Goal: Information Seeking & Learning: Check status

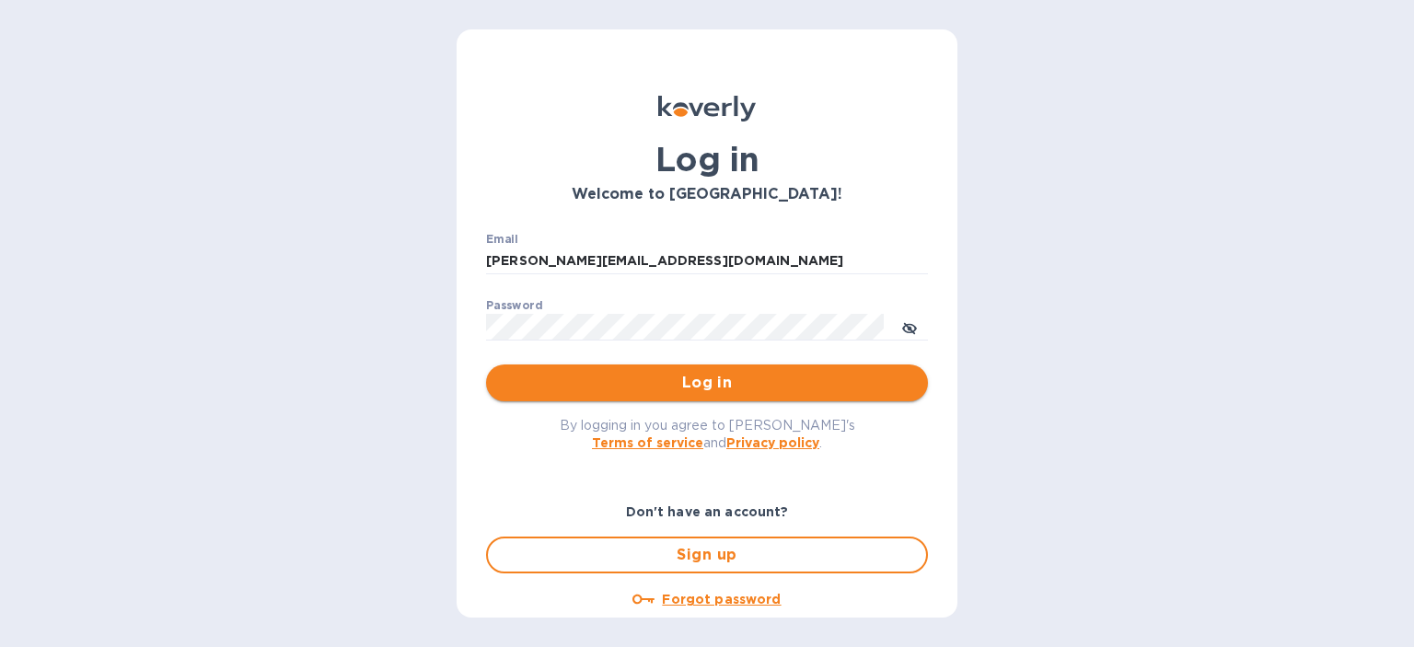
click at [668, 377] on span "Log in" at bounding box center [707, 383] width 412 height 22
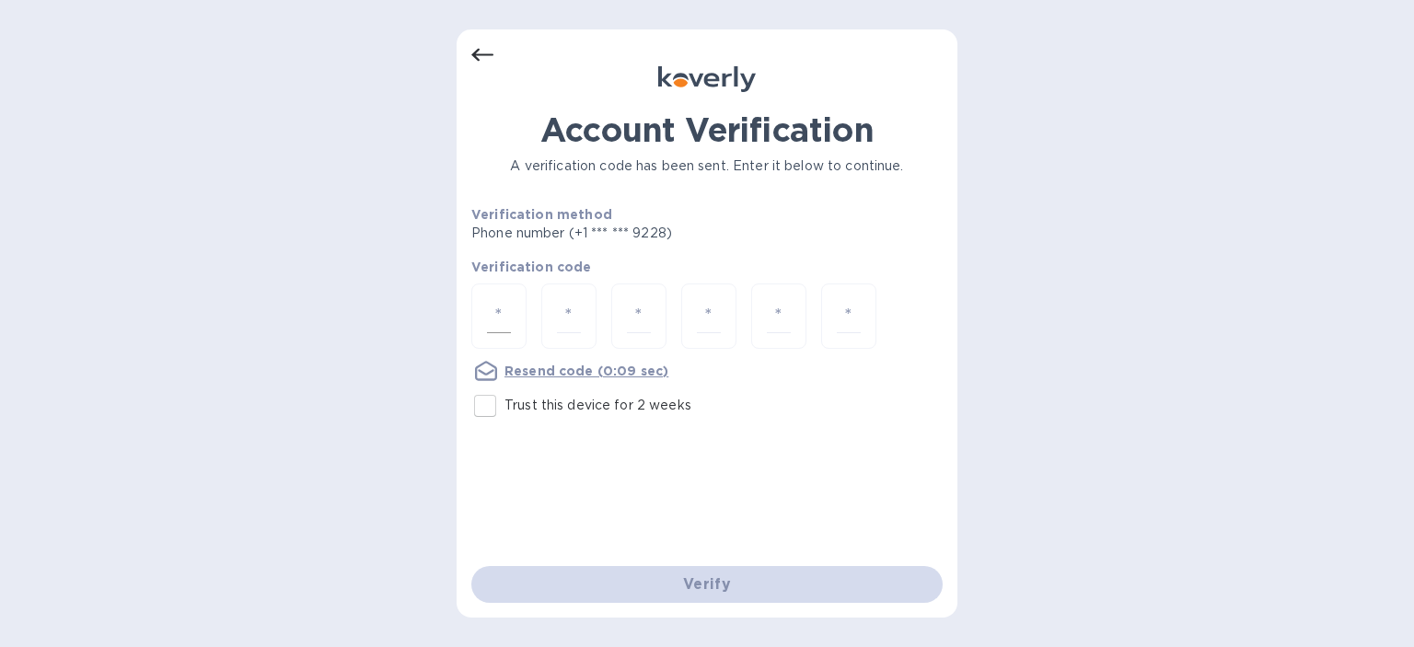
click at [513, 310] on div at bounding box center [498, 316] width 55 height 65
type input "9"
type input "8"
type input "4"
type input "1"
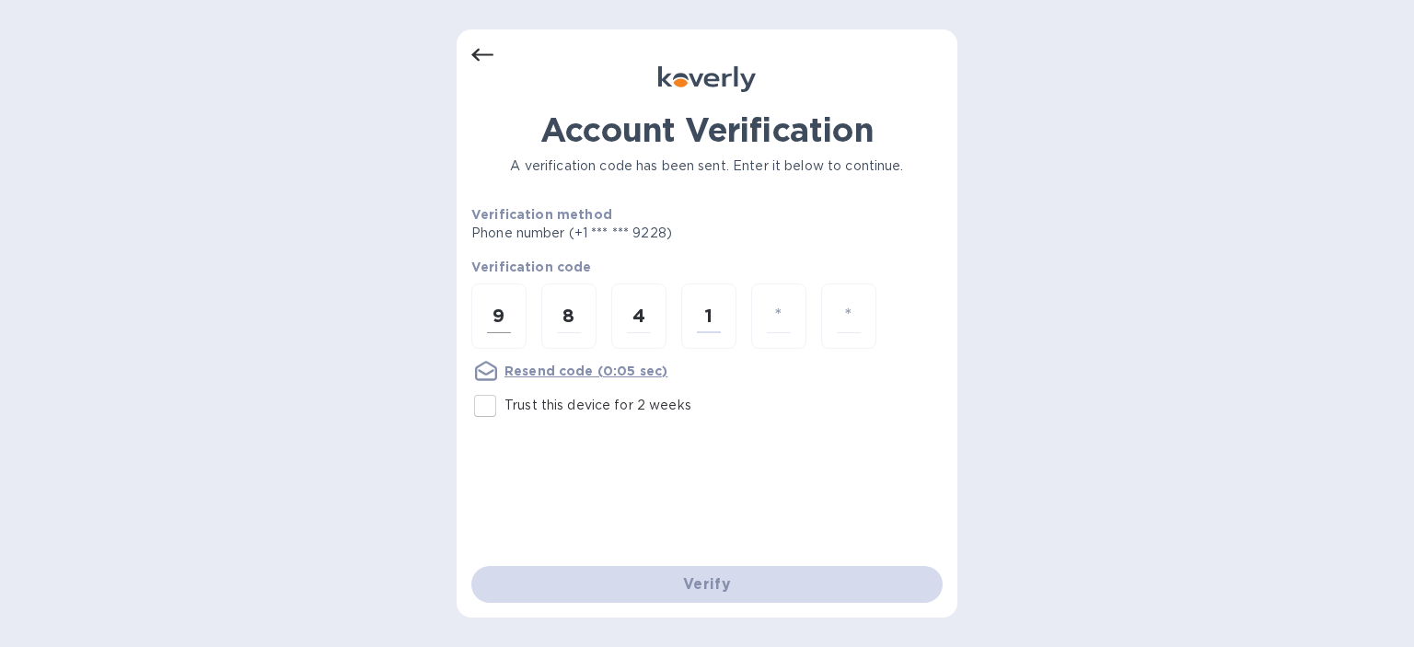
type input "6"
type input "0"
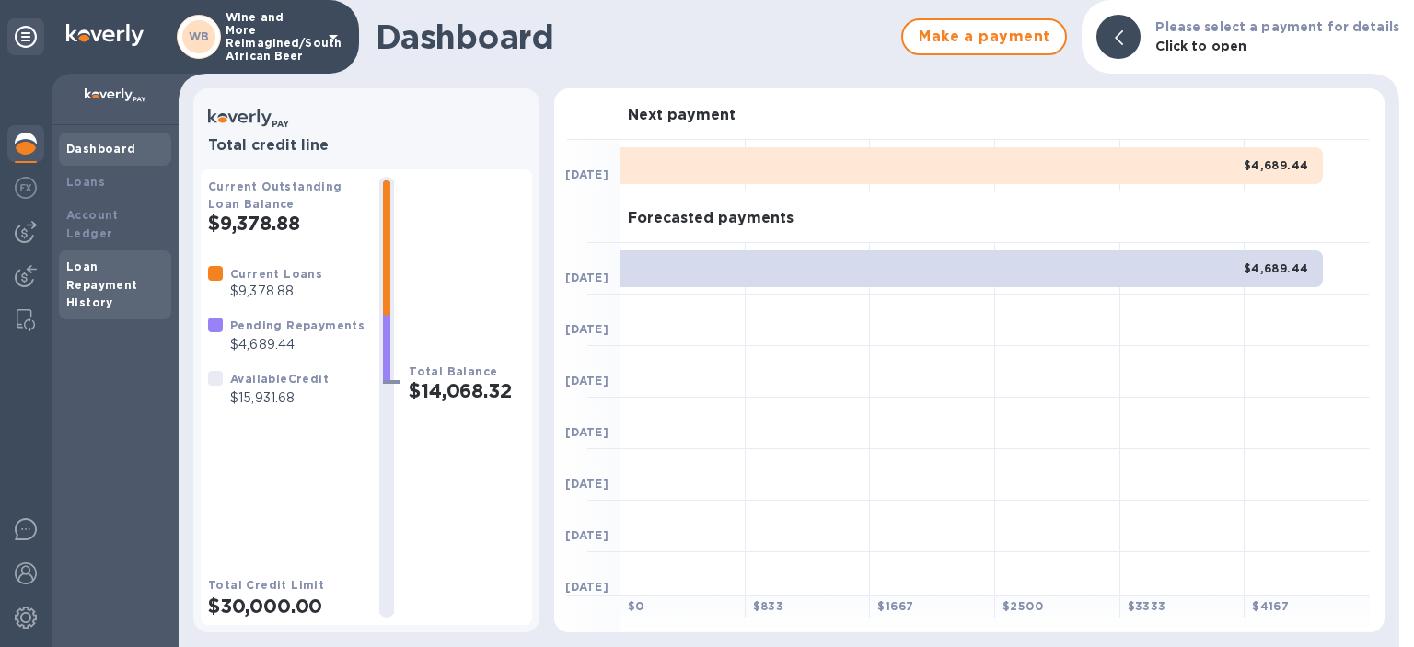
click at [88, 260] on b "Loan Repayment History" at bounding box center [102, 285] width 72 height 51
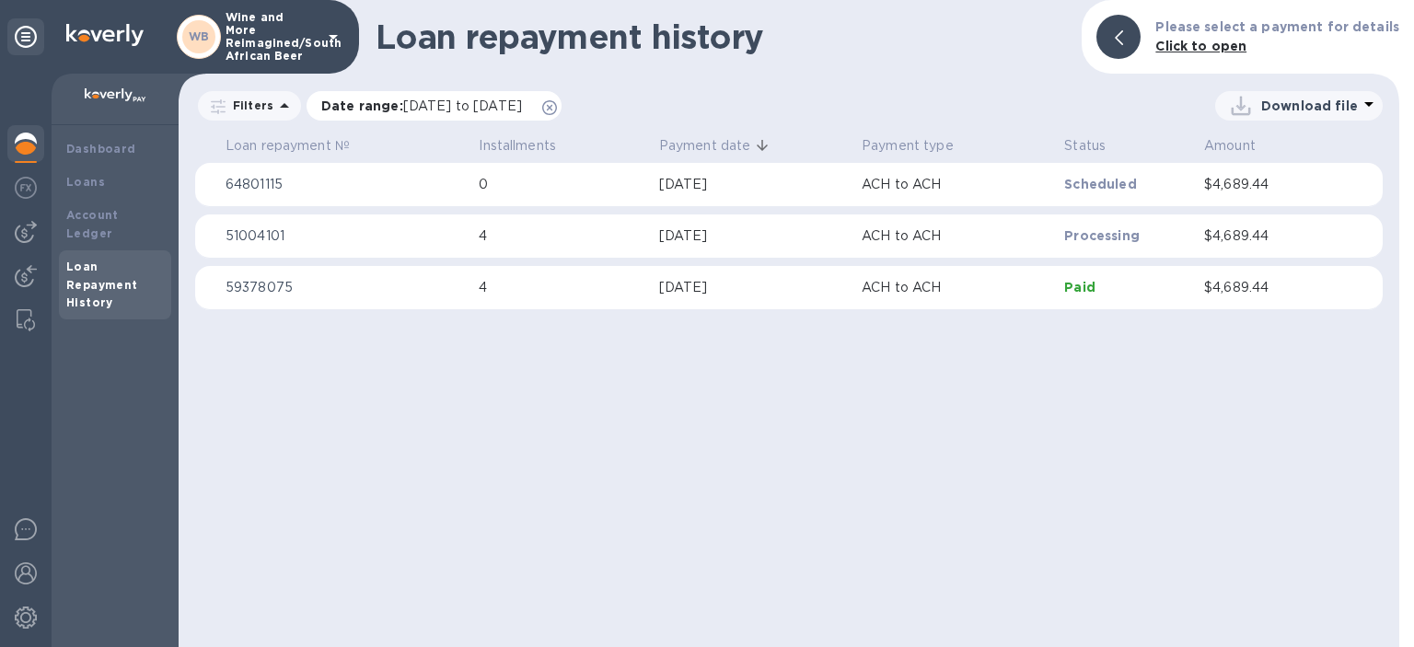
click at [492, 105] on span "[DATE] to [DATE]" at bounding box center [462, 106] width 119 height 15
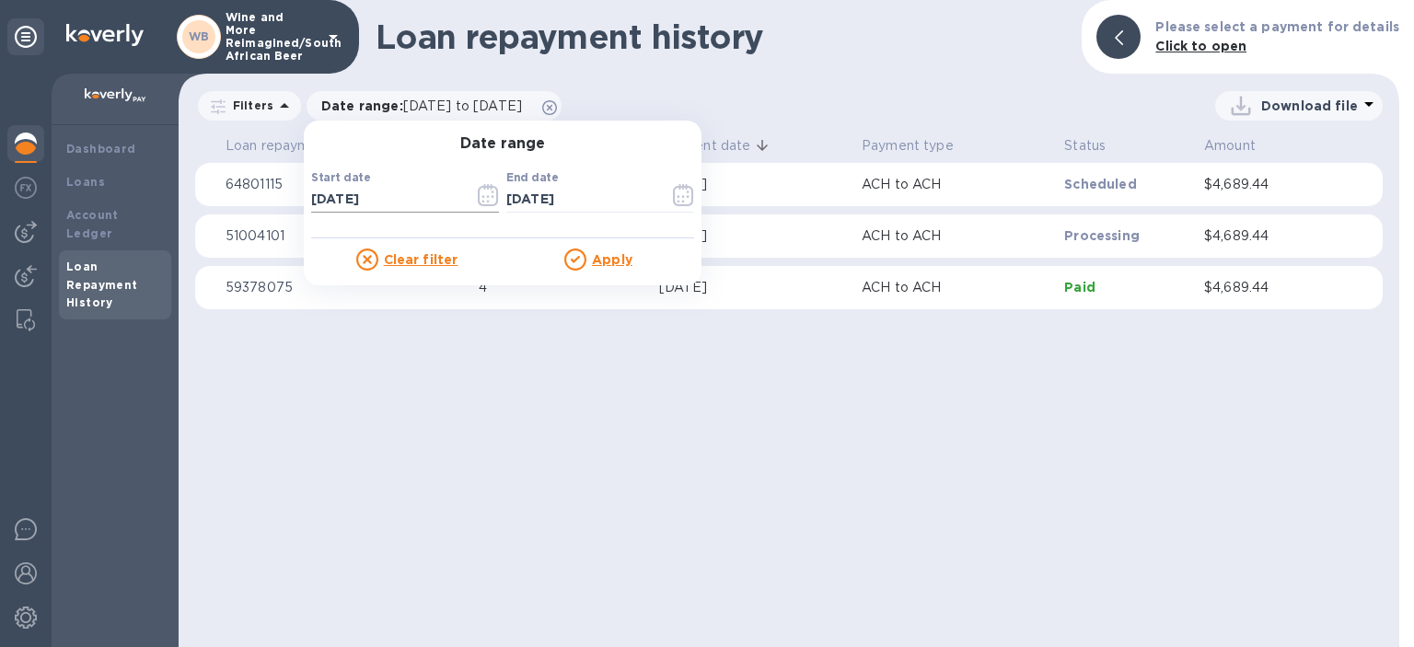
click at [395, 195] on input "[DATE]" at bounding box center [385, 200] width 148 height 28
drag, startPoint x: 395, startPoint y: 196, endPoint x: 311, endPoint y: 201, distance: 83.9
click at [311, 201] on input "[DATE]" at bounding box center [385, 200] width 148 height 28
type input "1_/__/____"
type input "[DATE]"
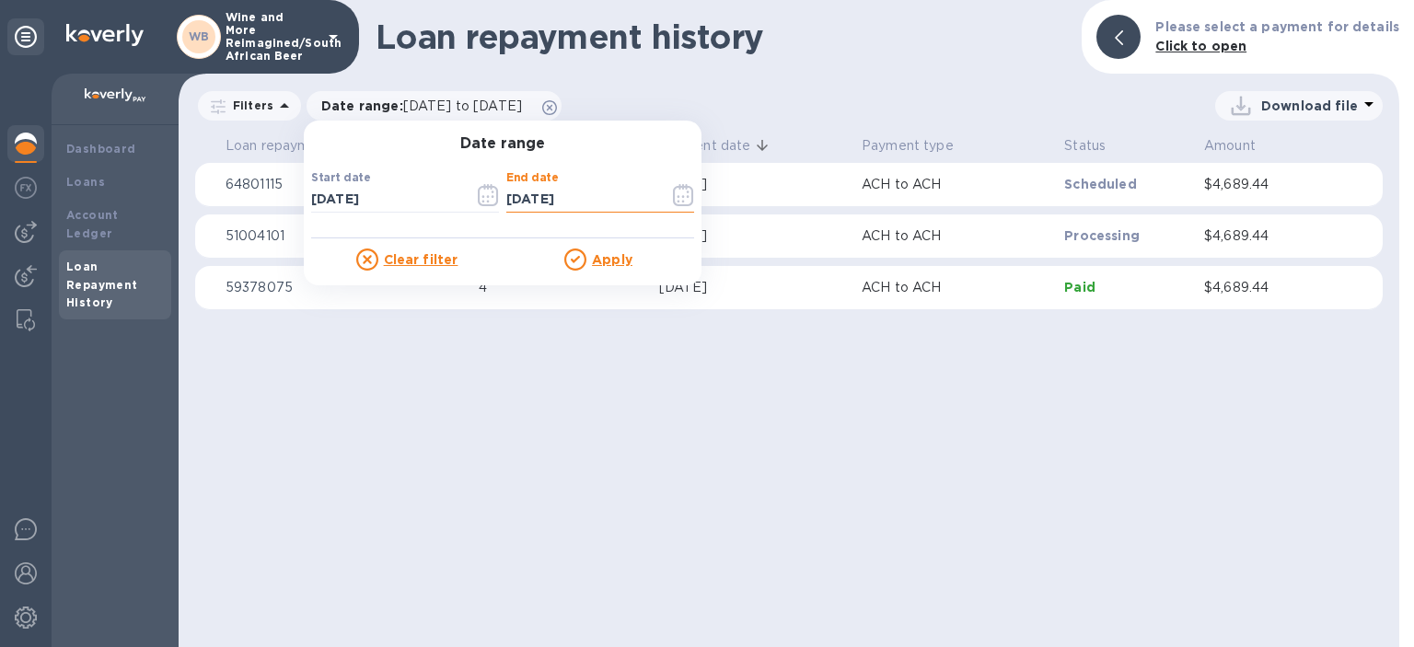
click at [608, 193] on input "[DATE]" at bounding box center [580, 200] width 148 height 28
drag, startPoint x: 608, startPoint y: 193, endPoint x: 498, endPoint y: 192, distance: 109.6
click at [506, 192] on input "[DATE]" at bounding box center [580, 200] width 148 height 28
type input "[DATE]"
click at [602, 257] on u "Apply" at bounding box center [612, 259] width 41 height 15
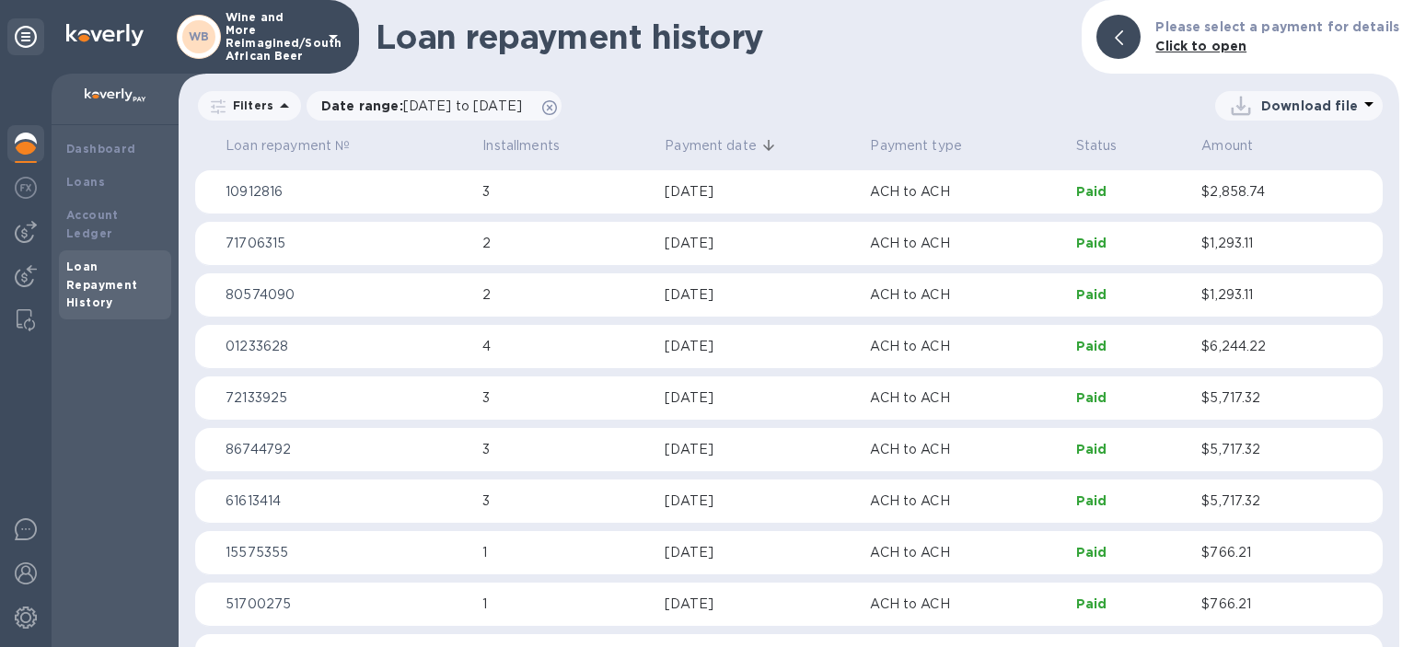
scroll to position [41, 0]
click at [1227, 453] on p "$6,244.22" at bounding box center [1265, 452] width 127 height 19
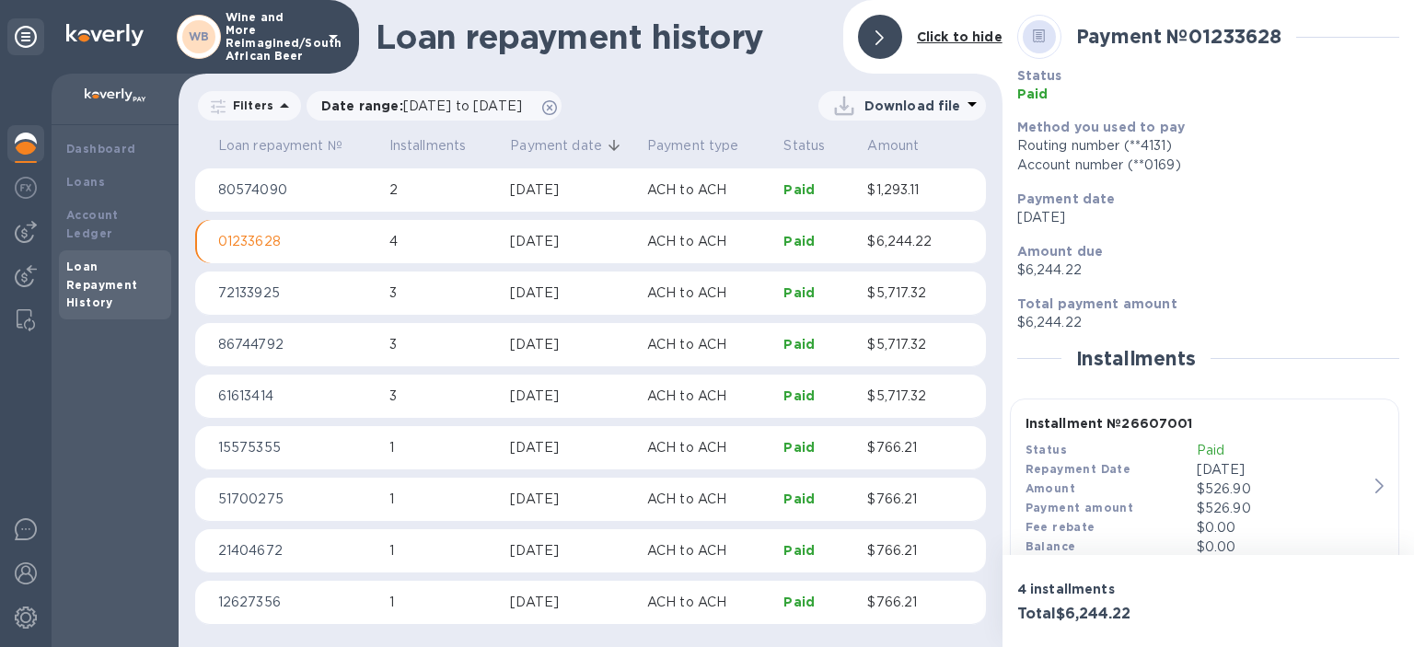
scroll to position [254, 0]
click at [1376, 484] on icon "button" at bounding box center [1380, 486] width 8 height 15
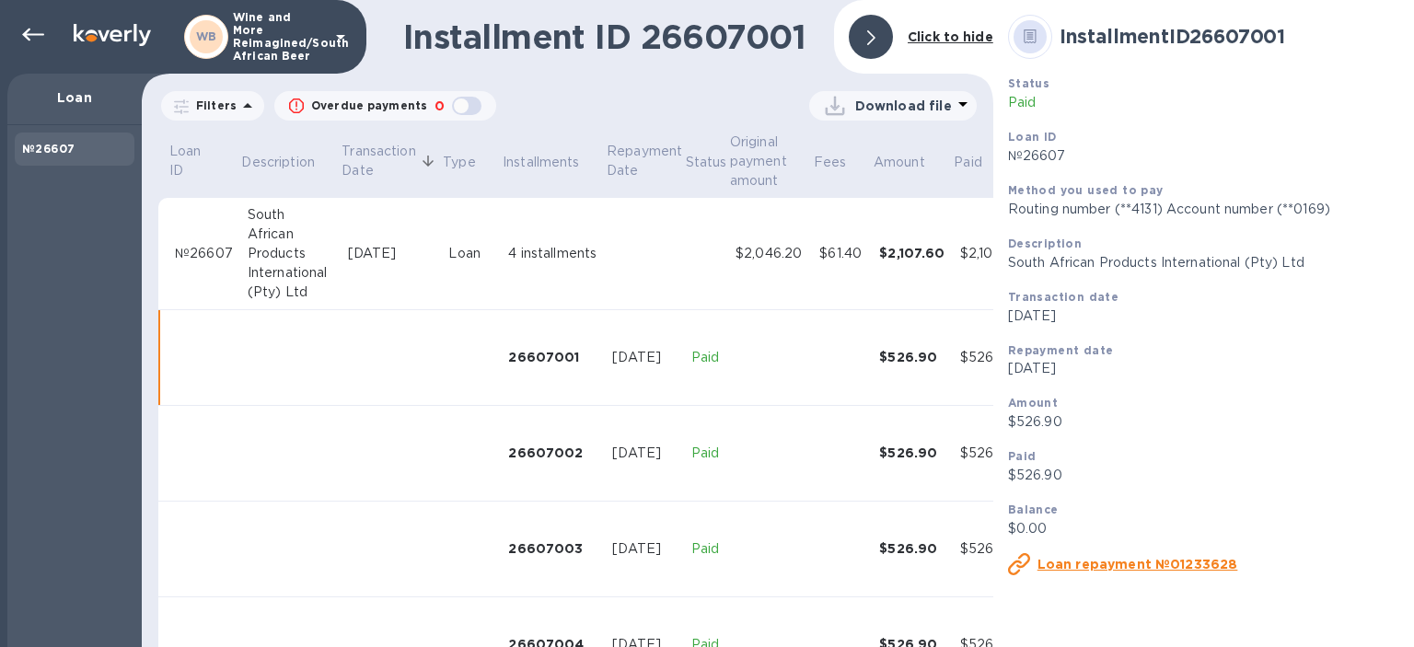
click at [1110, 570] on u "Loan repayment №01233628" at bounding box center [1138, 564] width 201 height 15
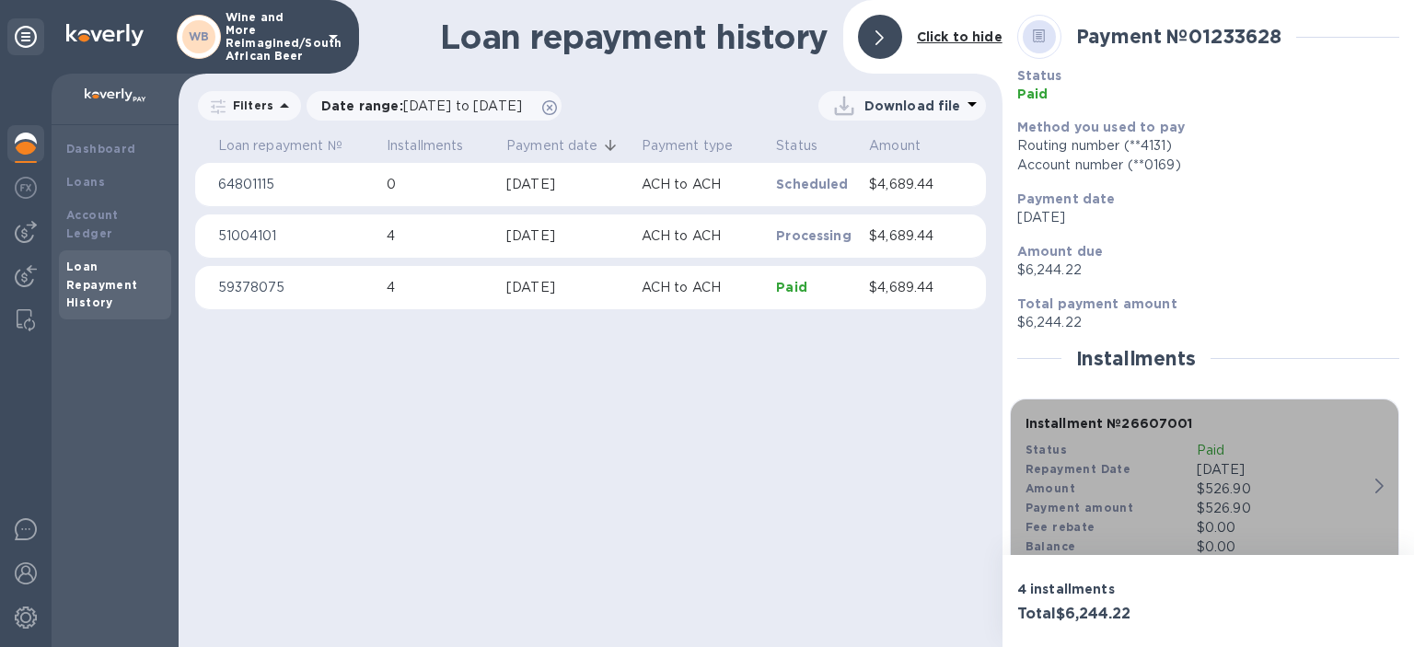
click at [1378, 482] on icon "button" at bounding box center [1380, 486] width 8 height 15
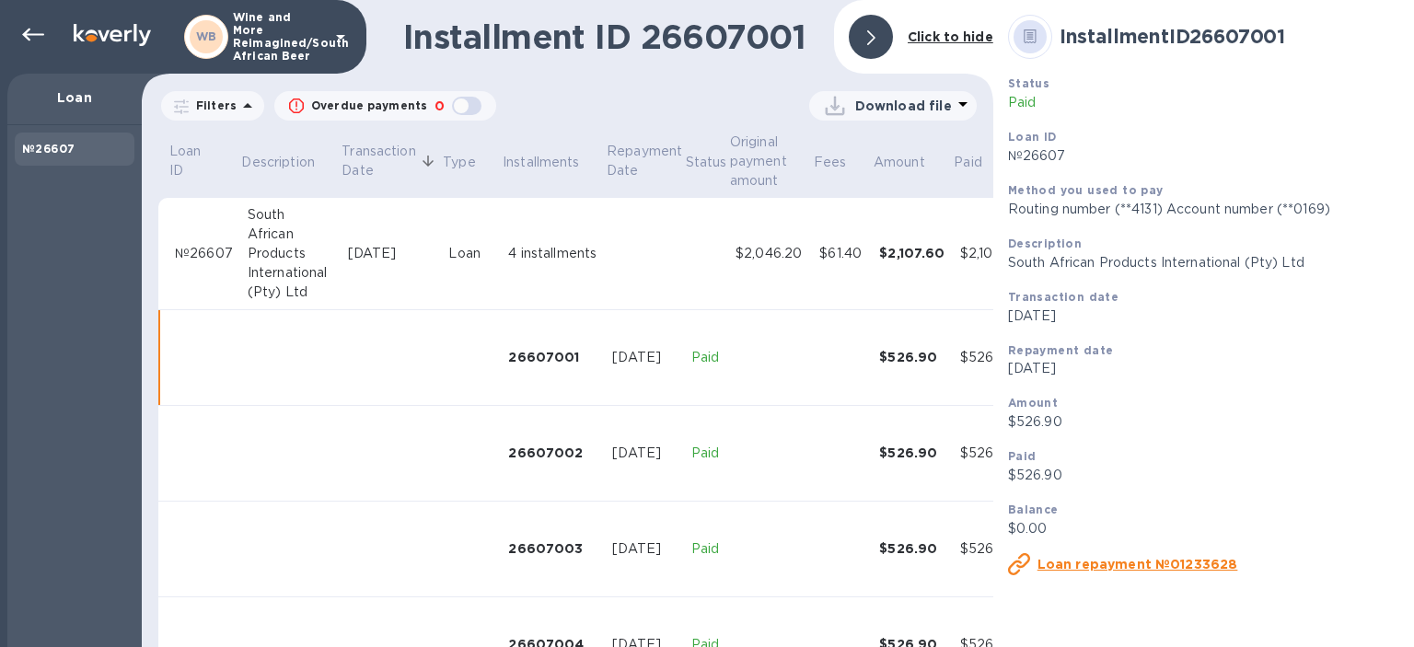
click at [772, 252] on div "$2,046.20" at bounding box center [770, 253] width 69 height 19
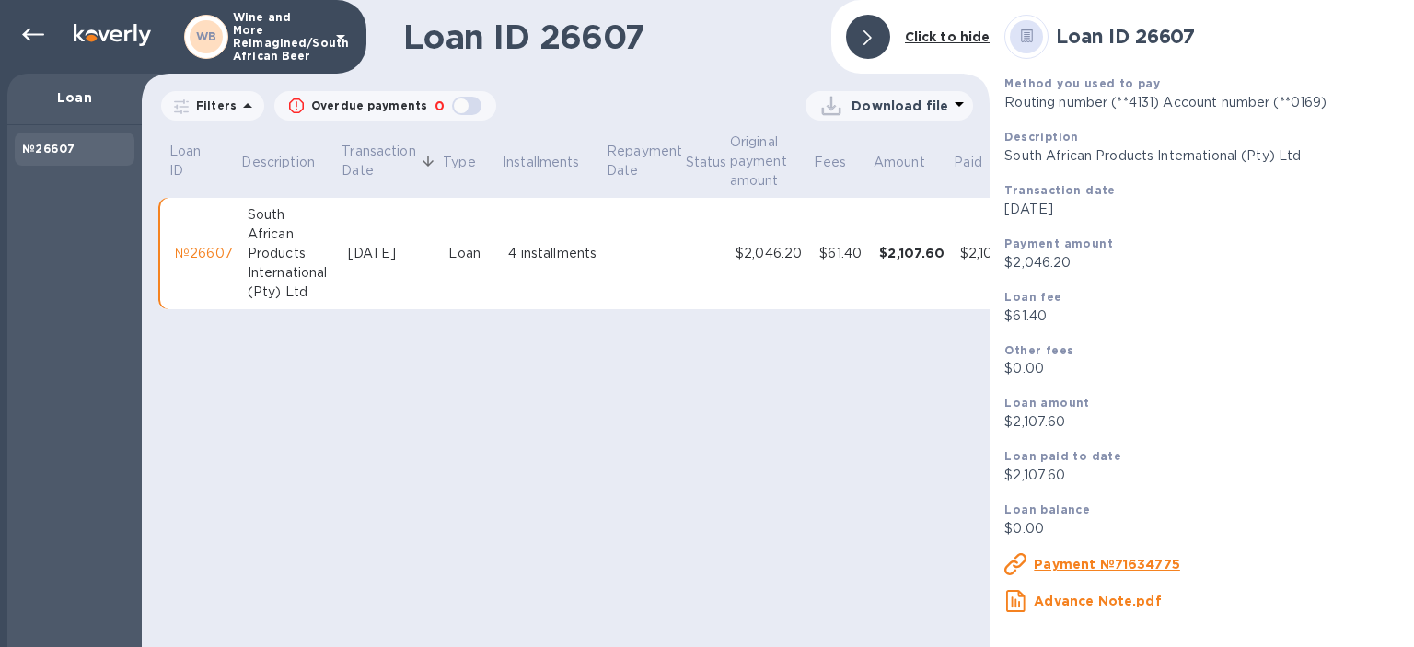
click at [1071, 562] on u "Payment №71634775" at bounding box center [1107, 564] width 146 height 15
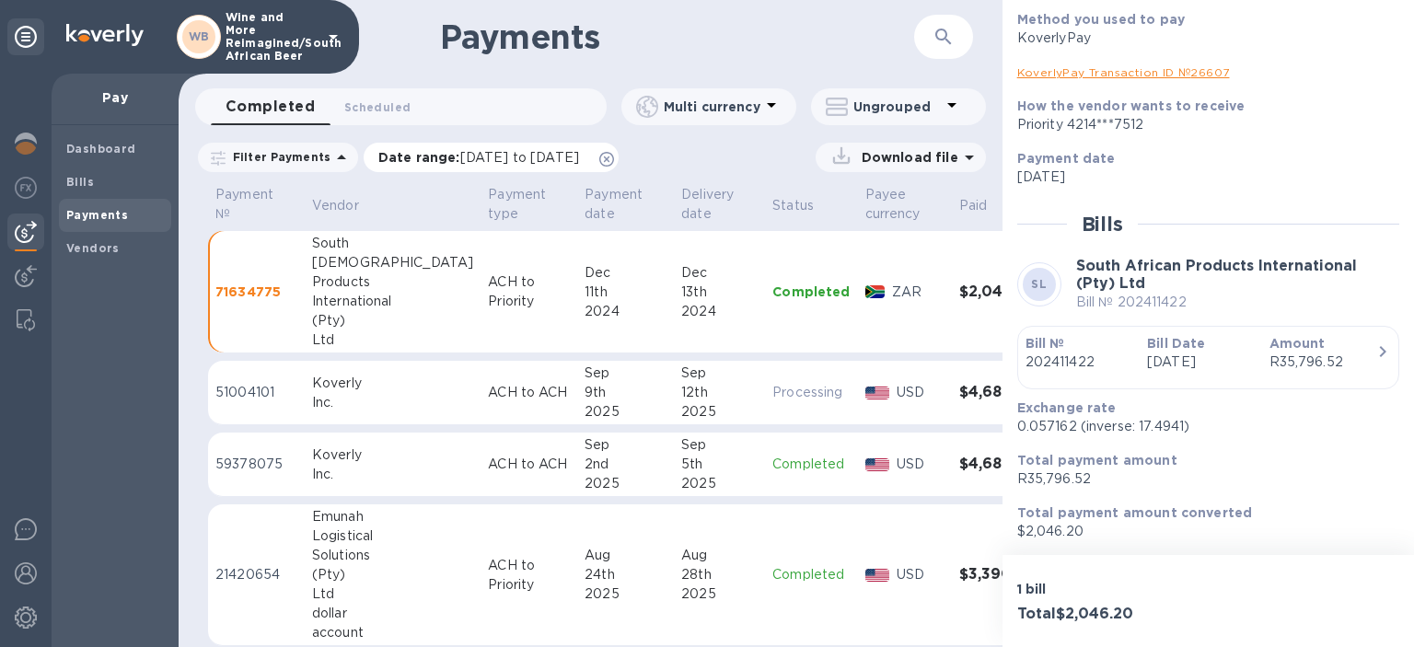
click at [533, 156] on span "[DATE] to [DATE]" at bounding box center [519, 157] width 119 height 15
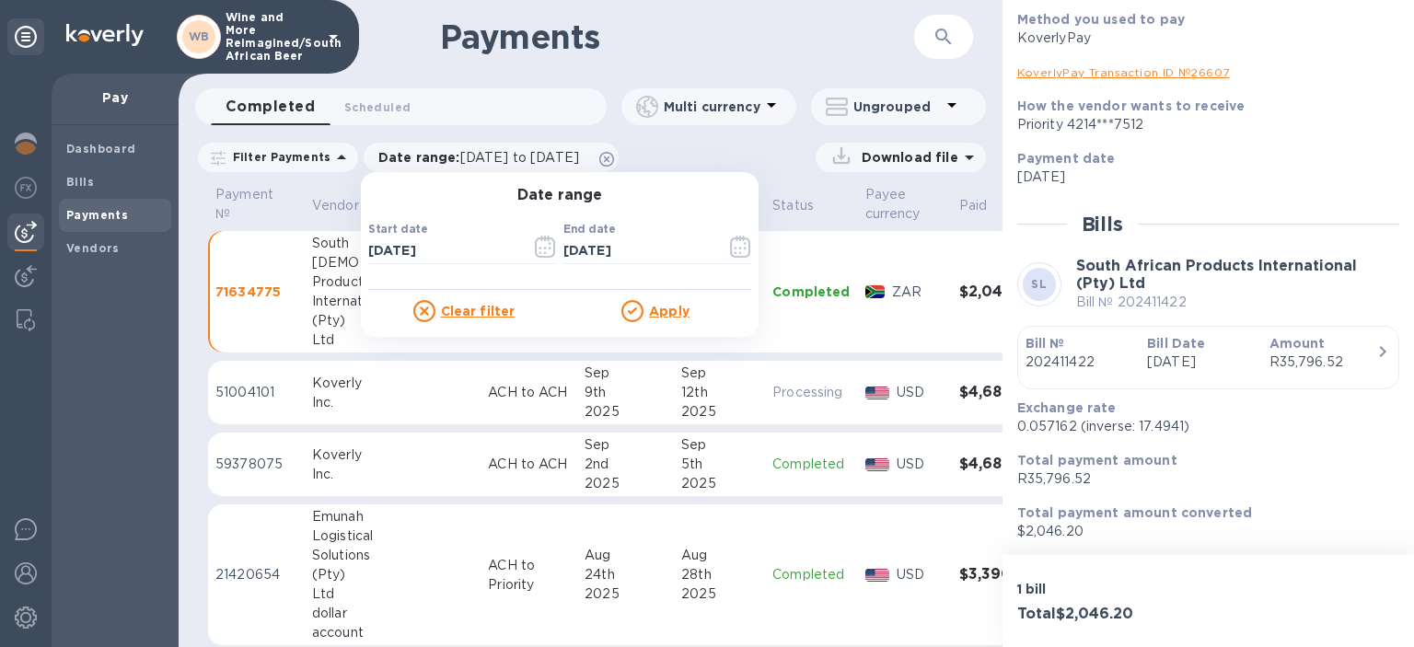
click at [524, 108] on div "Completed 0 Scheduled 0" at bounding box center [409, 106] width 396 height 37
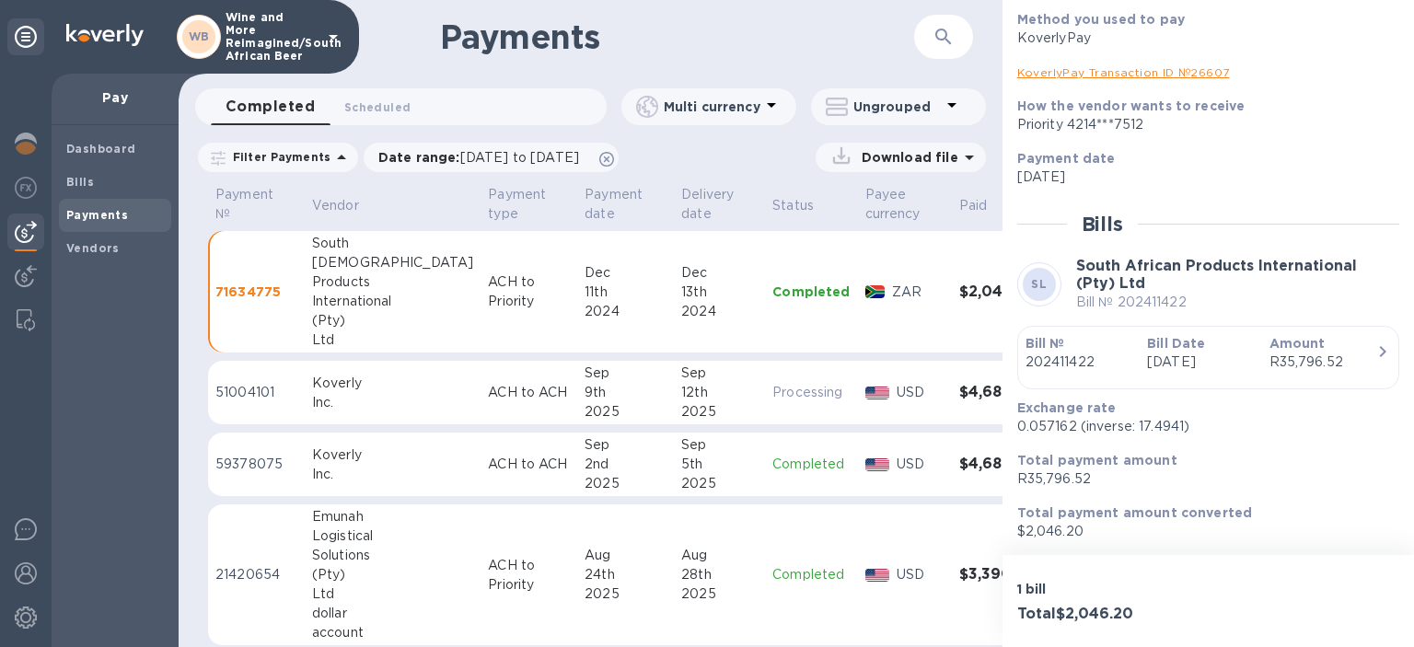
click at [92, 215] on b "Payments" at bounding box center [97, 215] width 62 height 14
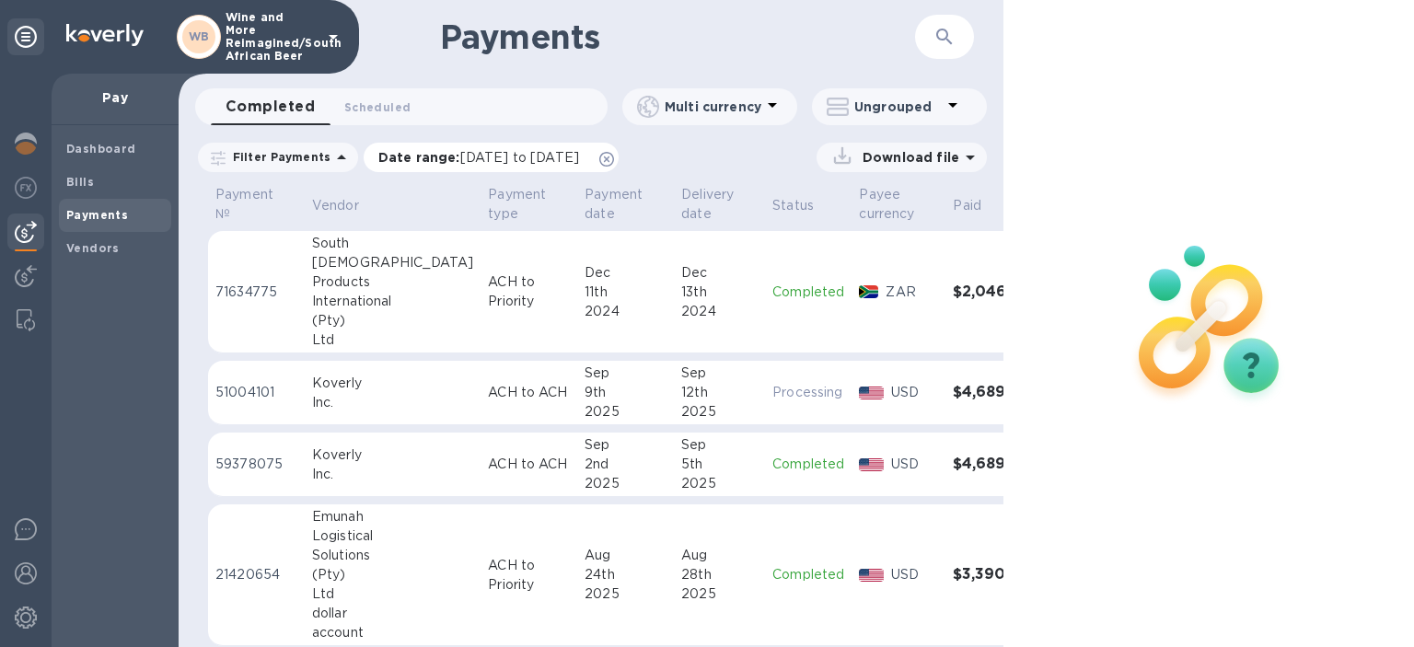
click at [538, 157] on span "[DATE] to [DATE]" at bounding box center [519, 157] width 119 height 15
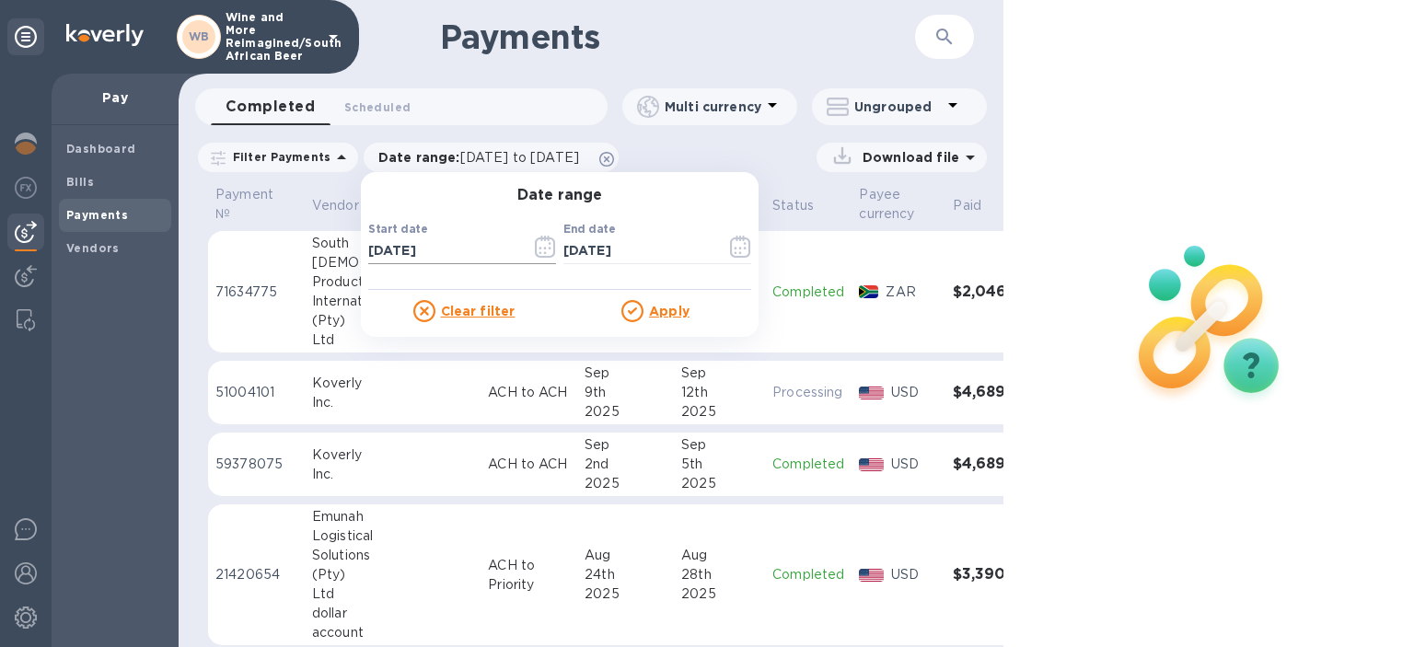
click at [479, 253] on input "[DATE]" at bounding box center [442, 252] width 148 height 28
type input "0_/__/____"
type input "[DATE]"
drag, startPoint x: 633, startPoint y: 256, endPoint x: 548, endPoint y: 245, distance: 86.3
click at [563, 245] on input "[DATE]" at bounding box center [637, 252] width 148 height 28
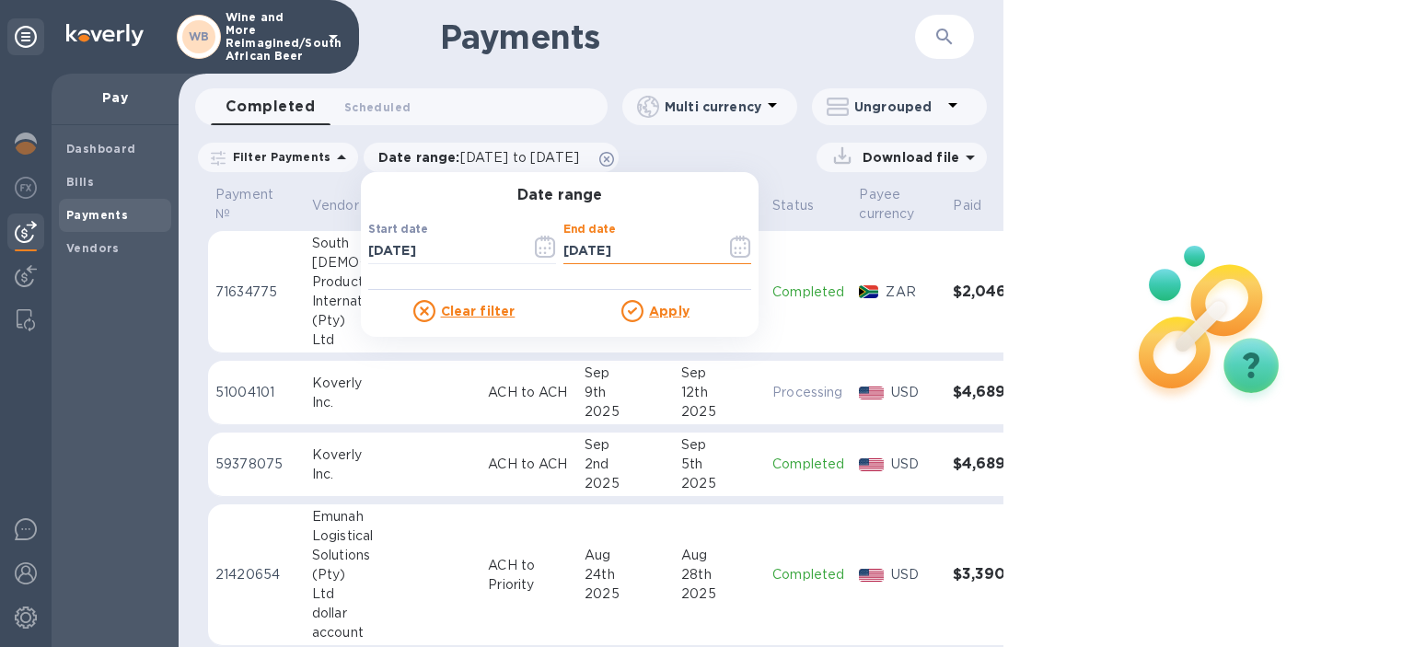
type input "[DATE]"
click at [667, 320] on div "Apply" at bounding box center [656, 311] width 192 height 22
click at [665, 311] on u "Apply" at bounding box center [669, 311] width 41 height 15
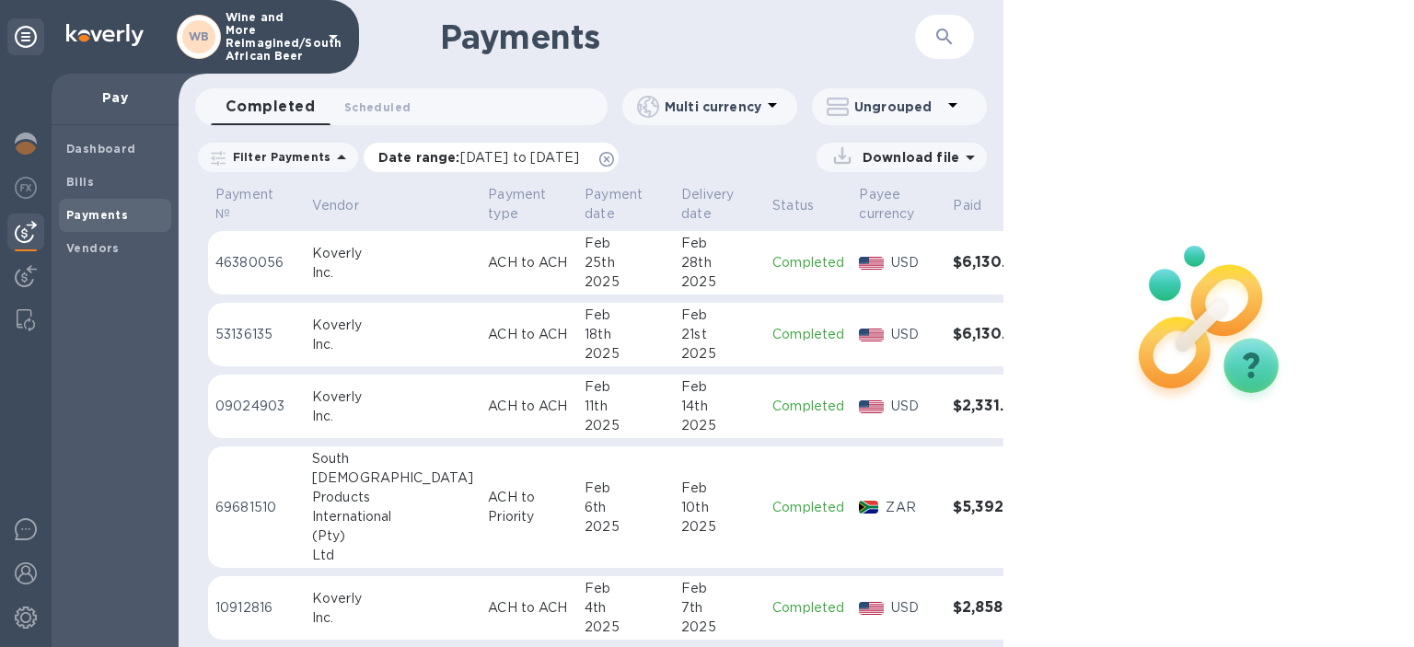
click at [579, 157] on span "[DATE] to [DATE]" at bounding box center [519, 157] width 119 height 15
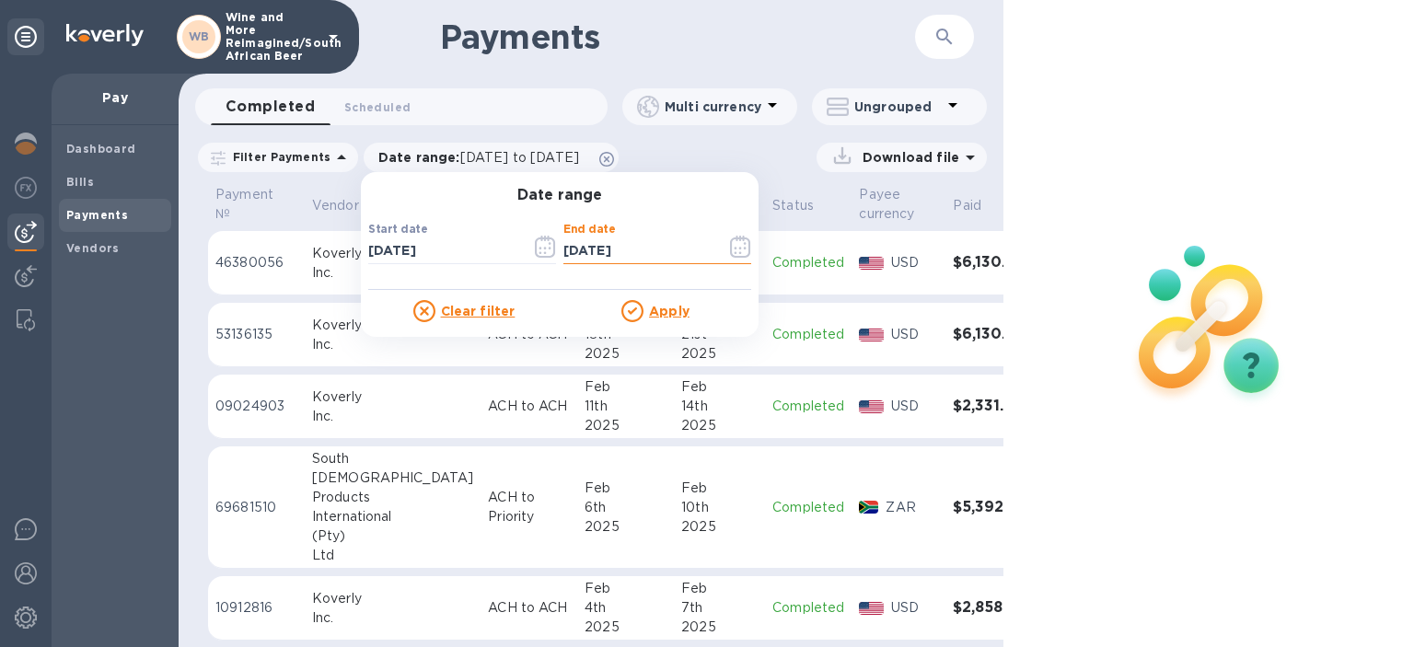
click at [574, 245] on input "[DATE]" at bounding box center [637, 252] width 148 height 28
drag, startPoint x: 633, startPoint y: 250, endPoint x: 586, endPoint y: 263, distance: 48.9
click at [563, 252] on input "[DATE]" at bounding box center [637, 252] width 148 height 28
type input "[DATE]"
click at [649, 309] on u "Apply" at bounding box center [669, 311] width 41 height 15
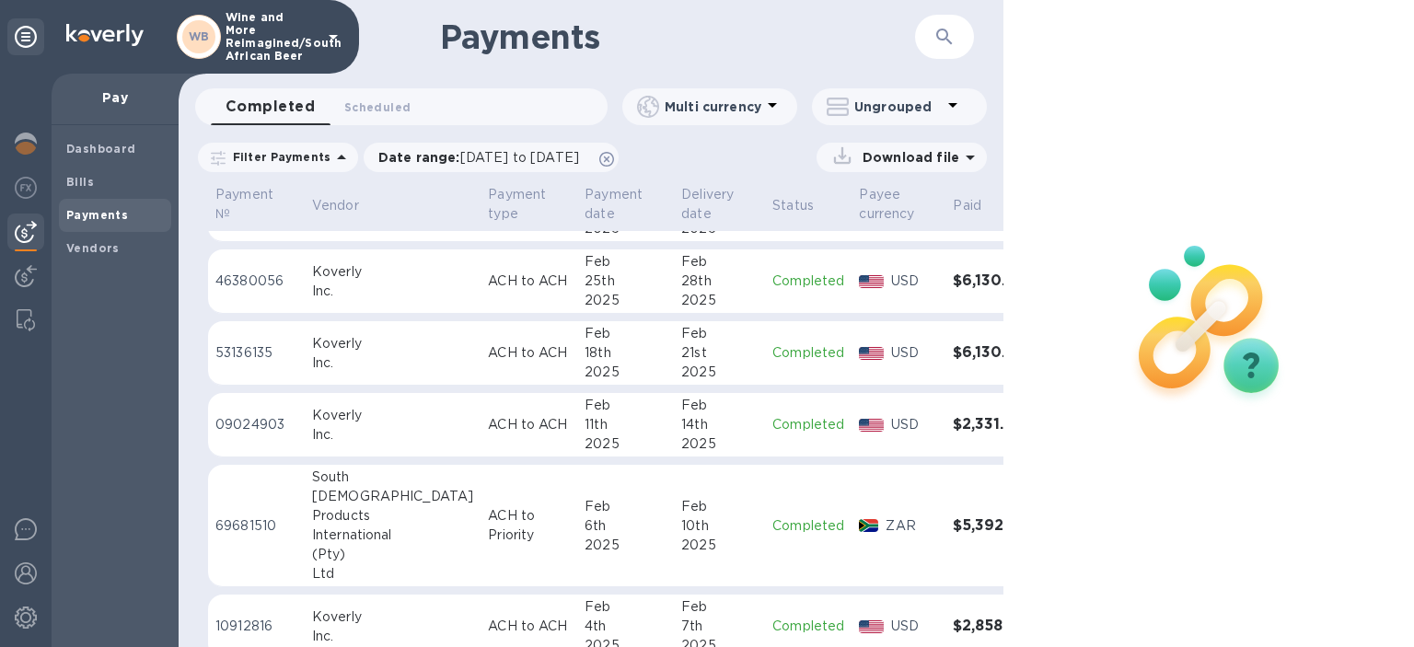
scroll to position [296, 0]
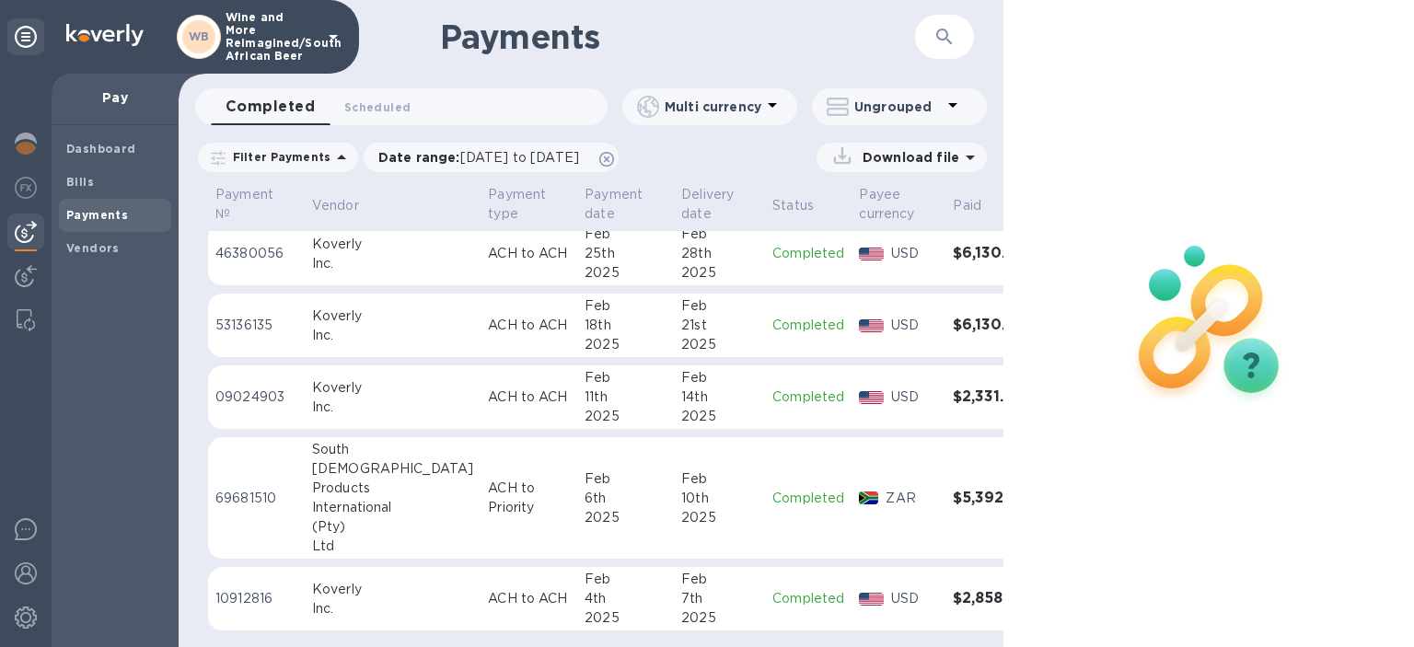
click at [953, 319] on h3 "$6,130.05" at bounding box center [990, 325] width 75 height 17
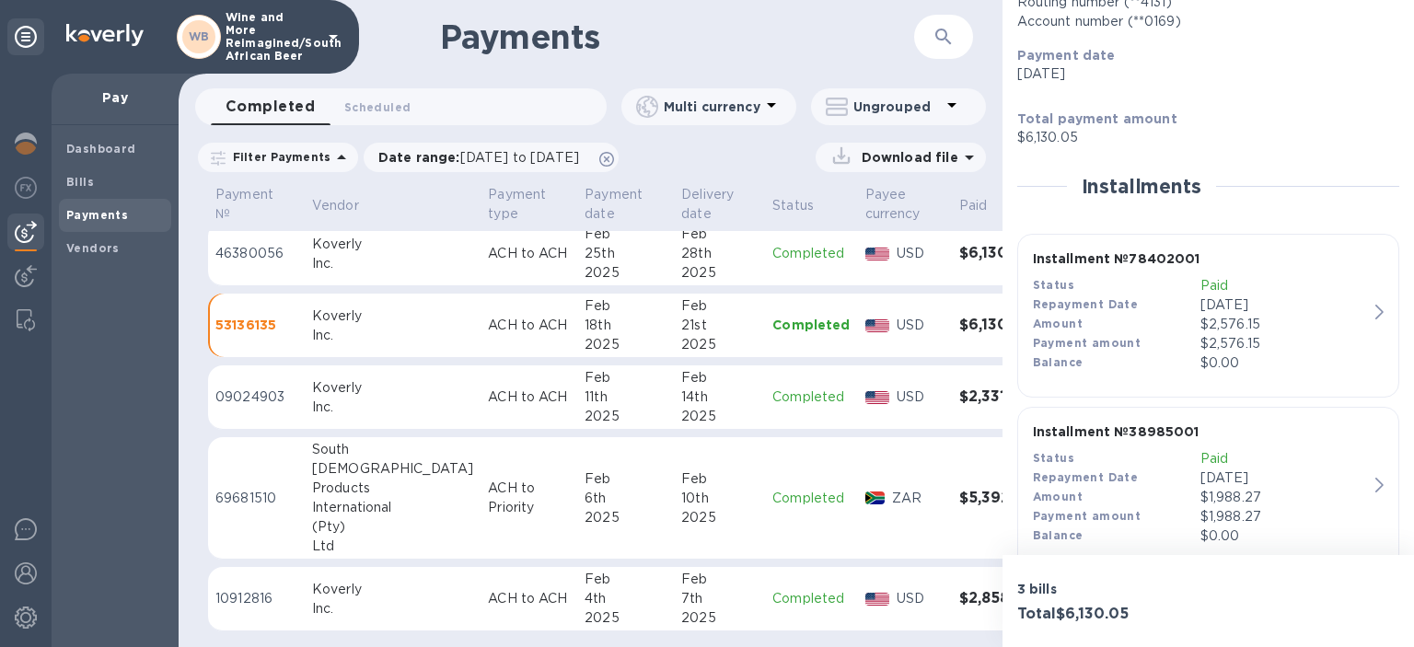
scroll to position [263, 0]
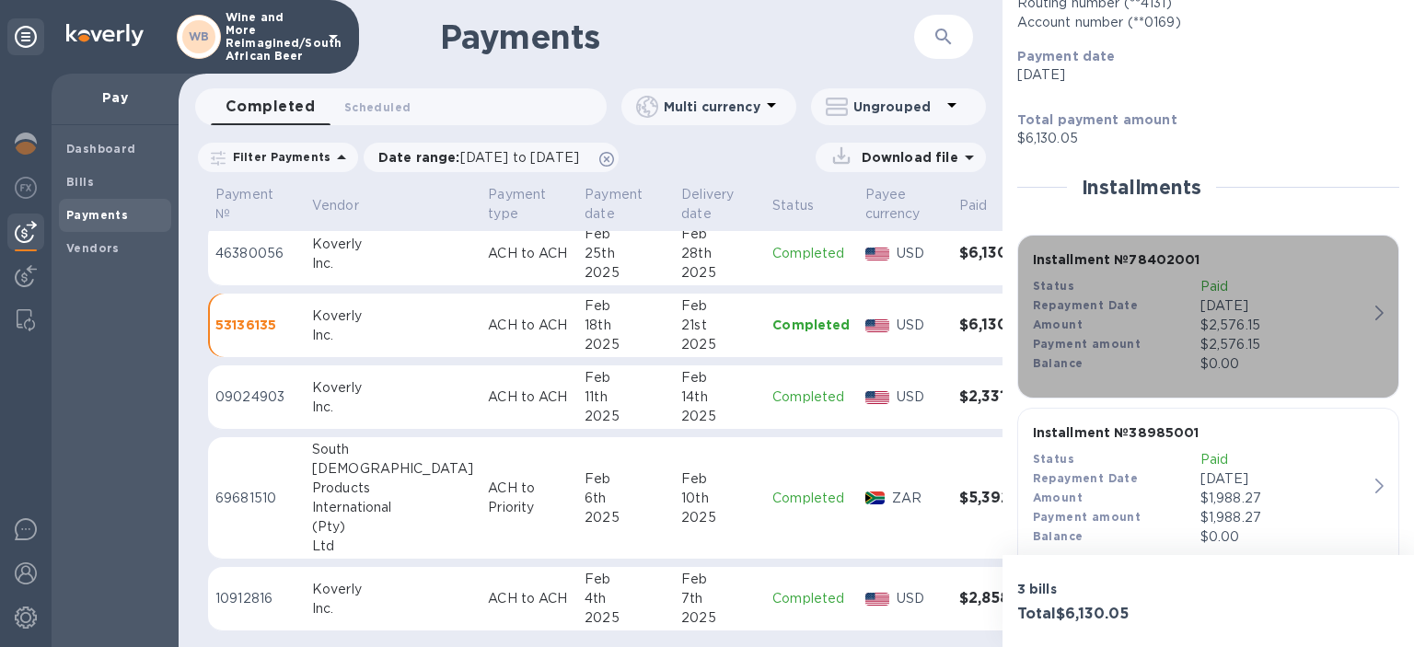
click at [1379, 311] on icon "button" at bounding box center [1380, 313] width 8 height 15
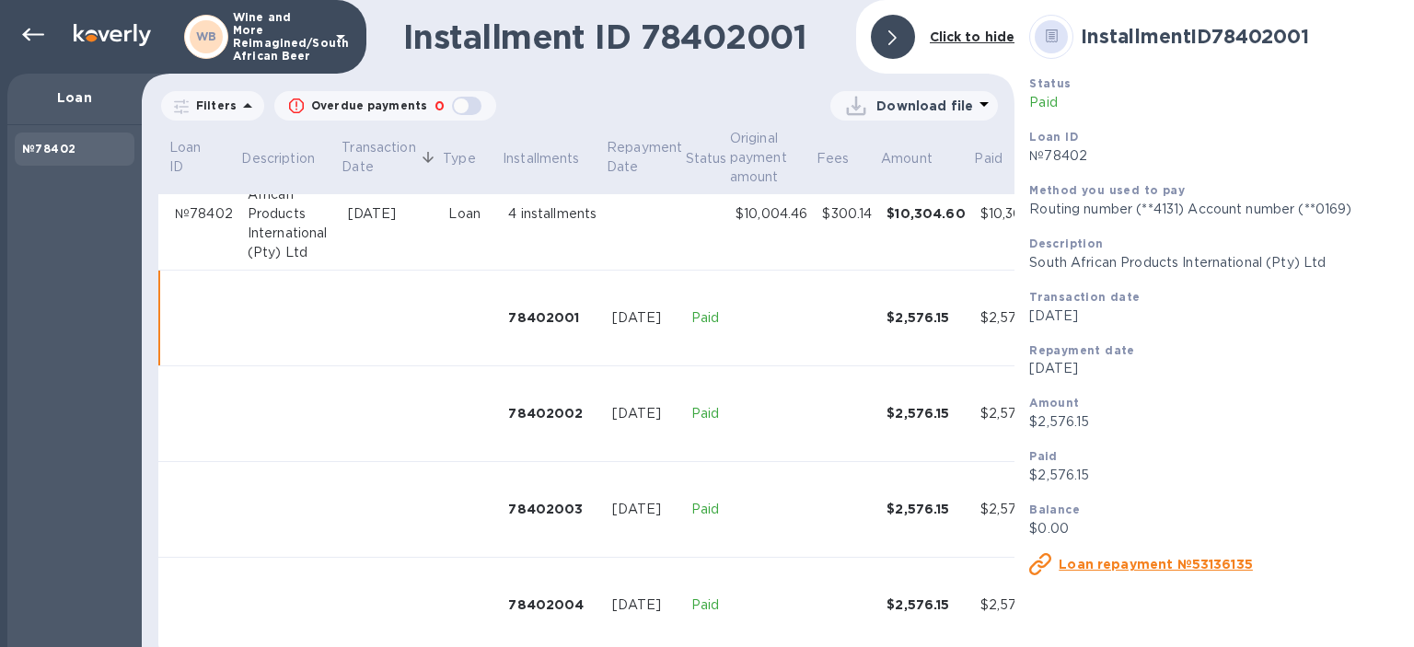
scroll to position [60, 0]
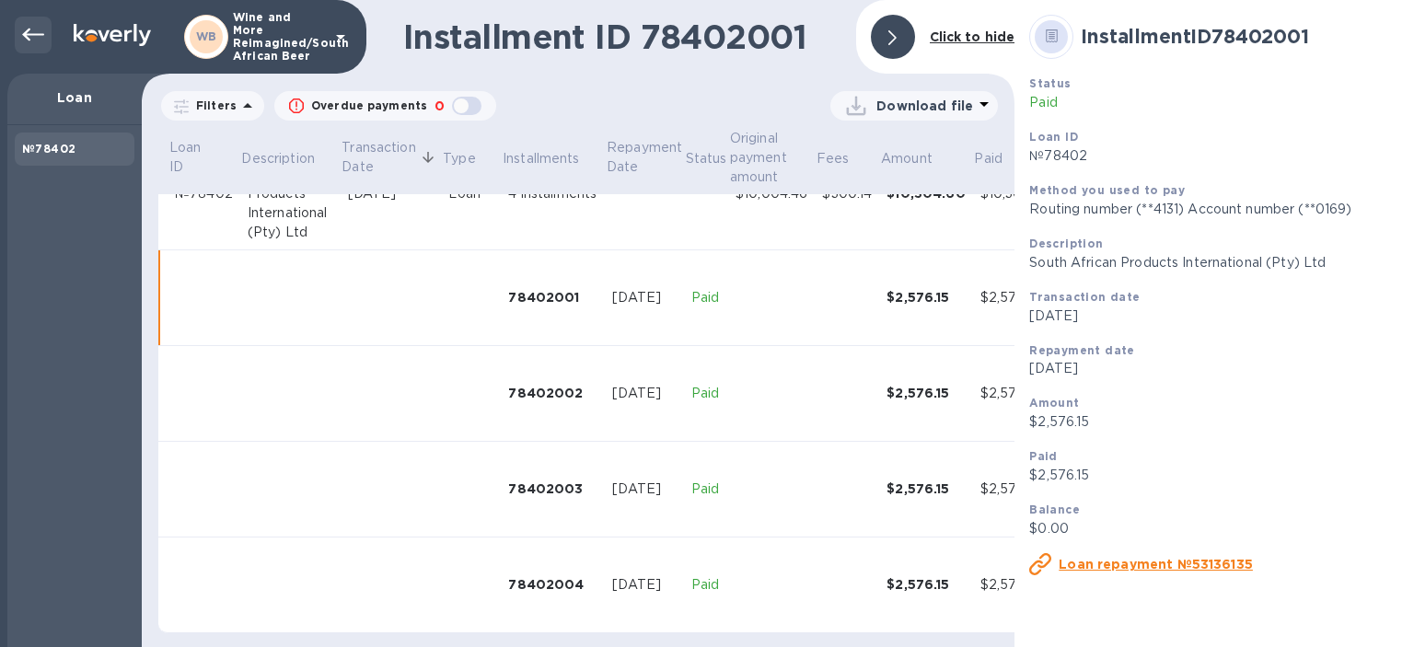
click at [29, 36] on icon at bounding box center [33, 35] width 22 height 22
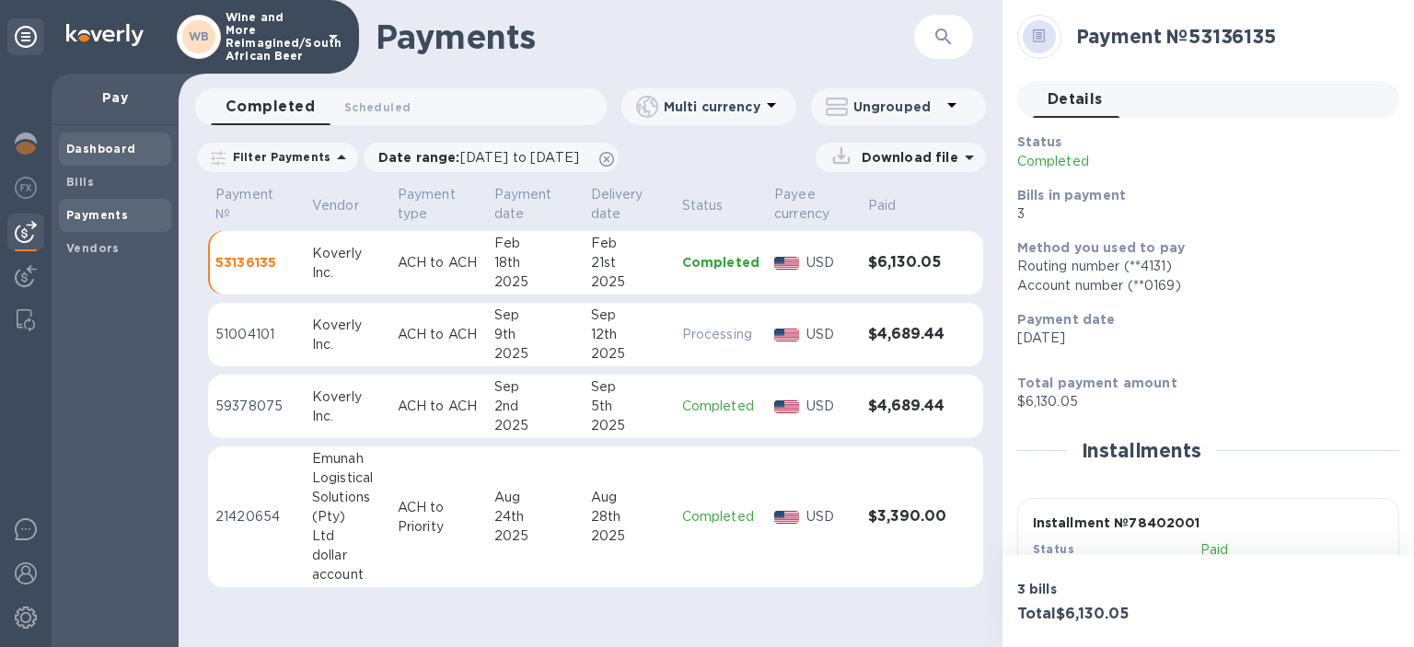
click at [105, 145] on b "Dashboard" at bounding box center [101, 149] width 70 height 14
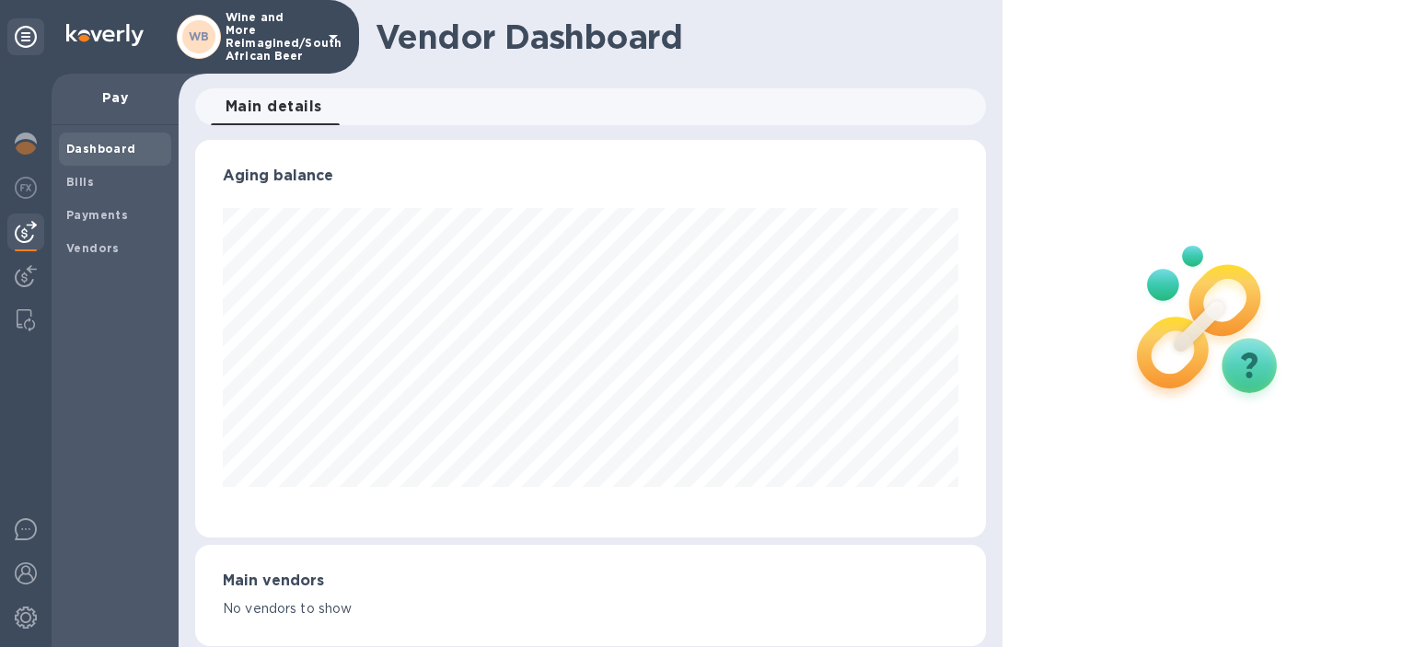
scroll to position [398, 791]
click at [83, 179] on b "Bills" at bounding box center [80, 182] width 28 height 14
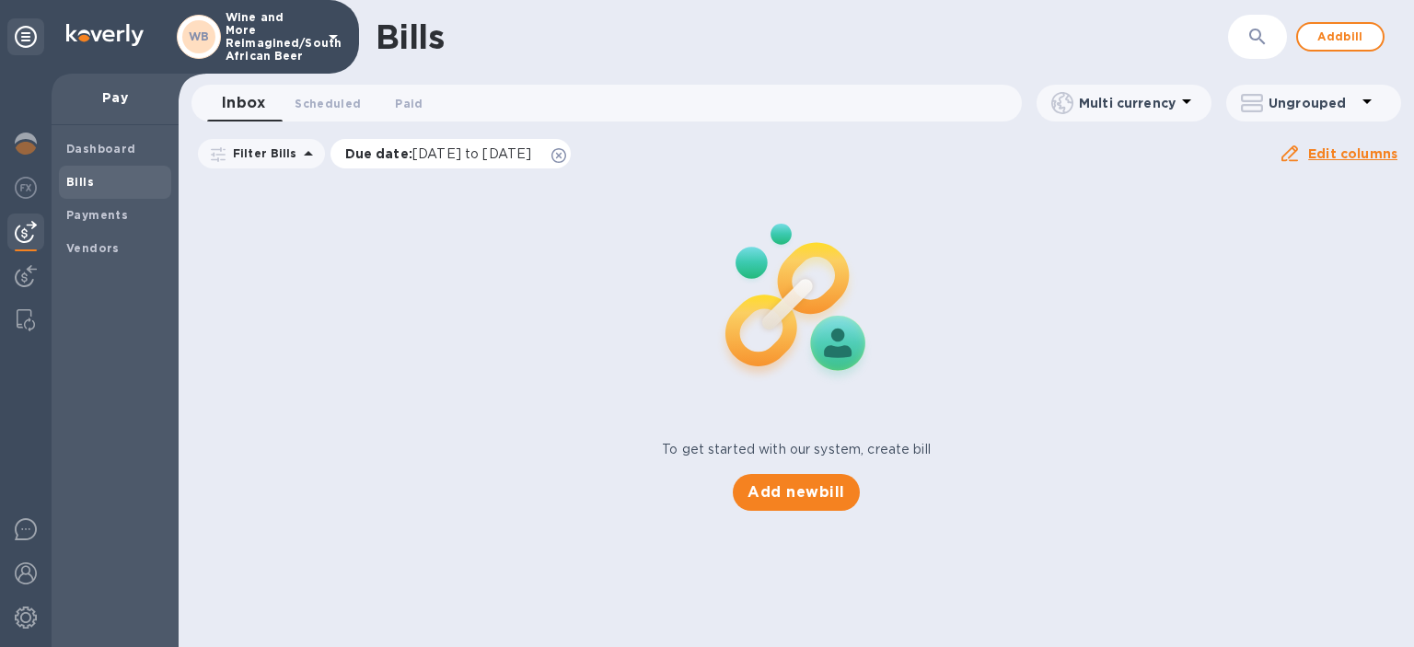
click at [532, 145] on div "Due date : [DATE] to [DATE]" at bounding box center [451, 153] width 241 height 29
click at [503, 153] on span "[DATE] to [DATE]" at bounding box center [471, 153] width 119 height 15
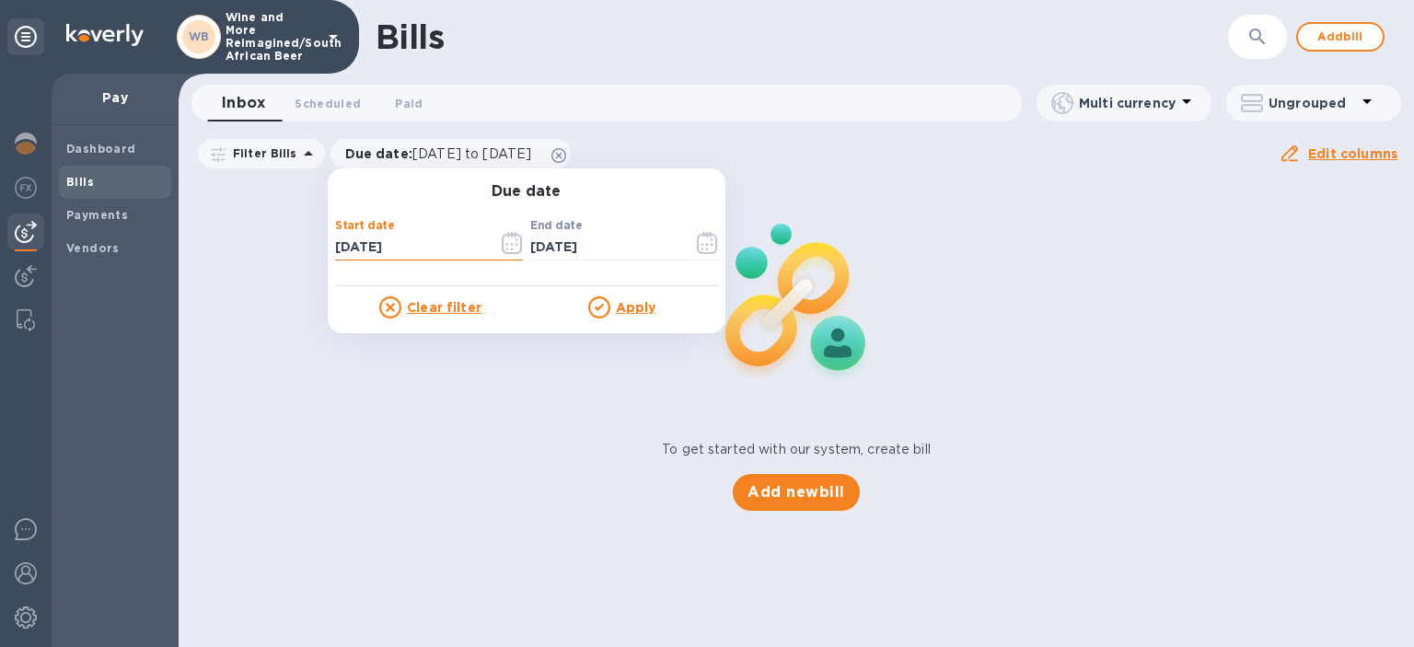
drag, startPoint x: 418, startPoint y: 239, endPoint x: 319, endPoint y: 243, distance: 99.5
click at [335, 243] on input "[DATE]" at bounding box center [409, 248] width 148 height 28
type input "[DATE]"
drag, startPoint x: 613, startPoint y: 245, endPoint x: 514, endPoint y: 243, distance: 99.5
click at [530, 243] on input "[DATE]" at bounding box center [604, 248] width 148 height 28
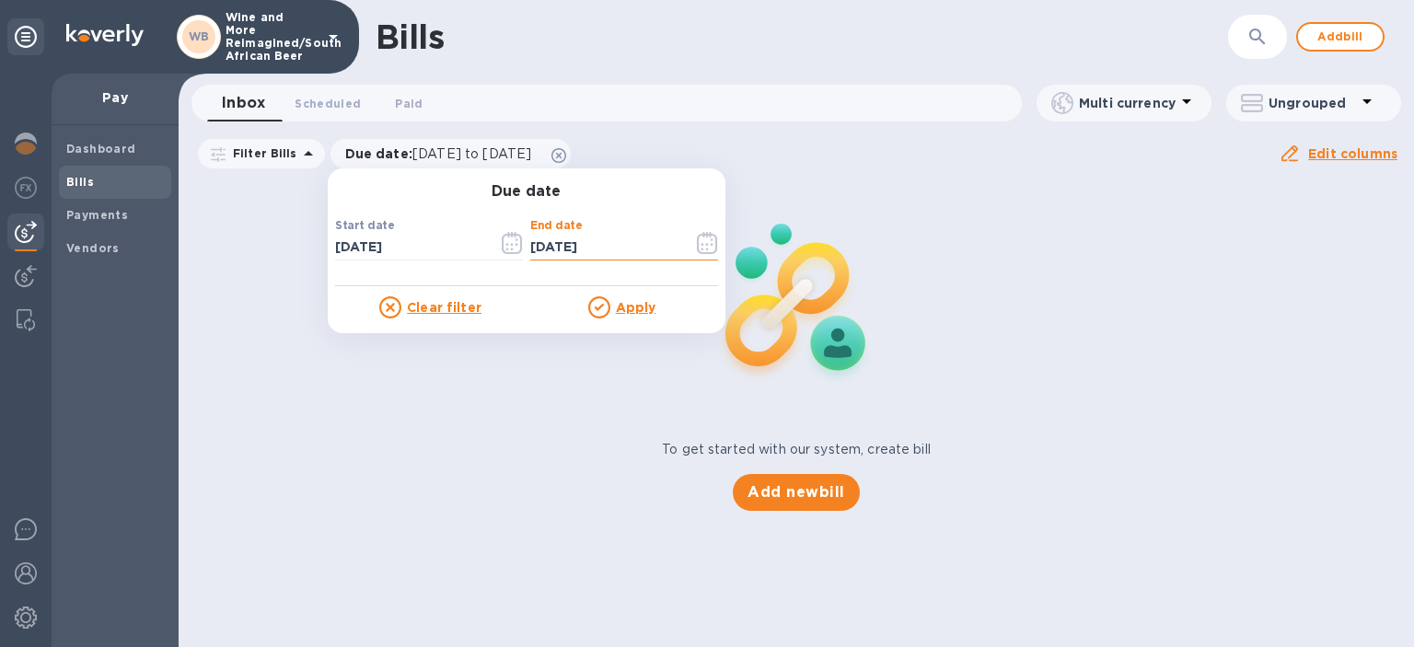
type input "[DATE]"
click at [629, 302] on u "Apply" at bounding box center [636, 307] width 41 height 15
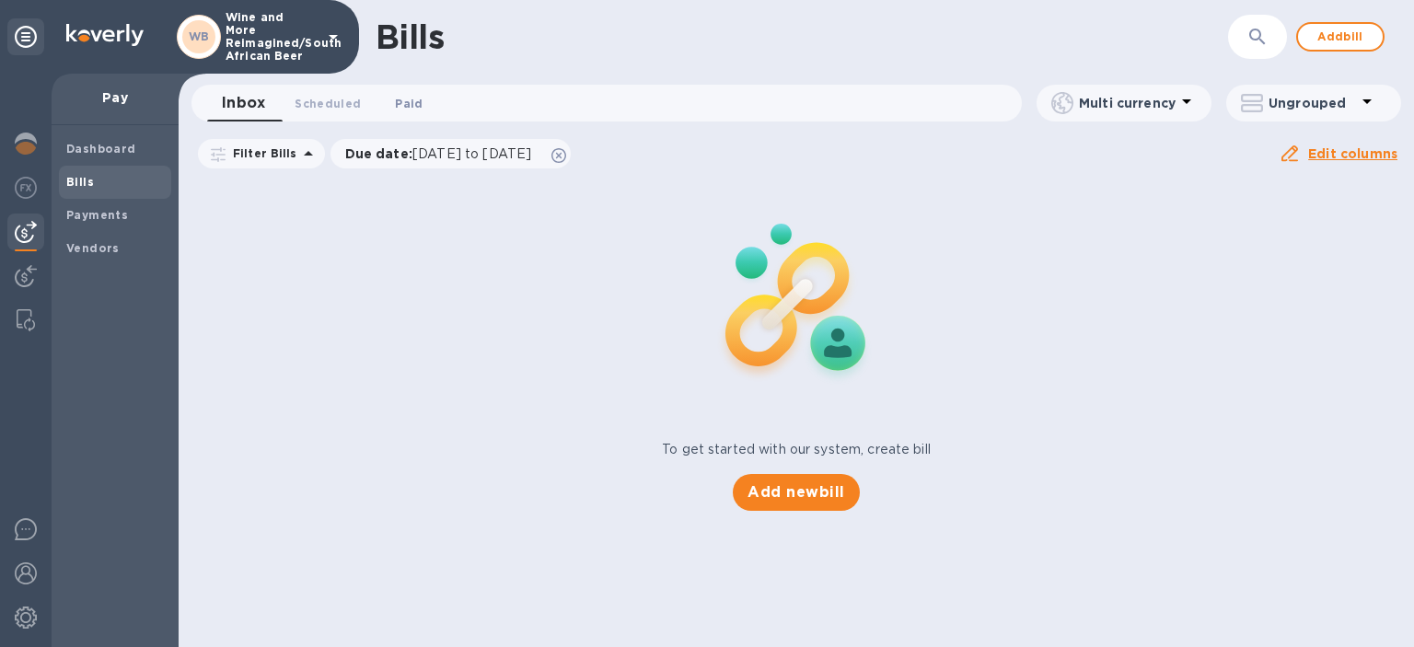
drag, startPoint x: 389, startPoint y: 98, endPoint x: 401, endPoint y: 98, distance: 12.0
click at [389, 98] on button "Paid 0" at bounding box center [409, 103] width 66 height 37
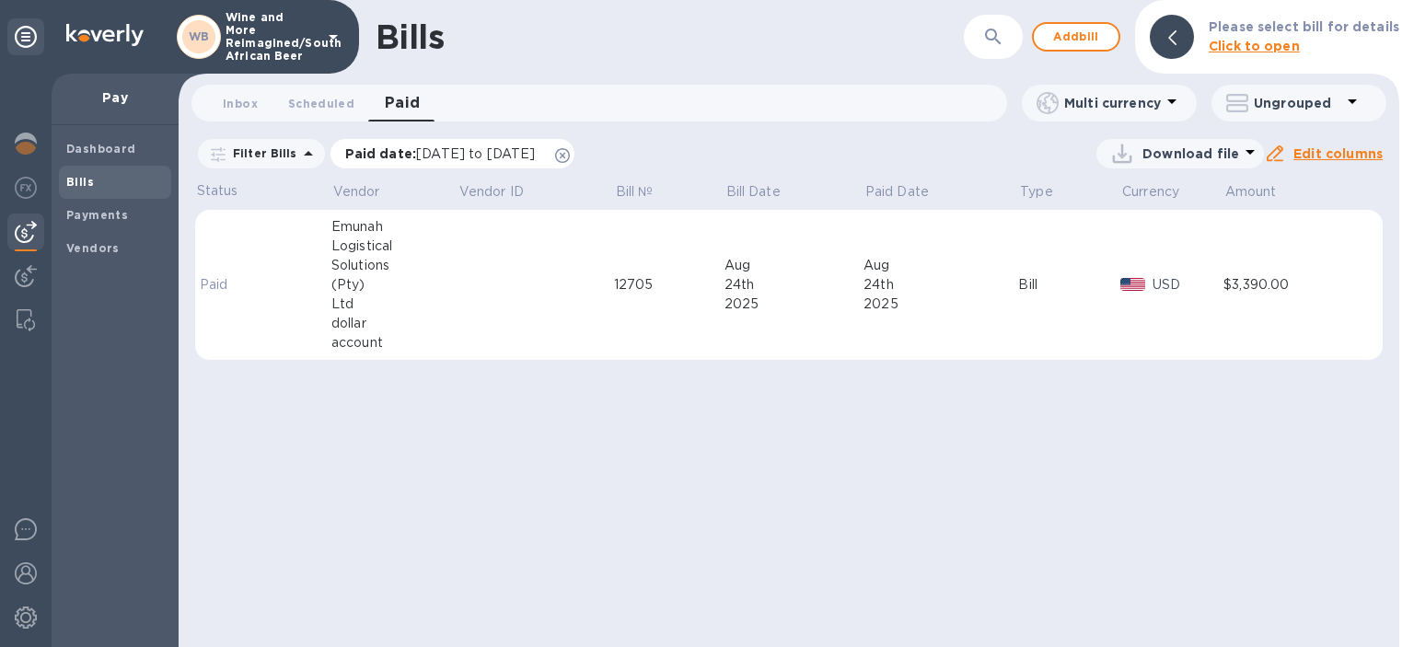
click at [535, 157] on span "[DATE] to [DATE]" at bounding box center [475, 153] width 119 height 15
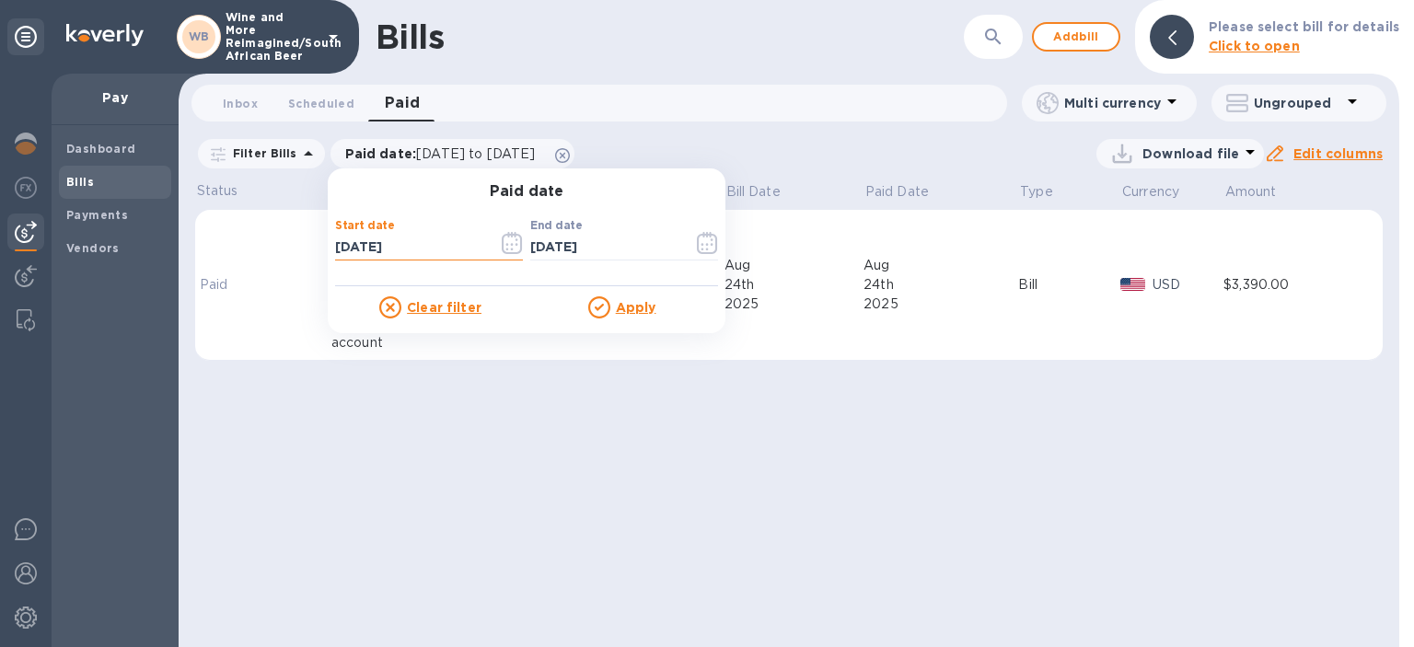
drag, startPoint x: 429, startPoint y: 253, endPoint x: 316, endPoint y: 245, distance: 113.6
click at [335, 245] on input "[DATE]" at bounding box center [409, 248] width 148 height 28
type input "[DATE]"
drag, startPoint x: 620, startPoint y: 234, endPoint x: 523, endPoint y: 239, distance: 96.8
click at [530, 239] on input "[DATE]" at bounding box center [604, 248] width 148 height 28
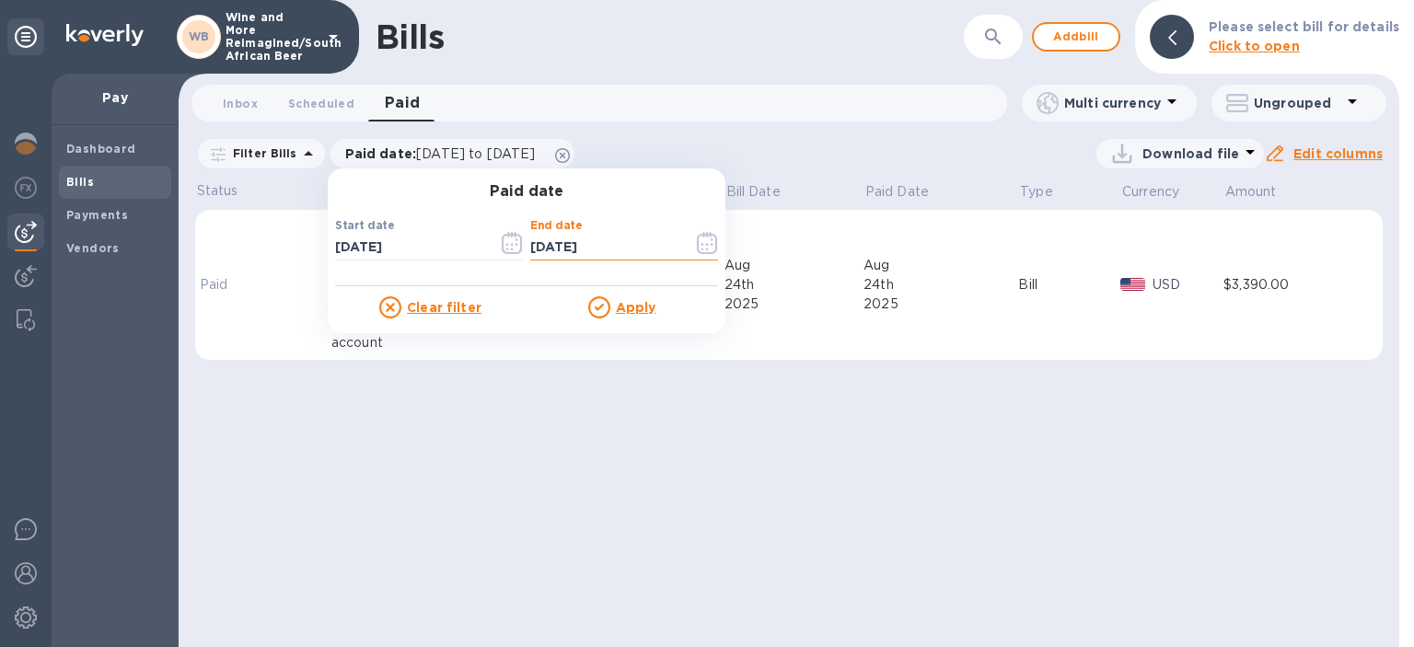
type input "[DATE]"
click at [621, 307] on u "Apply" at bounding box center [636, 307] width 41 height 15
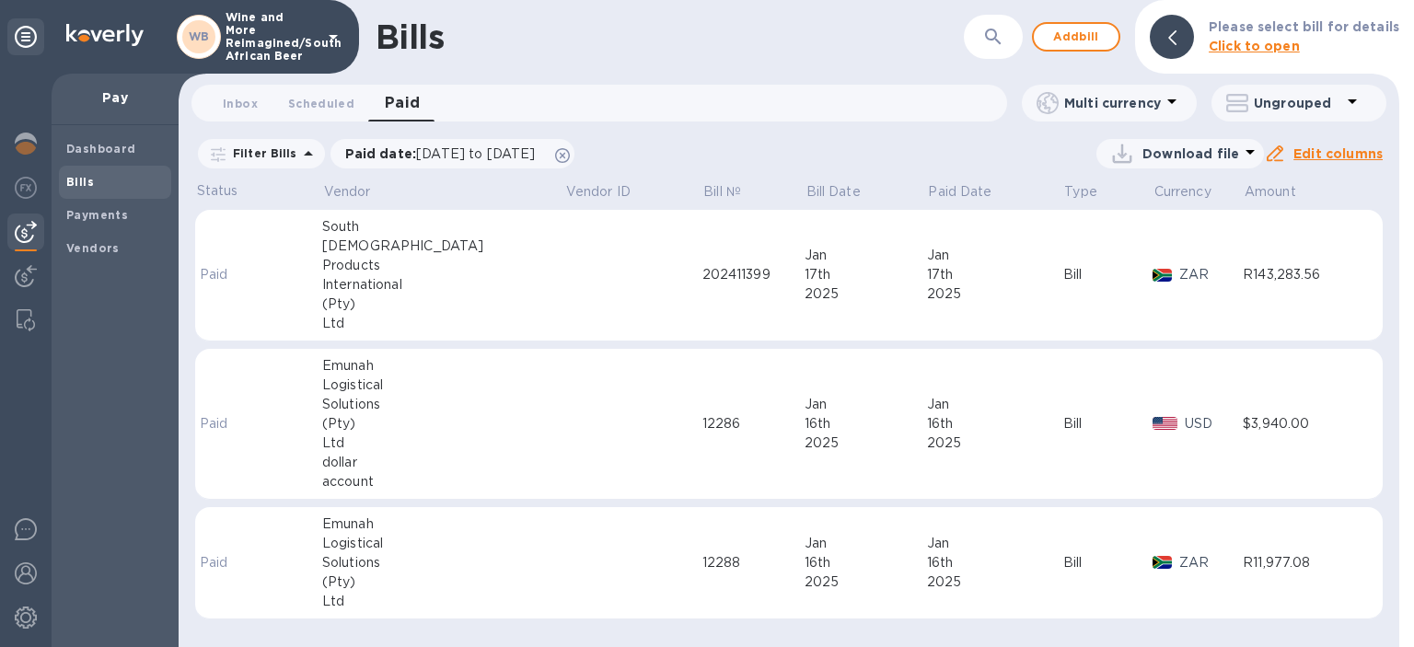
click at [703, 274] on div "202411399" at bounding box center [754, 274] width 102 height 19
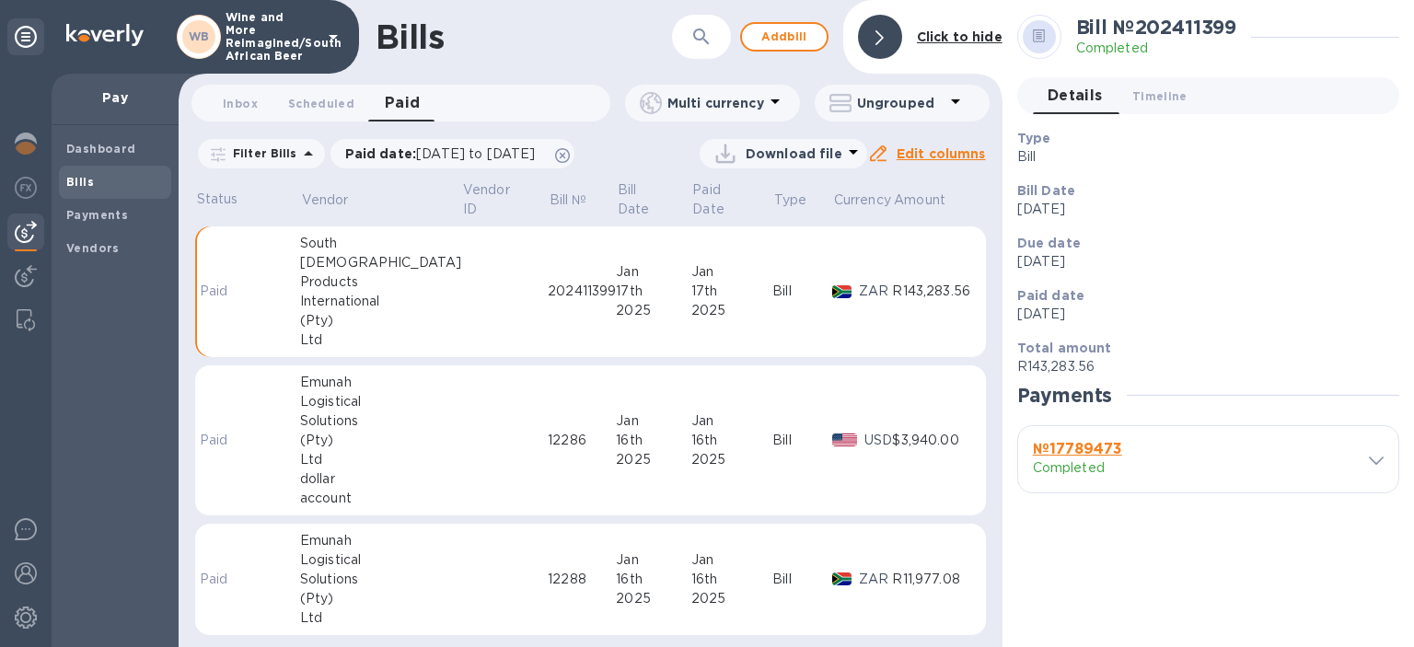
click at [1069, 447] on b "№ 17789473" at bounding box center [1077, 448] width 89 height 17
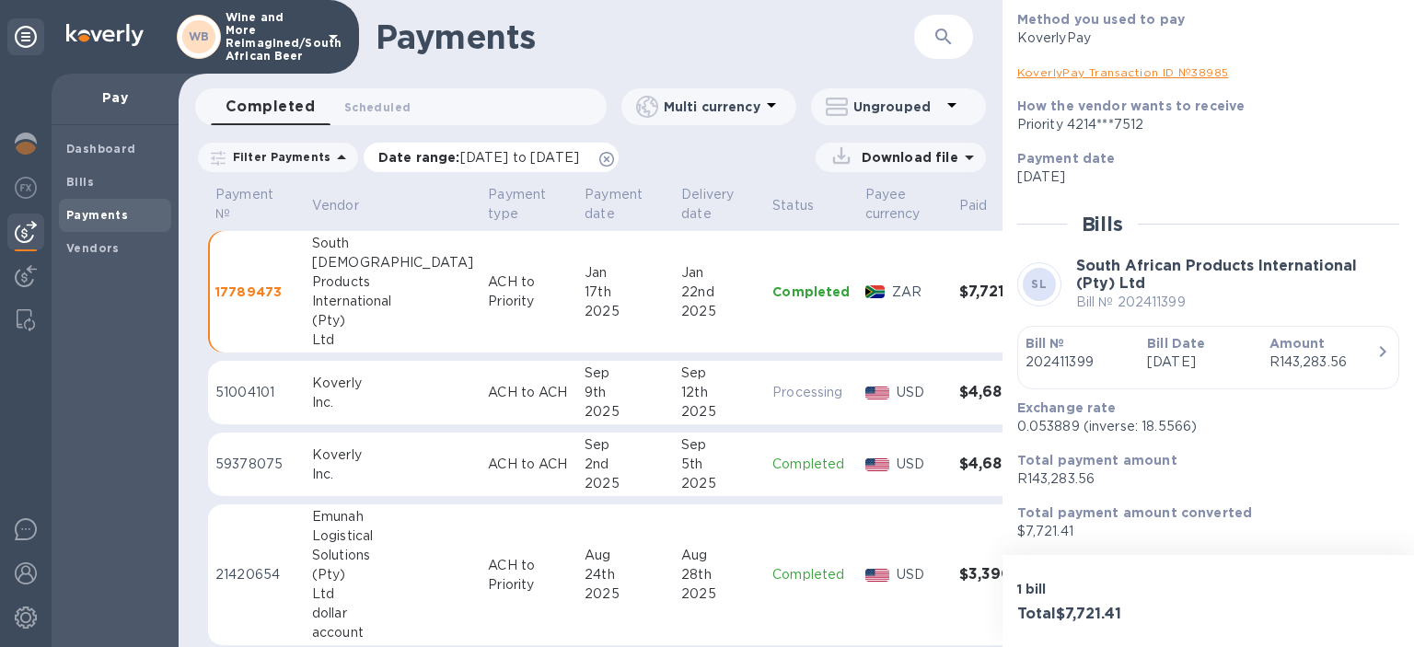
click at [588, 162] on p "Date range : [DATE] to [DATE]" at bounding box center [483, 157] width 210 height 18
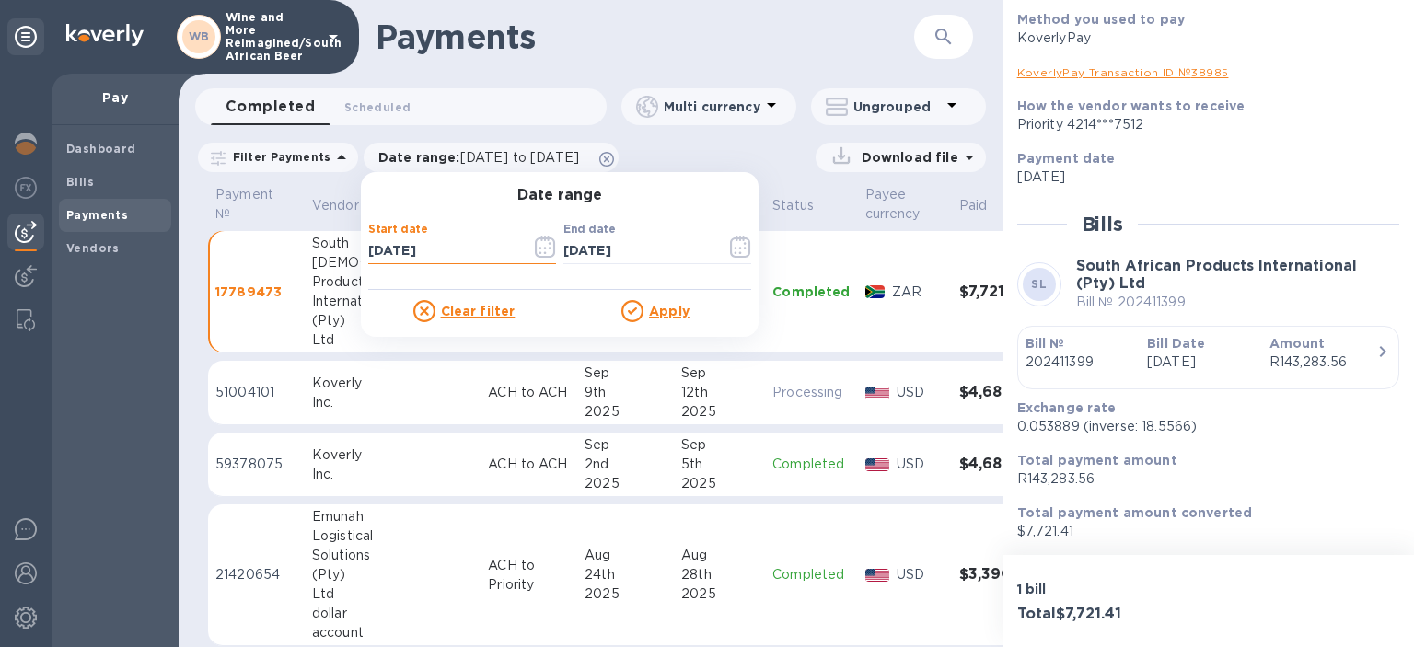
drag, startPoint x: 463, startPoint y: 247, endPoint x: 316, endPoint y: 259, distance: 147.8
click at [368, 260] on input "[DATE]" at bounding box center [442, 252] width 148 height 28
click at [266, 245] on td "17789473" at bounding box center [256, 292] width 97 height 122
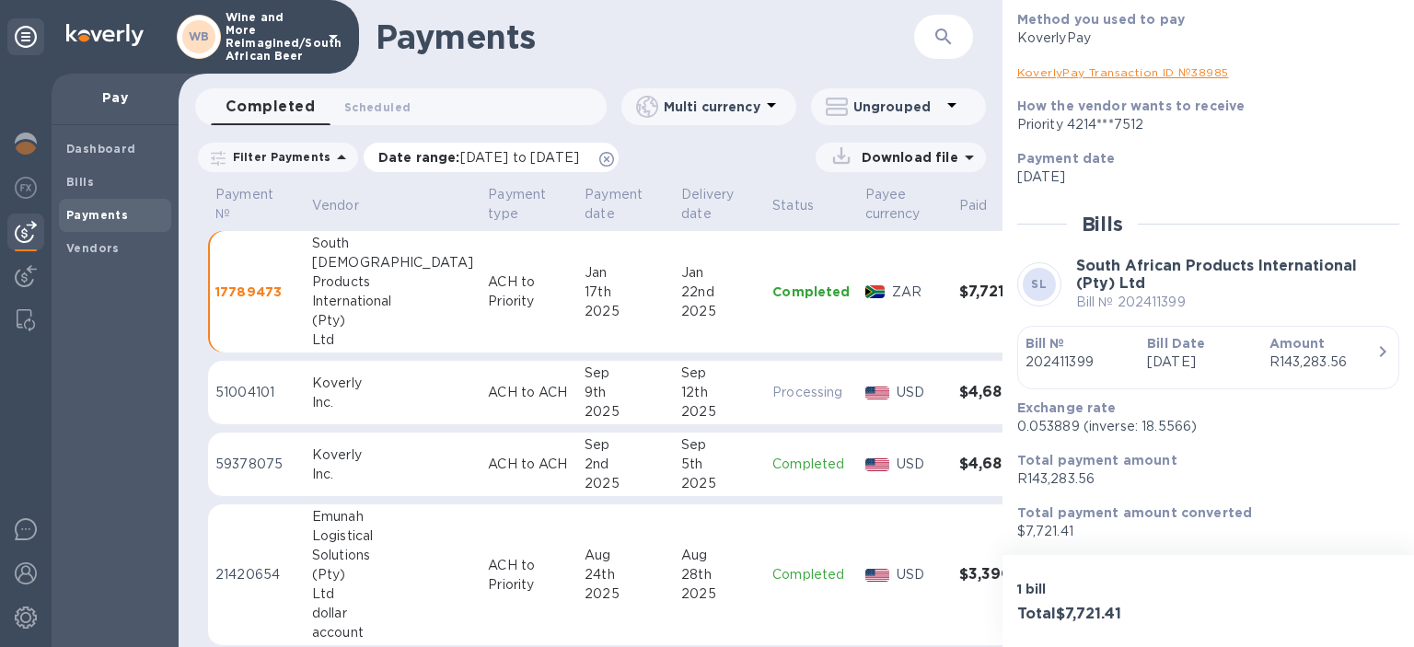
click at [560, 160] on span "[DATE] to [DATE]" at bounding box center [519, 157] width 119 height 15
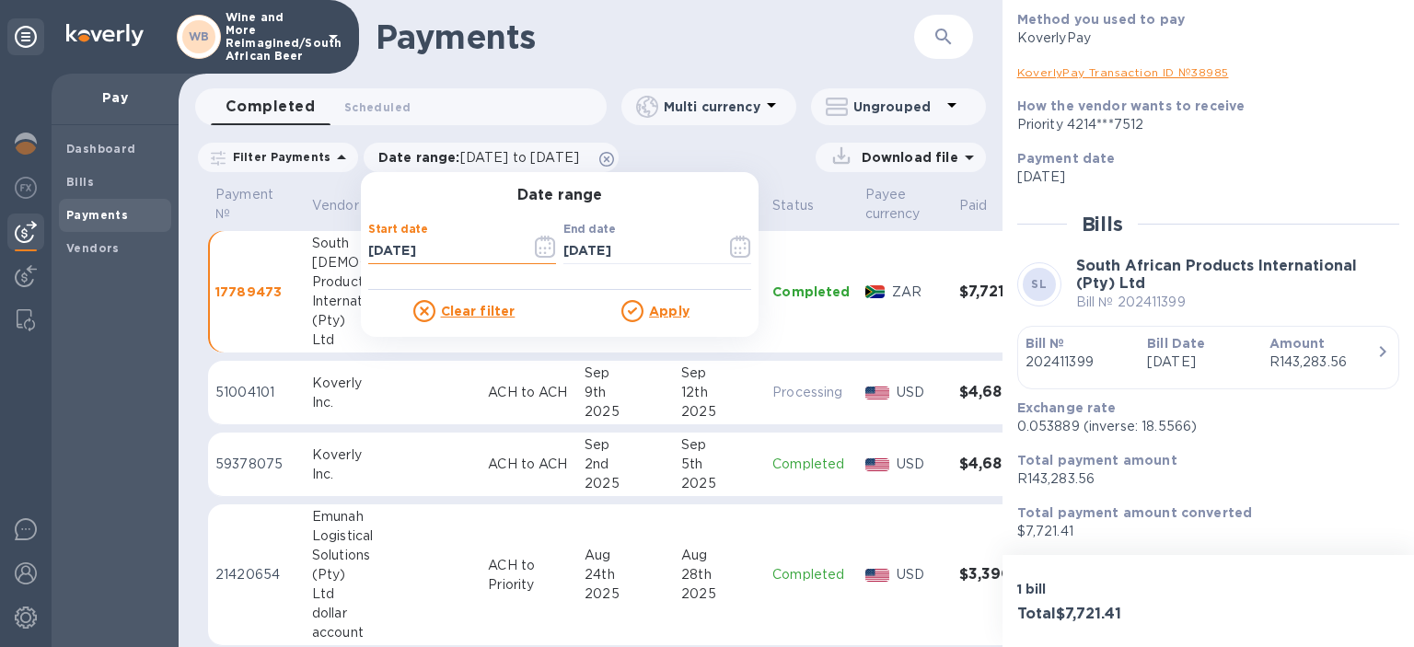
drag, startPoint x: 445, startPoint y: 250, endPoint x: 319, endPoint y: 250, distance: 125.2
click at [368, 250] on input "[DATE]" at bounding box center [442, 252] width 148 height 28
type input "0_/__/____"
type input "[DATE]"
click at [644, 246] on input "[DATE]" at bounding box center [637, 252] width 148 height 28
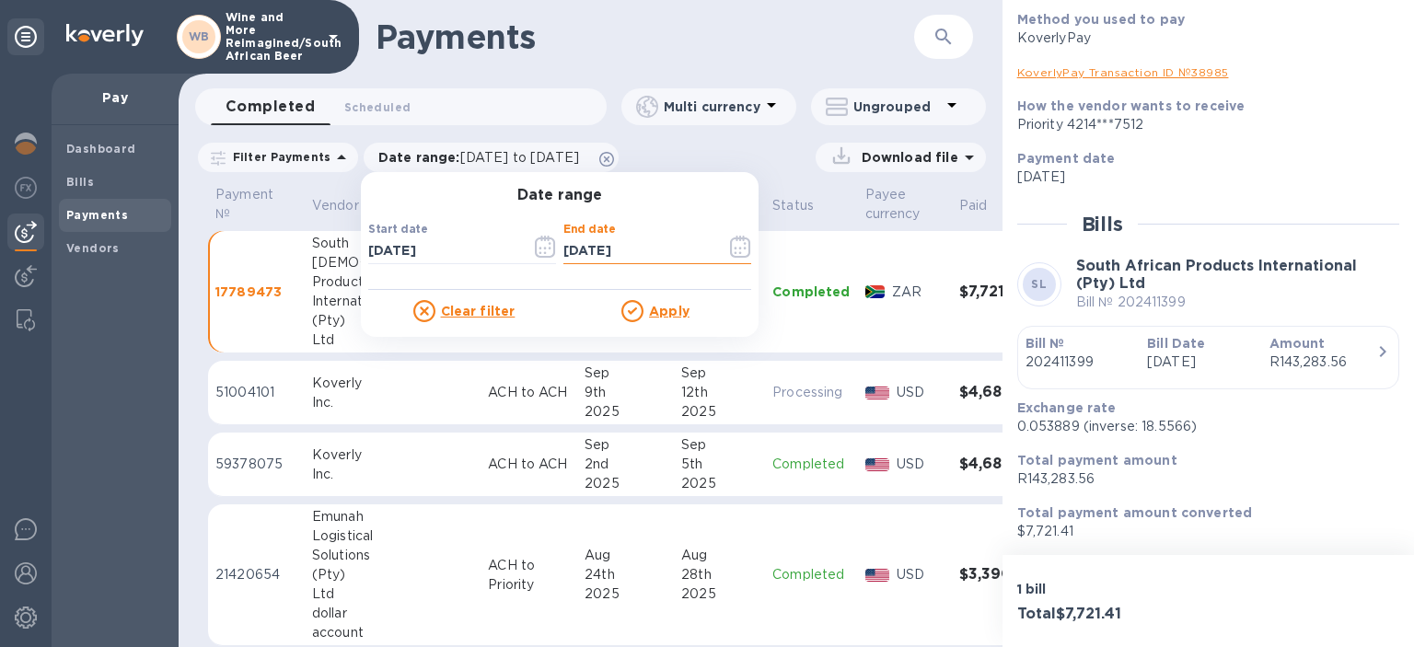
drag, startPoint x: 644, startPoint y: 246, endPoint x: 492, endPoint y: 249, distance: 151.9
click at [563, 249] on input "[DATE]" at bounding box center [637, 252] width 148 height 28
type input "[DATE]"
click at [654, 311] on u "Apply" at bounding box center [669, 311] width 41 height 15
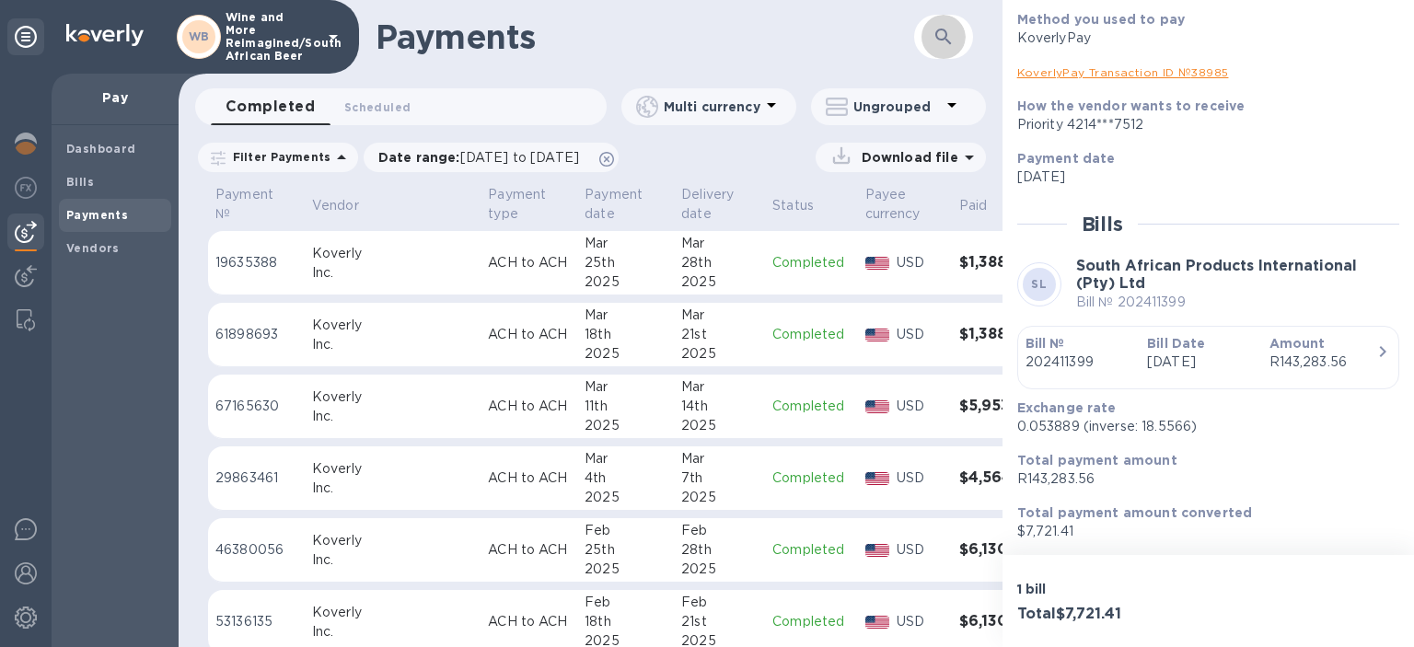
click at [941, 17] on button "button" at bounding box center [944, 37] width 44 height 44
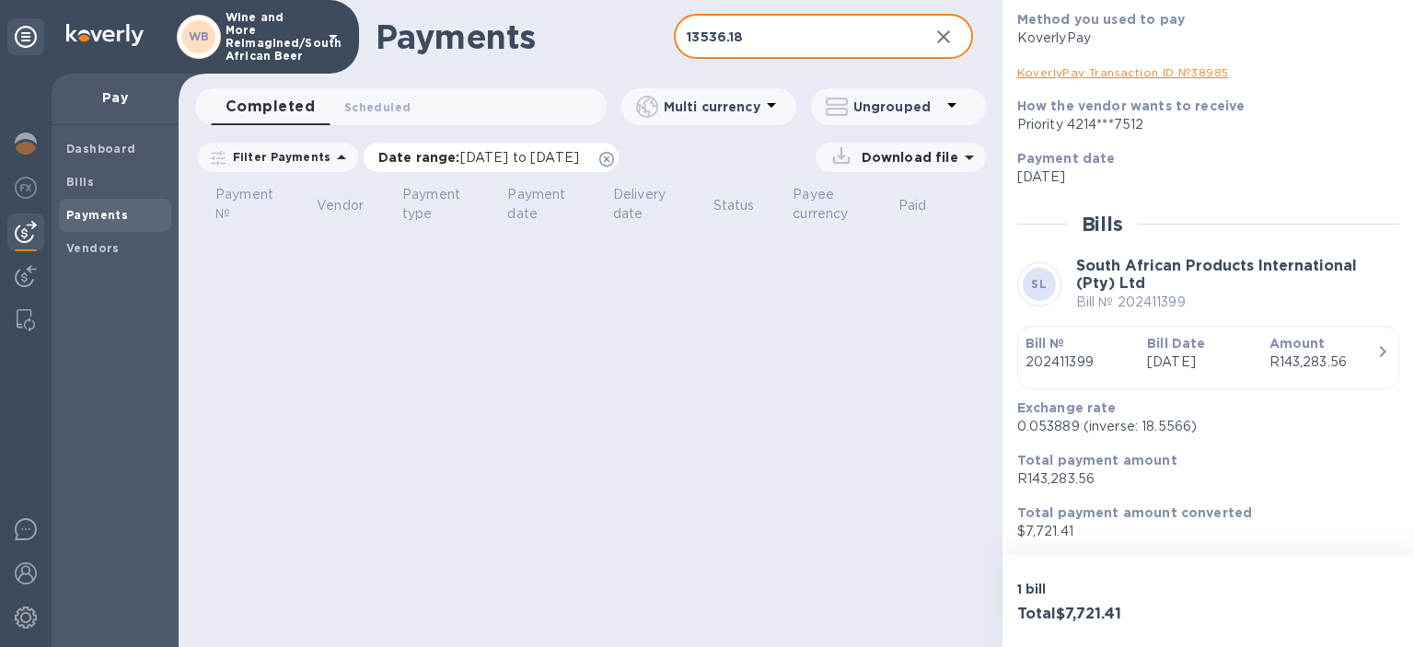
type input "13536.18"
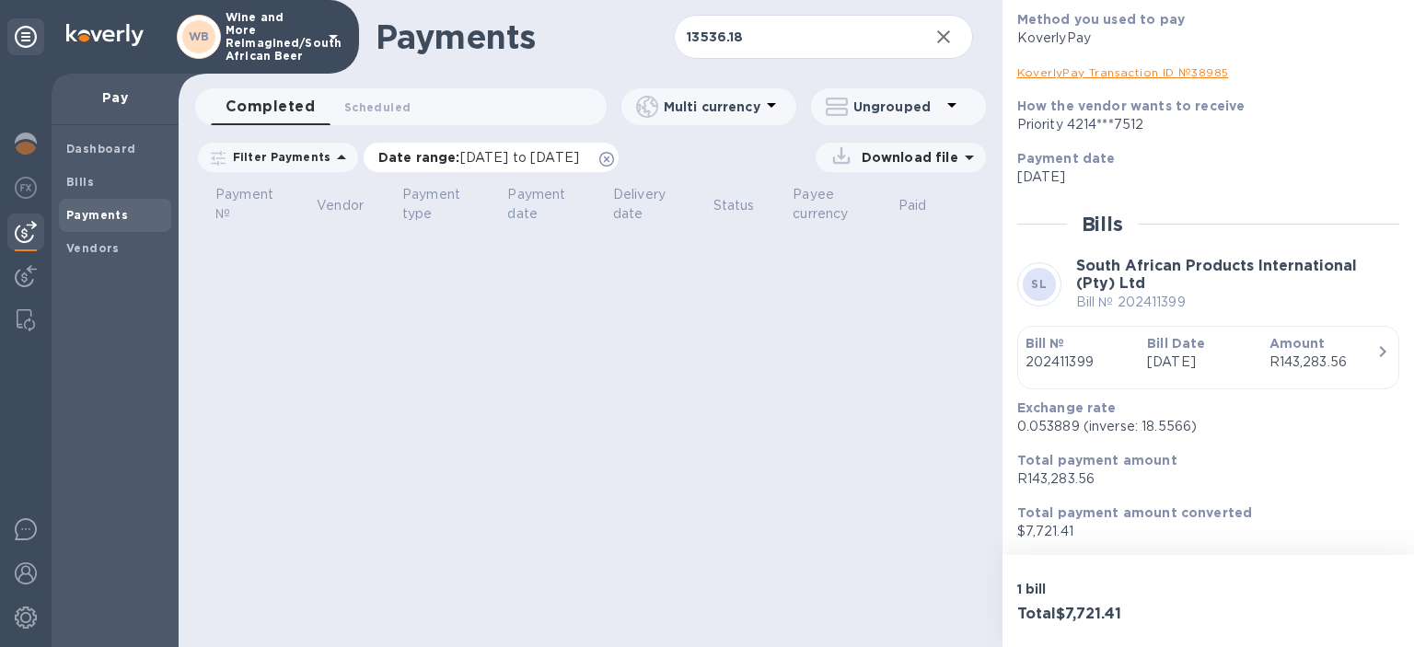
click at [498, 157] on span "[DATE] to [DATE]" at bounding box center [519, 157] width 119 height 15
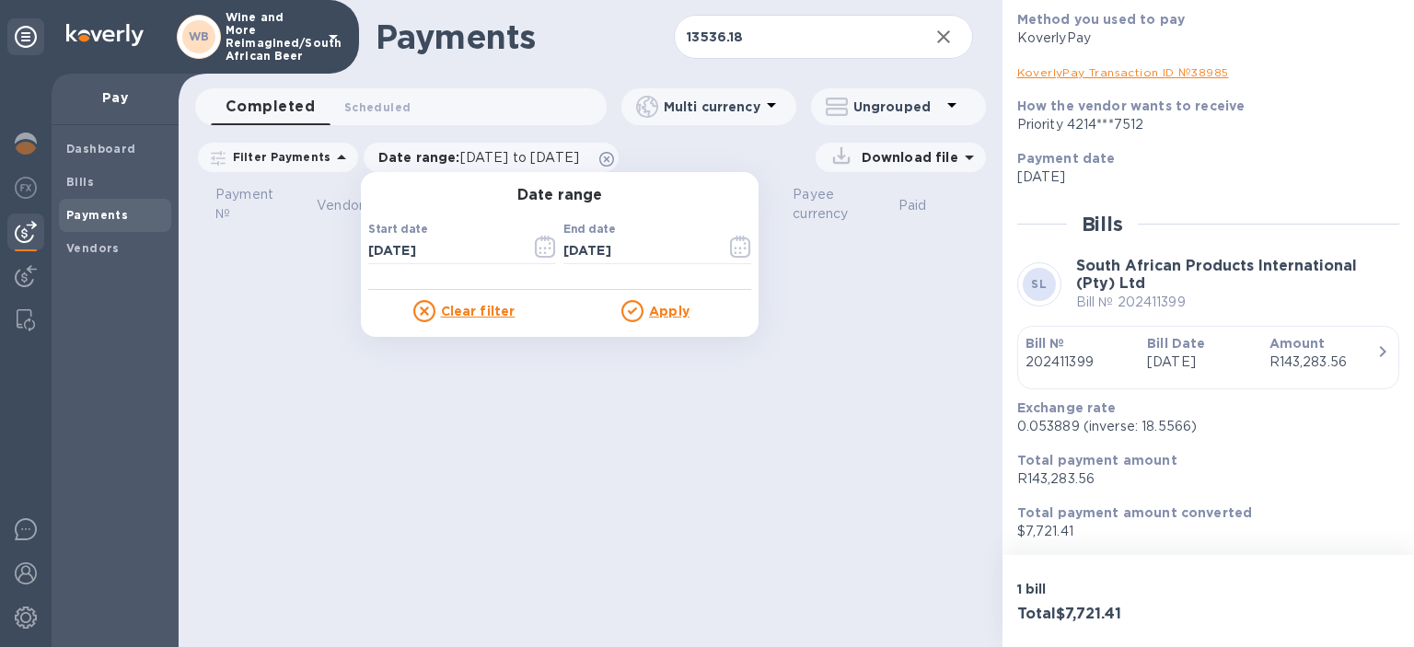
click at [672, 310] on u "Apply" at bounding box center [669, 311] width 41 height 15
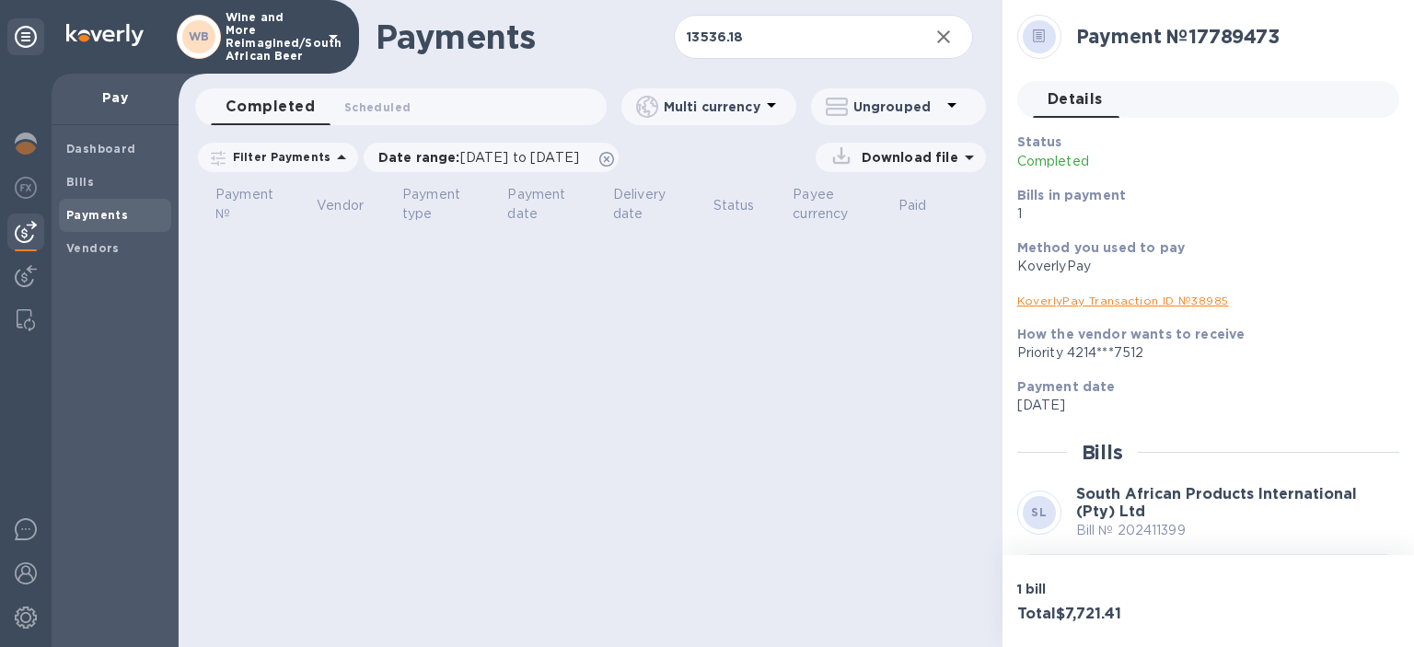
click at [677, 334] on div "Payments 13536.18 ​ Completed 0 Scheduled 0 Multi currency Ungrouped Filter Pay…" at bounding box center [591, 323] width 824 height 647
click at [94, 245] on b "Vendors" at bounding box center [92, 248] width 53 height 14
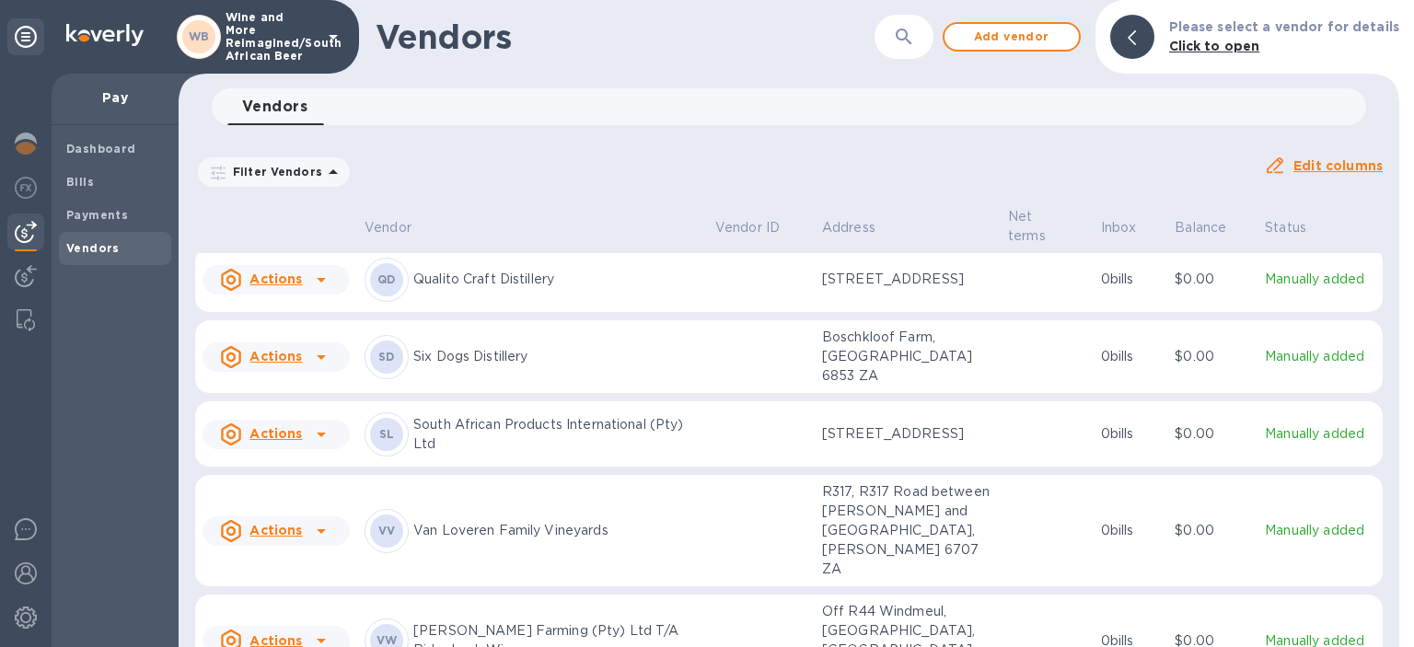
scroll to position [1528, 0]
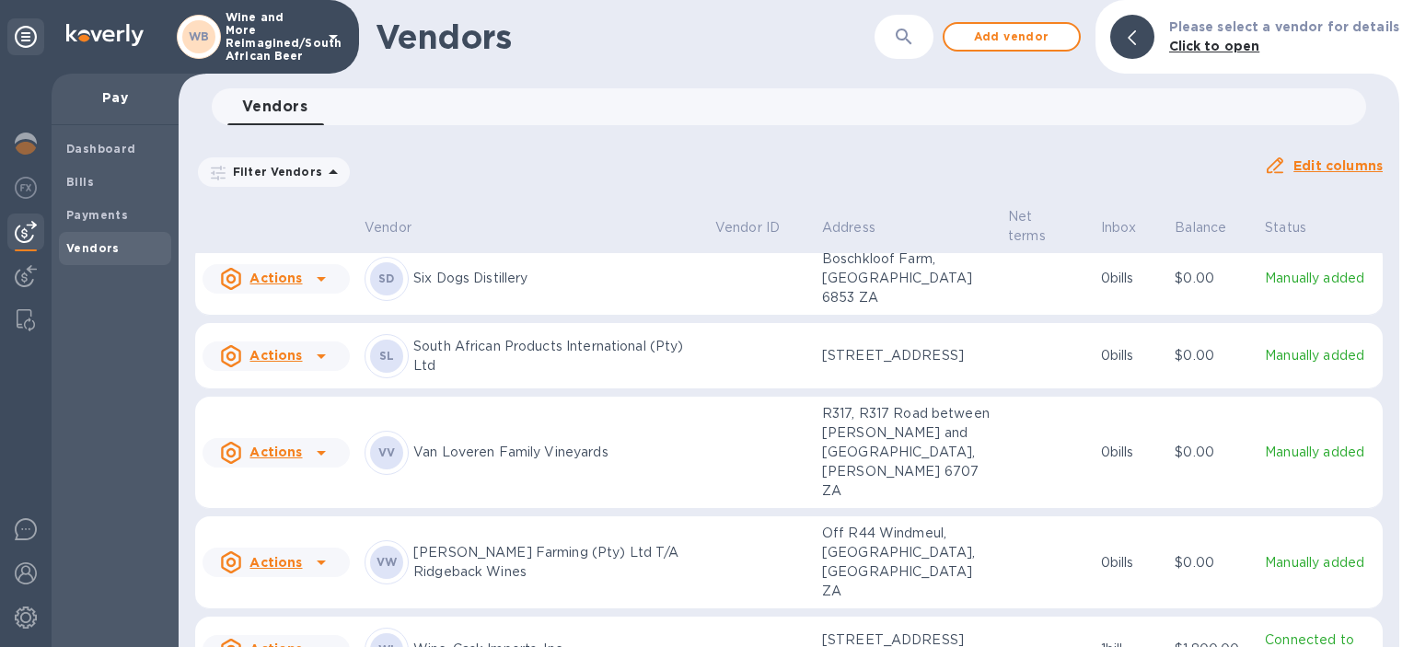
click at [283, 363] on u "Actions" at bounding box center [276, 355] width 52 height 15
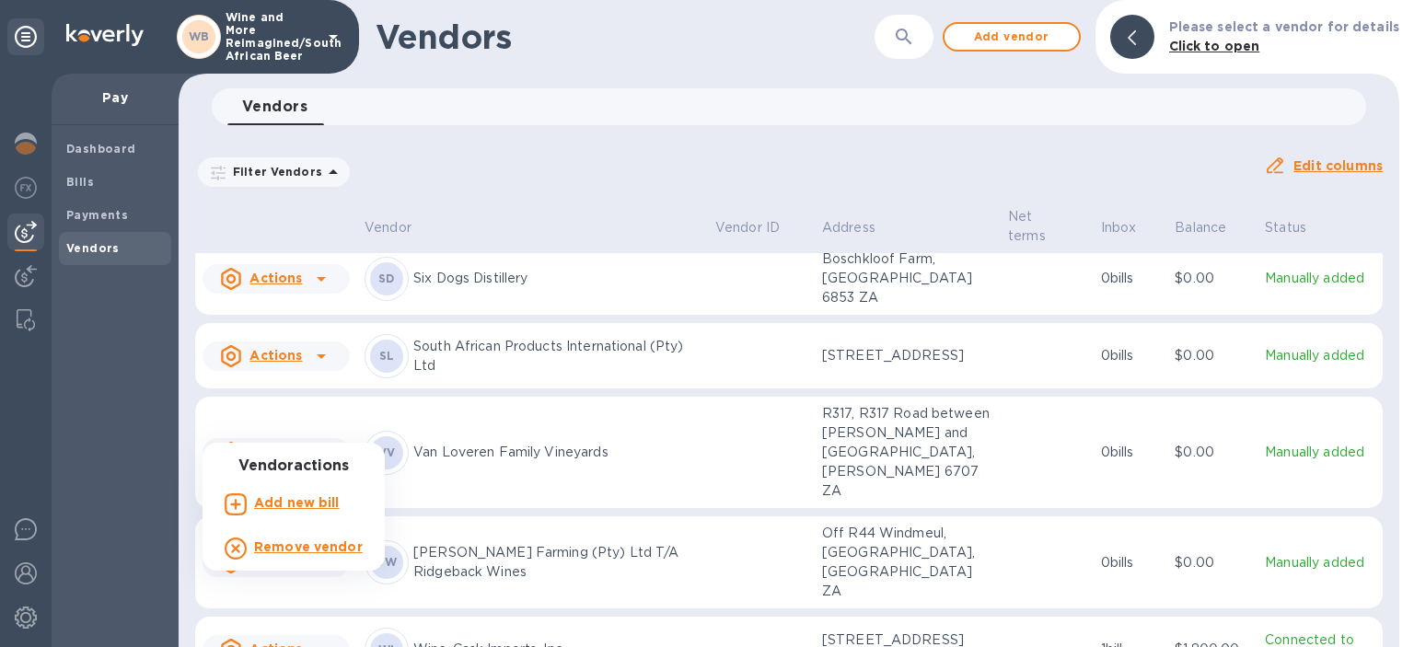
click at [283, 425] on div at bounding box center [707, 323] width 1414 height 647
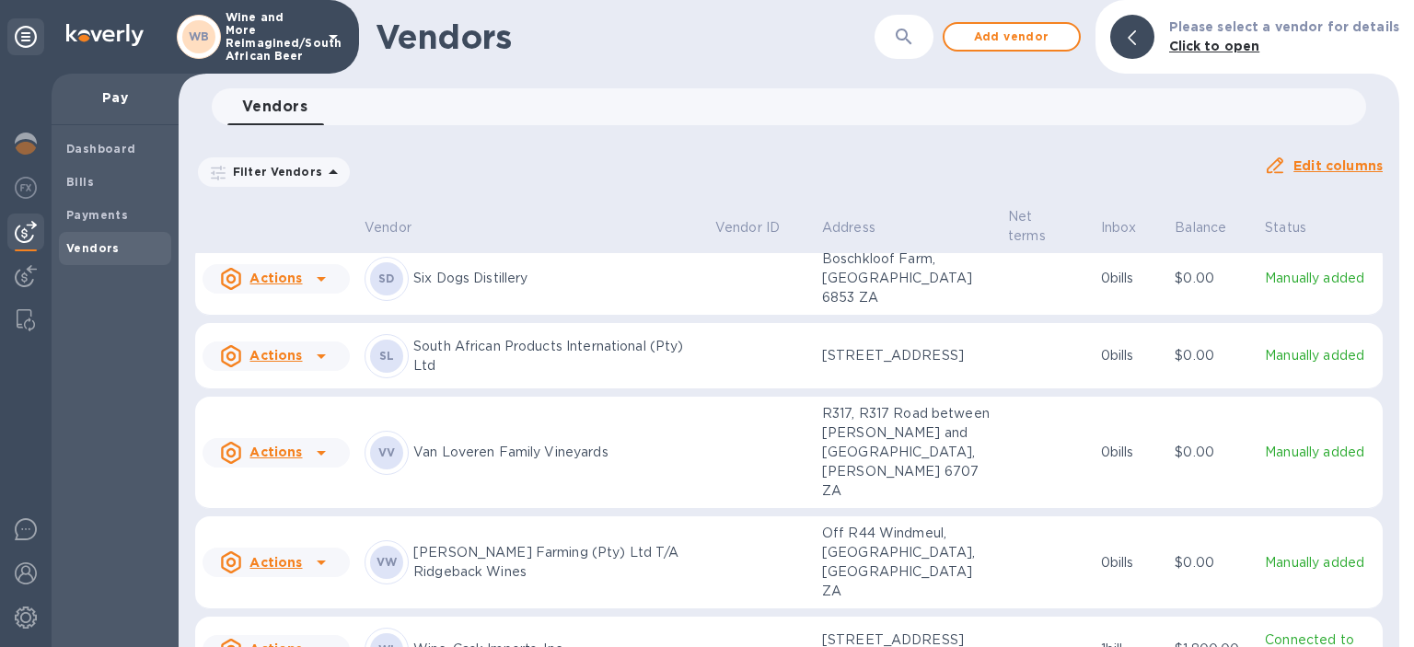
click at [319, 367] on icon at bounding box center [321, 356] width 22 height 22
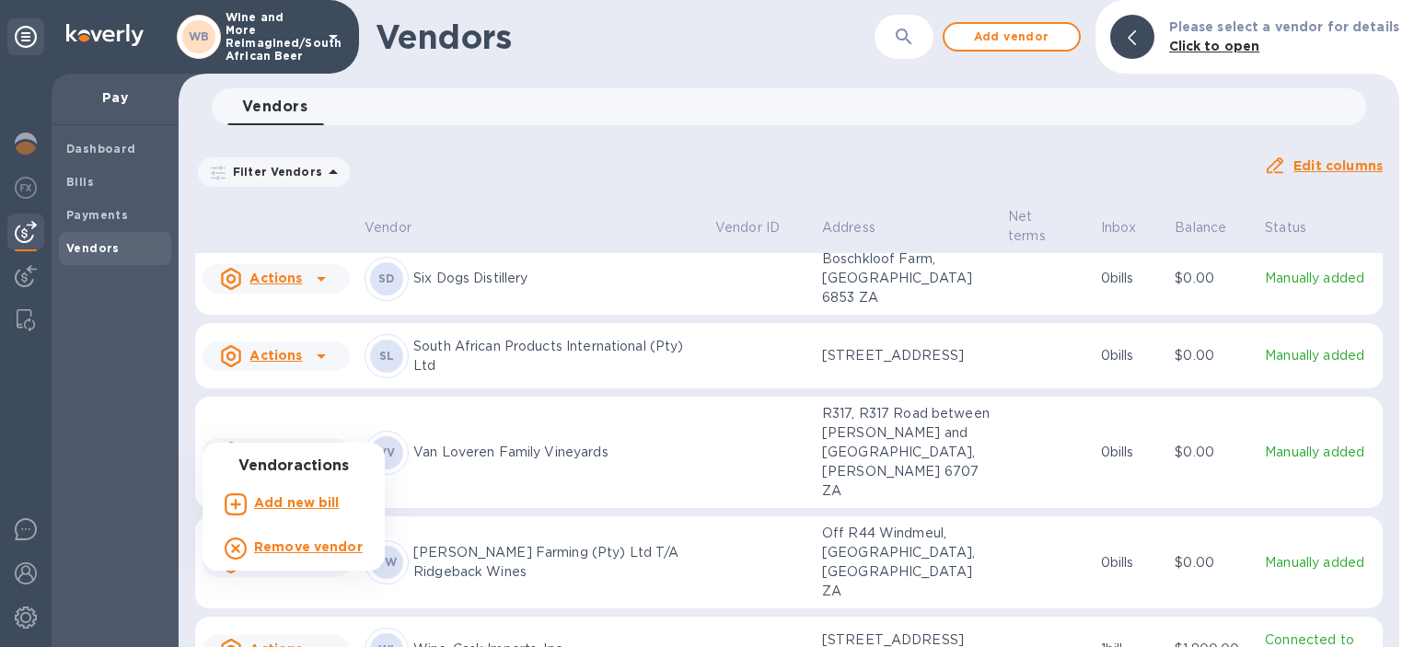
click at [291, 426] on div at bounding box center [707, 323] width 1414 height 647
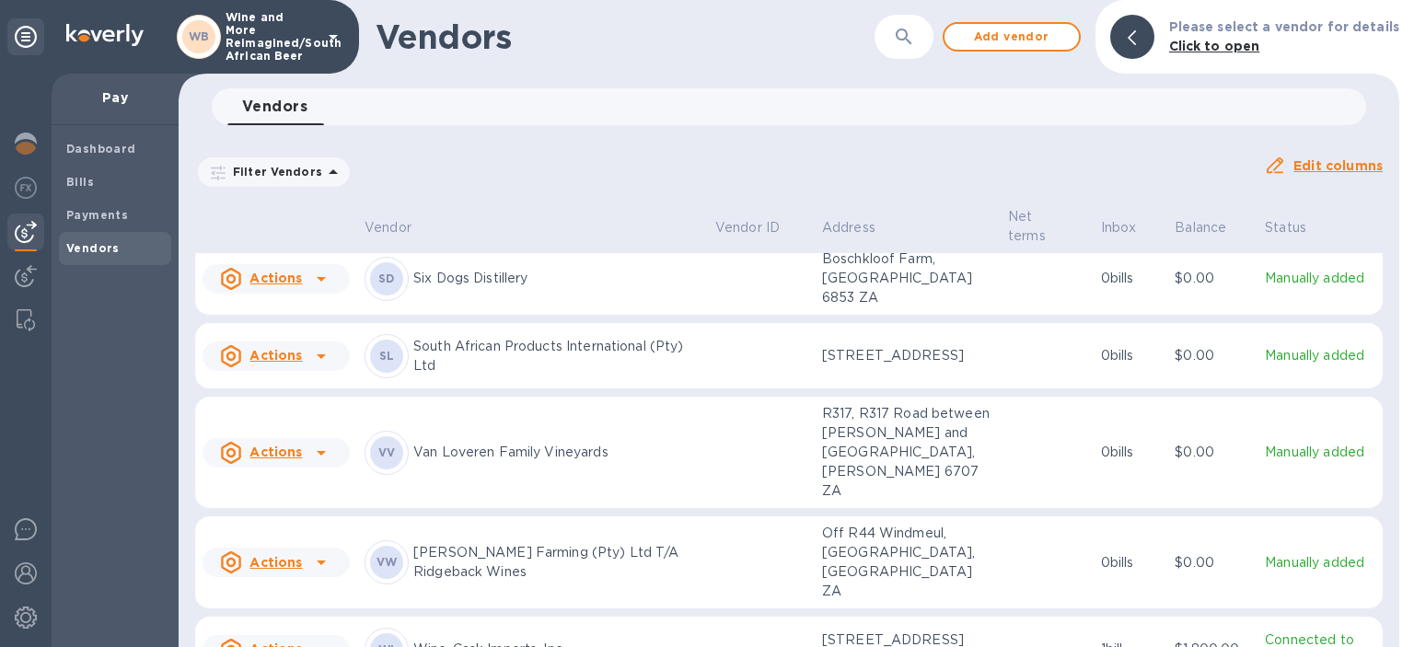
click at [469, 376] on p "South African Products International (Pty) Ltd" at bounding box center [556, 356] width 287 height 39
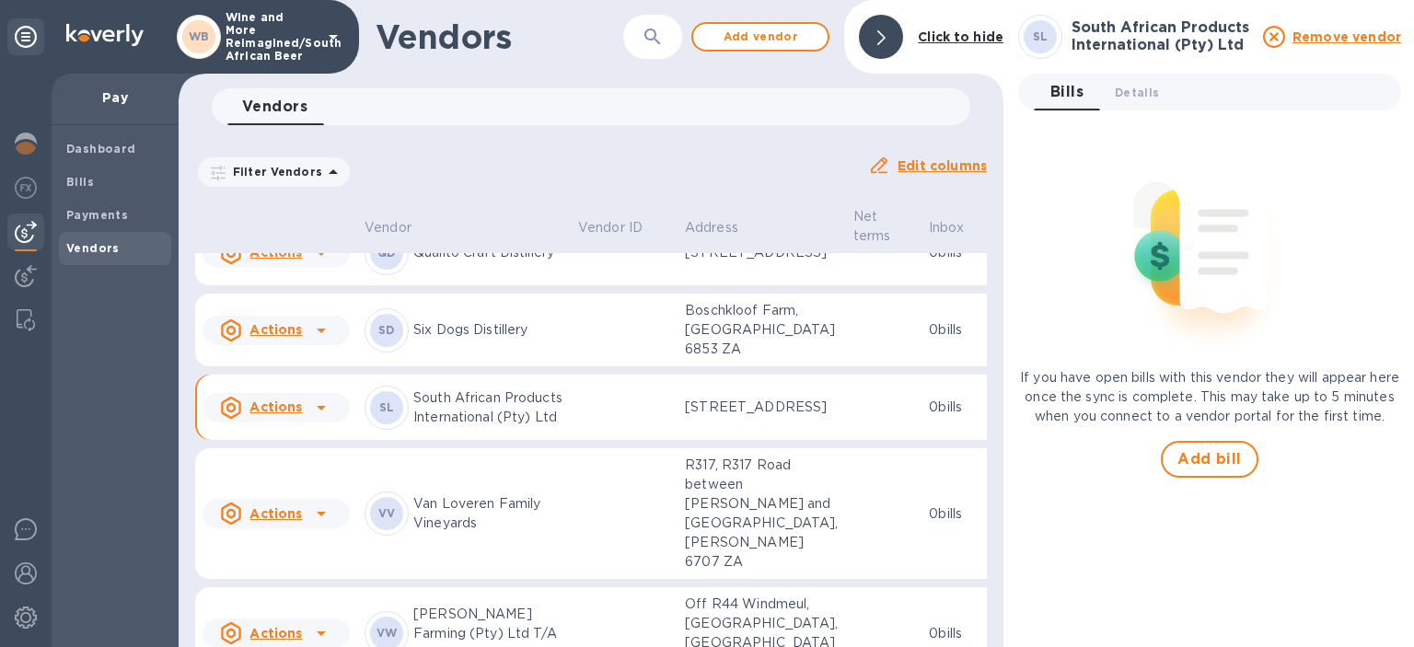
scroll to position [1989, 0]
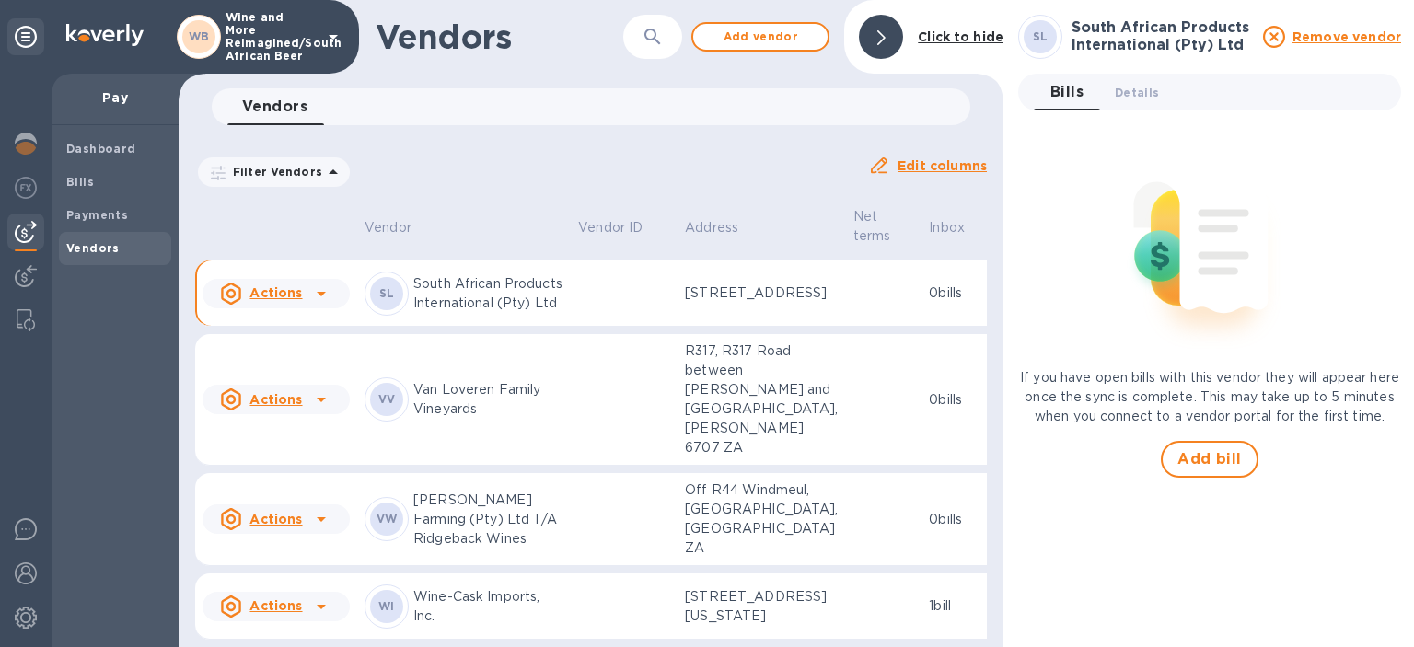
click at [389, 300] on b "SL" at bounding box center [387, 293] width 16 height 14
click at [1138, 89] on span "Details 0" at bounding box center [1137, 92] width 44 height 19
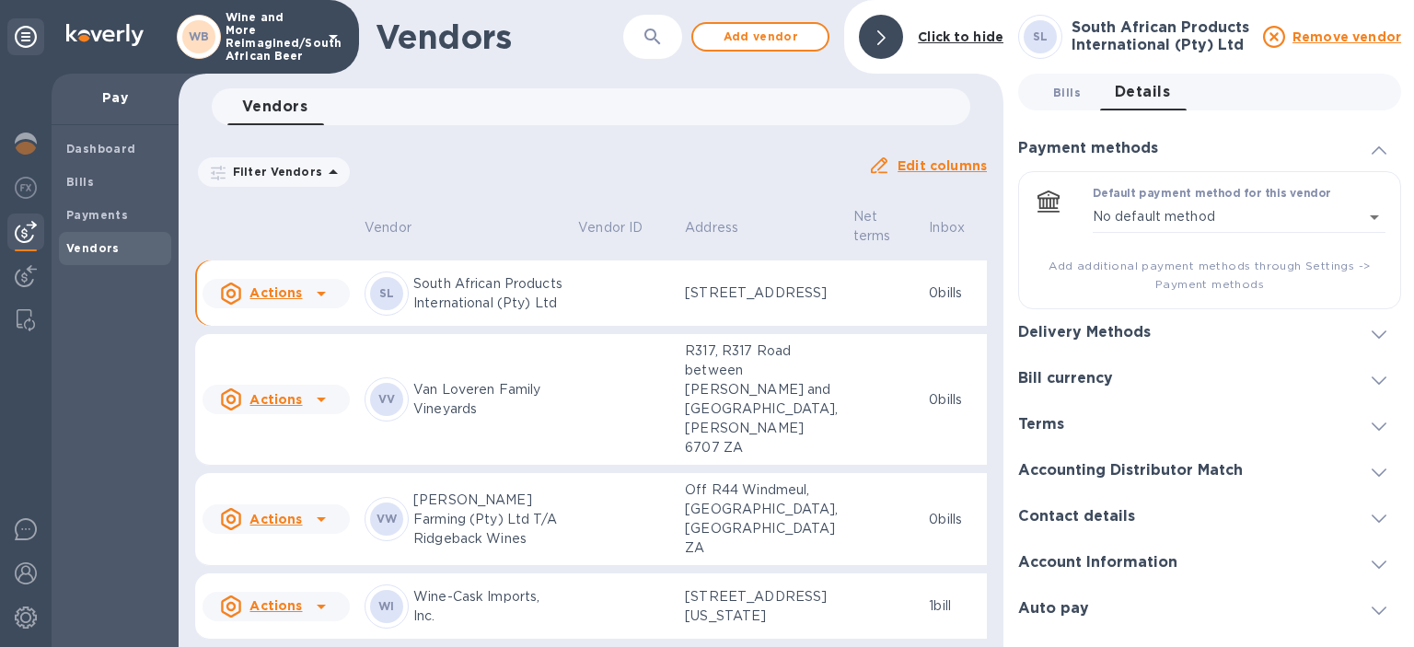
click at [1069, 85] on span "Bills 0" at bounding box center [1067, 92] width 28 height 19
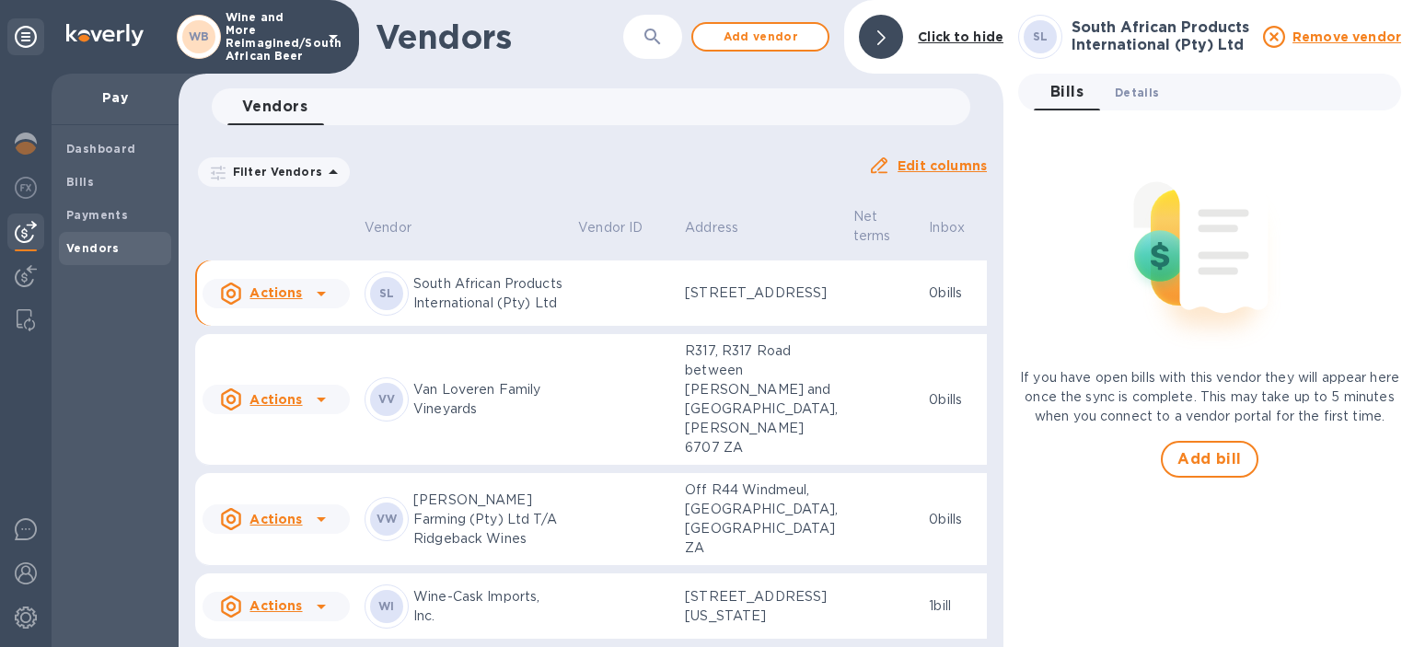
click at [1145, 88] on span "Details 0" at bounding box center [1137, 92] width 44 height 19
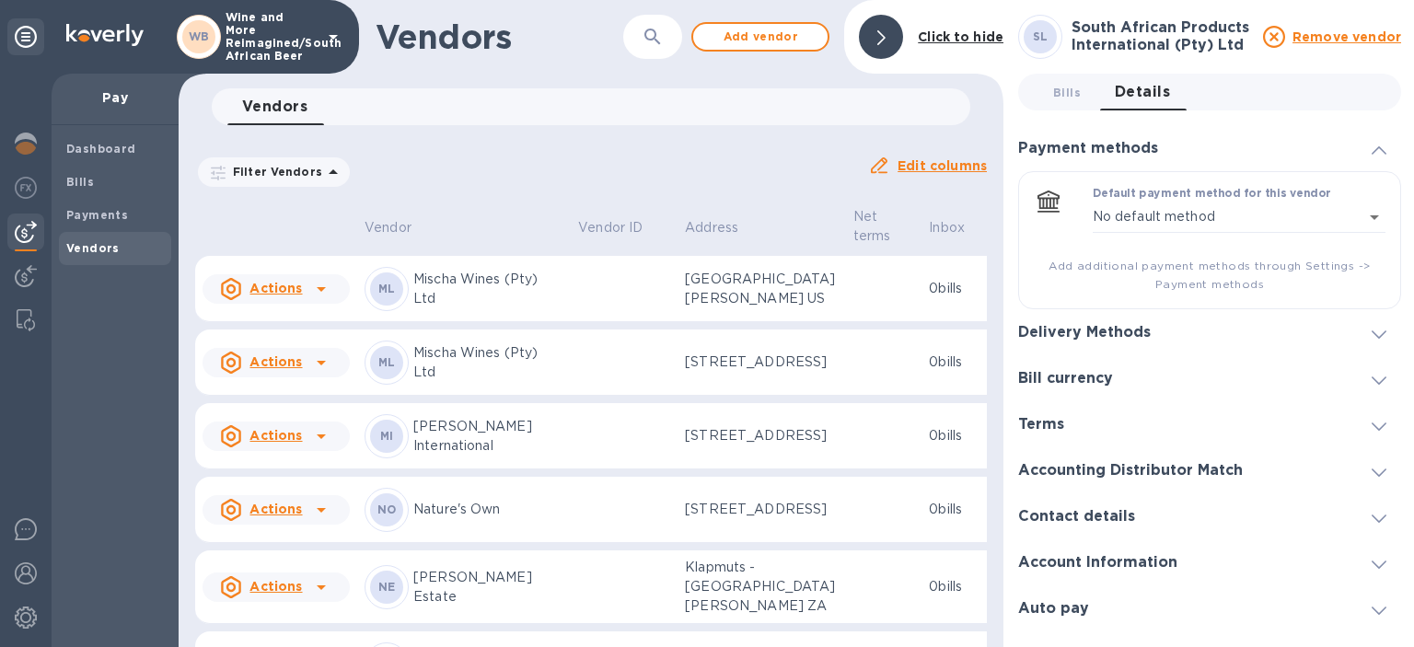
scroll to position [981, 0]
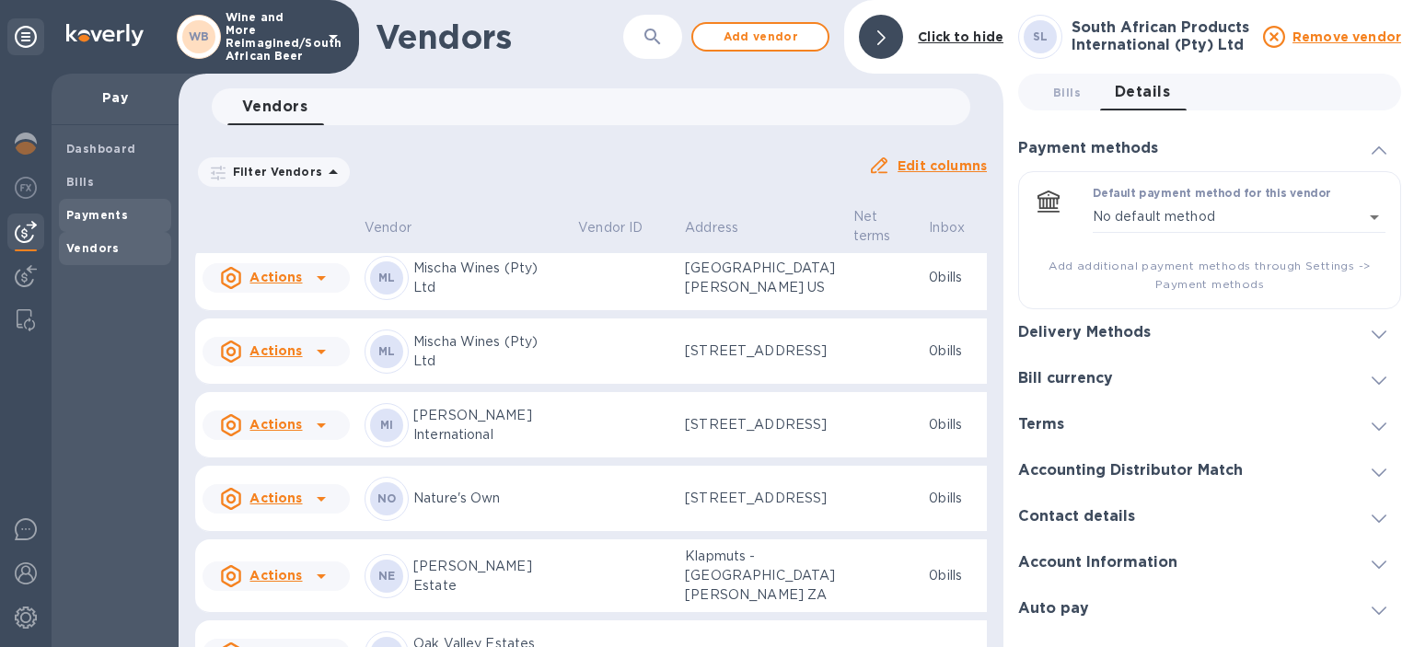
click at [83, 217] on b "Payments" at bounding box center [97, 215] width 62 height 14
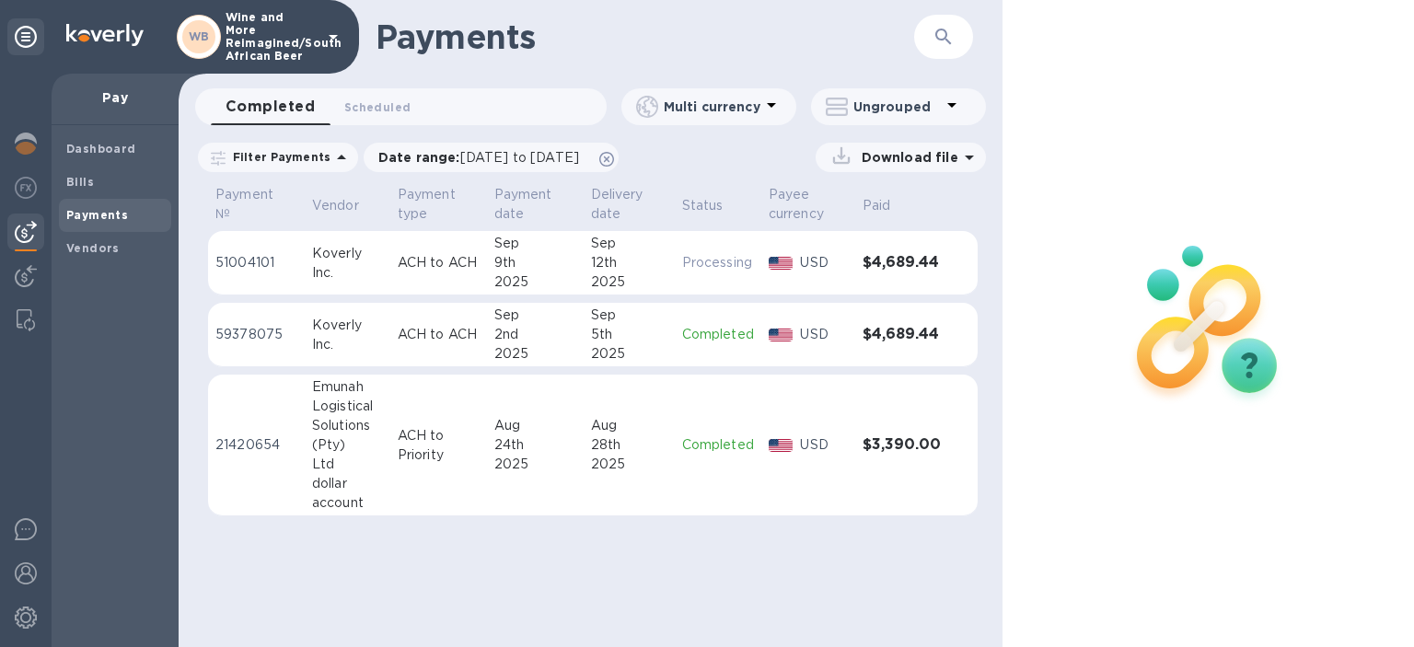
click at [934, 30] on icon "button" at bounding box center [944, 37] width 22 height 22
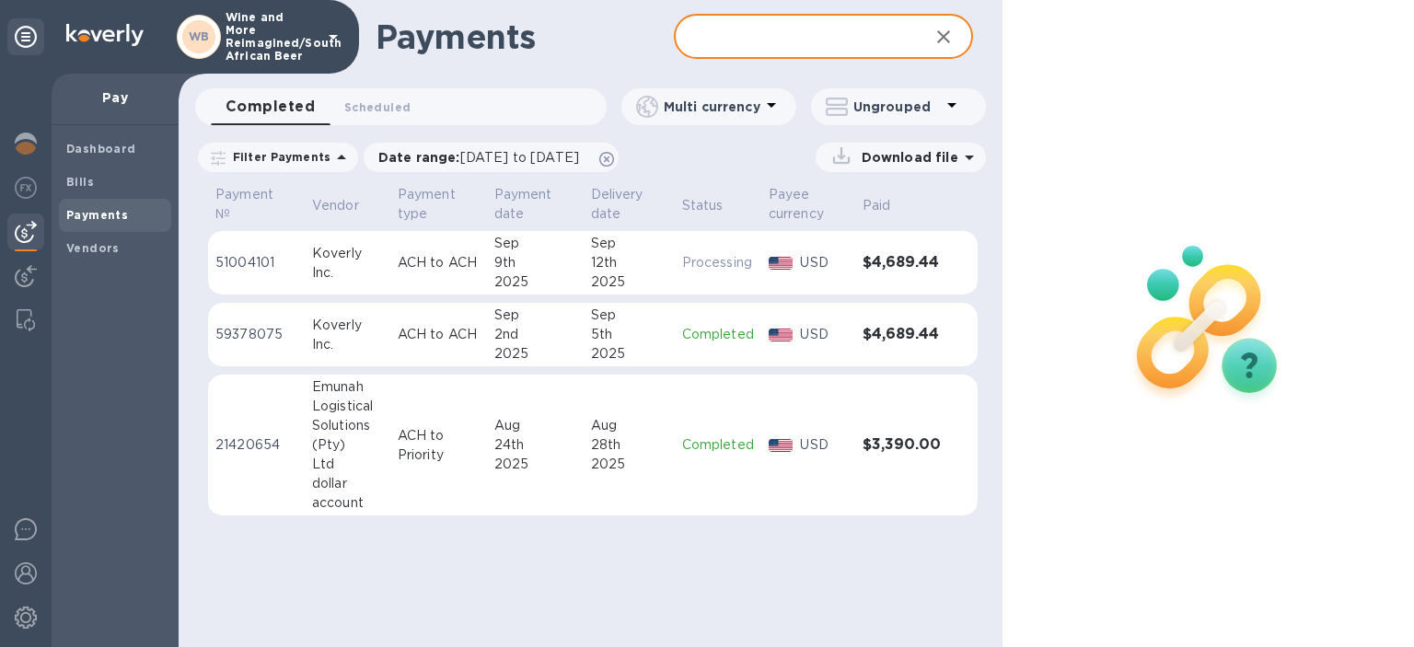
click at [697, 39] on input "text" at bounding box center [793, 37] width 239 height 45
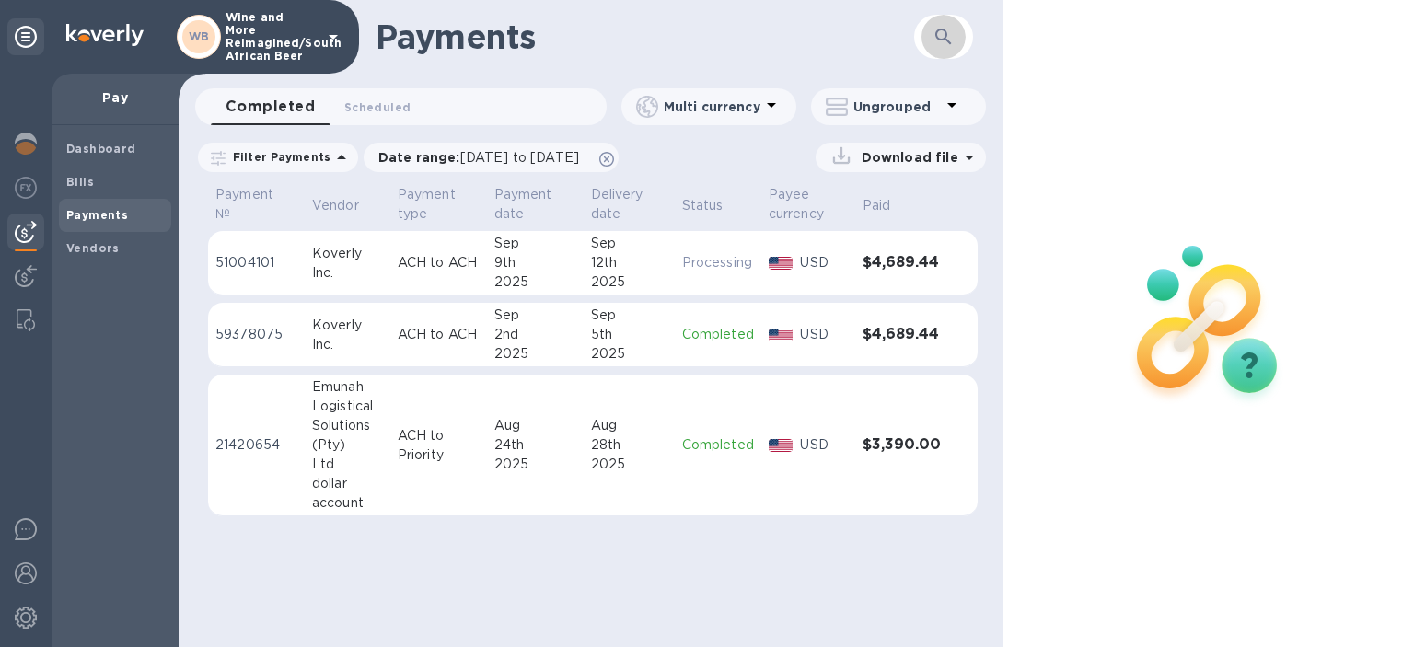
click at [947, 24] on button "button" at bounding box center [944, 37] width 44 height 44
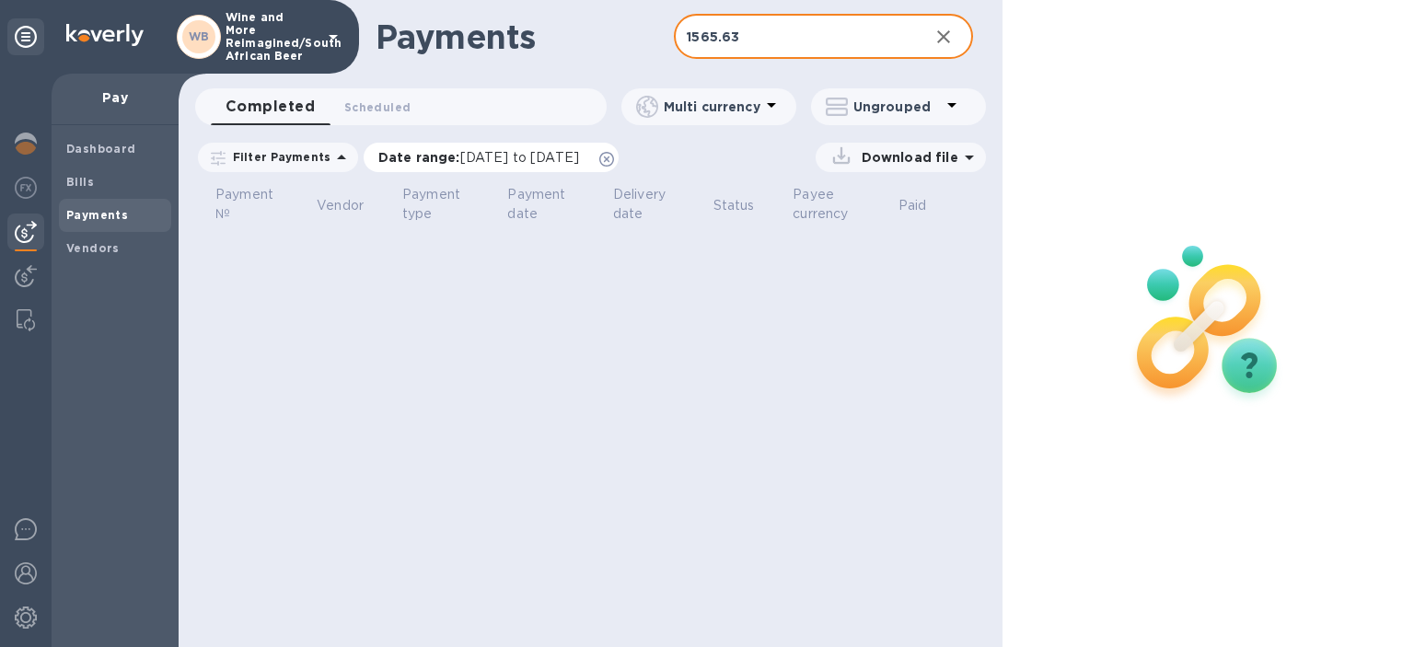
click at [484, 157] on span "[DATE] to [DATE]" at bounding box center [519, 157] width 119 height 15
click at [695, 42] on input "1565.63" at bounding box center [793, 37] width 239 height 45
drag, startPoint x: 752, startPoint y: 40, endPoint x: 656, endPoint y: 29, distance: 96.3
click at [674, 42] on input "1565.63" at bounding box center [793, 37] width 239 height 45
type input "6262.52"
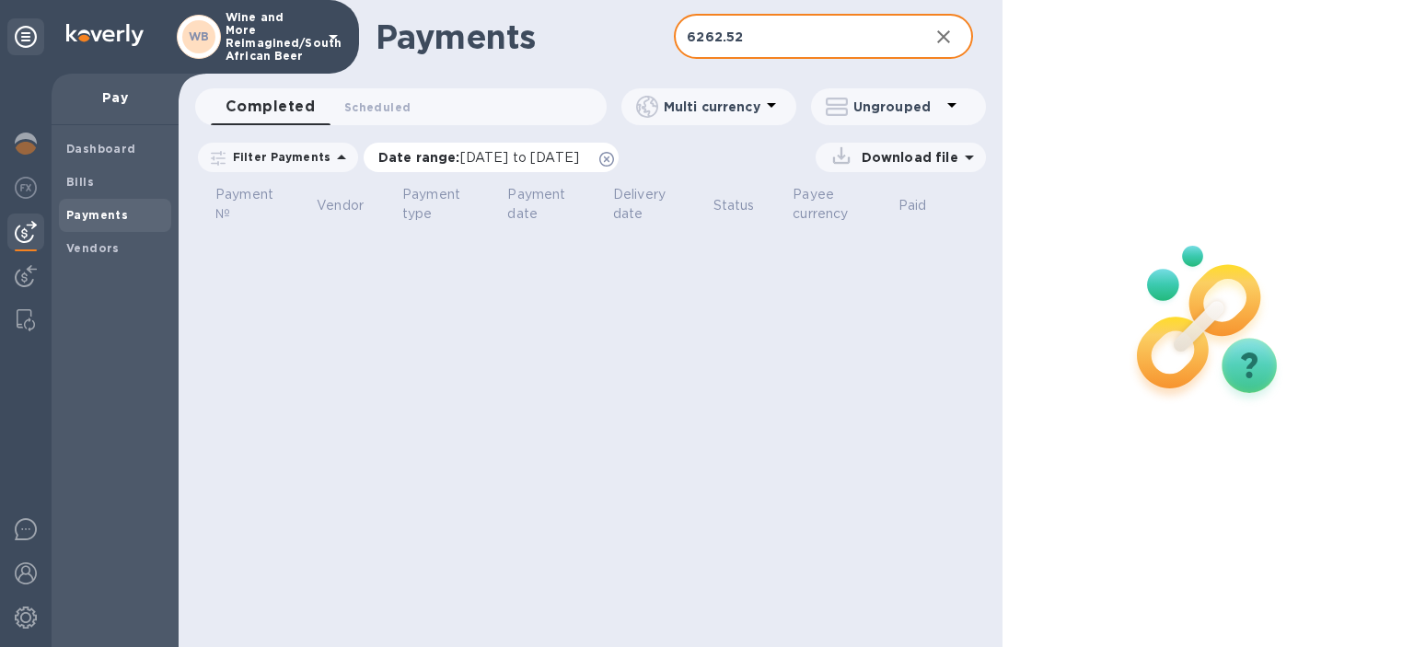
click at [488, 150] on span "[DATE] to [DATE]" at bounding box center [519, 157] width 119 height 15
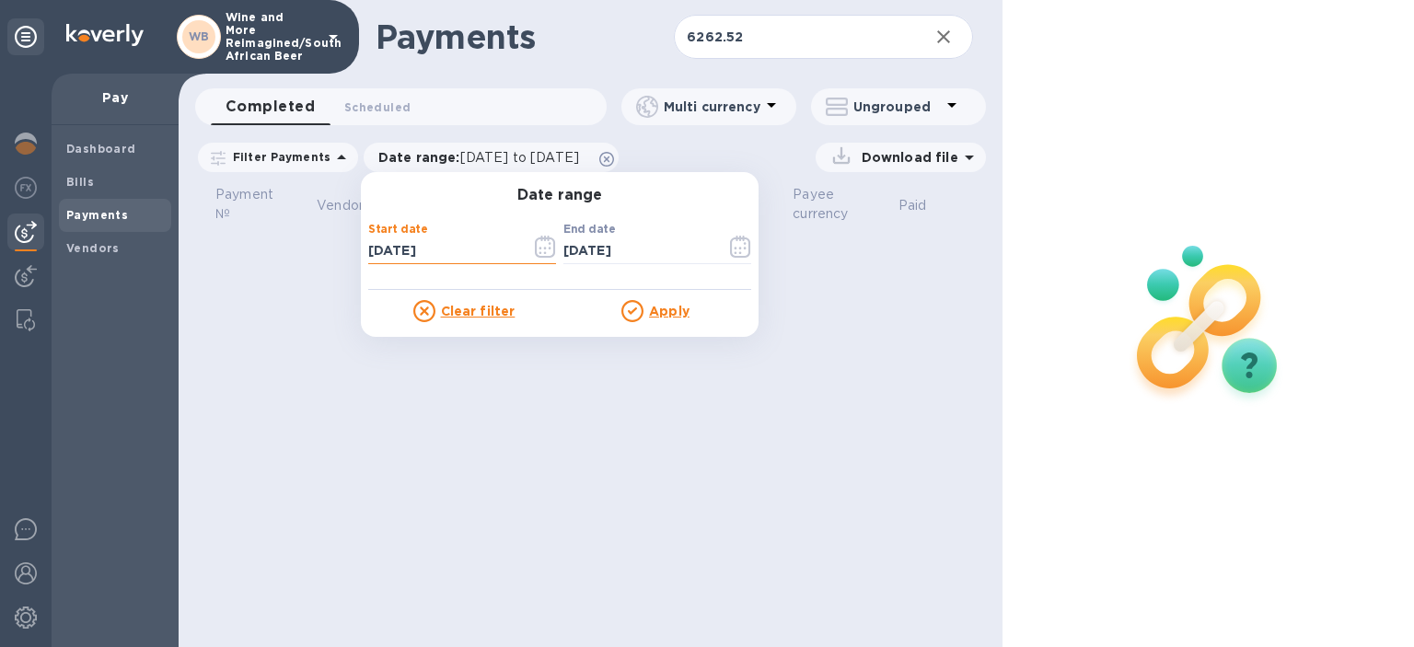
click at [433, 252] on input "[DATE]" at bounding box center [442, 252] width 148 height 28
click at [452, 247] on input "[DATE]" at bounding box center [442, 252] width 148 height 28
click at [380, 247] on input "[DATE]" at bounding box center [442, 252] width 148 height 28
type input "[DATE]"
drag, startPoint x: 639, startPoint y: 301, endPoint x: 648, endPoint y: 297, distance: 9.9
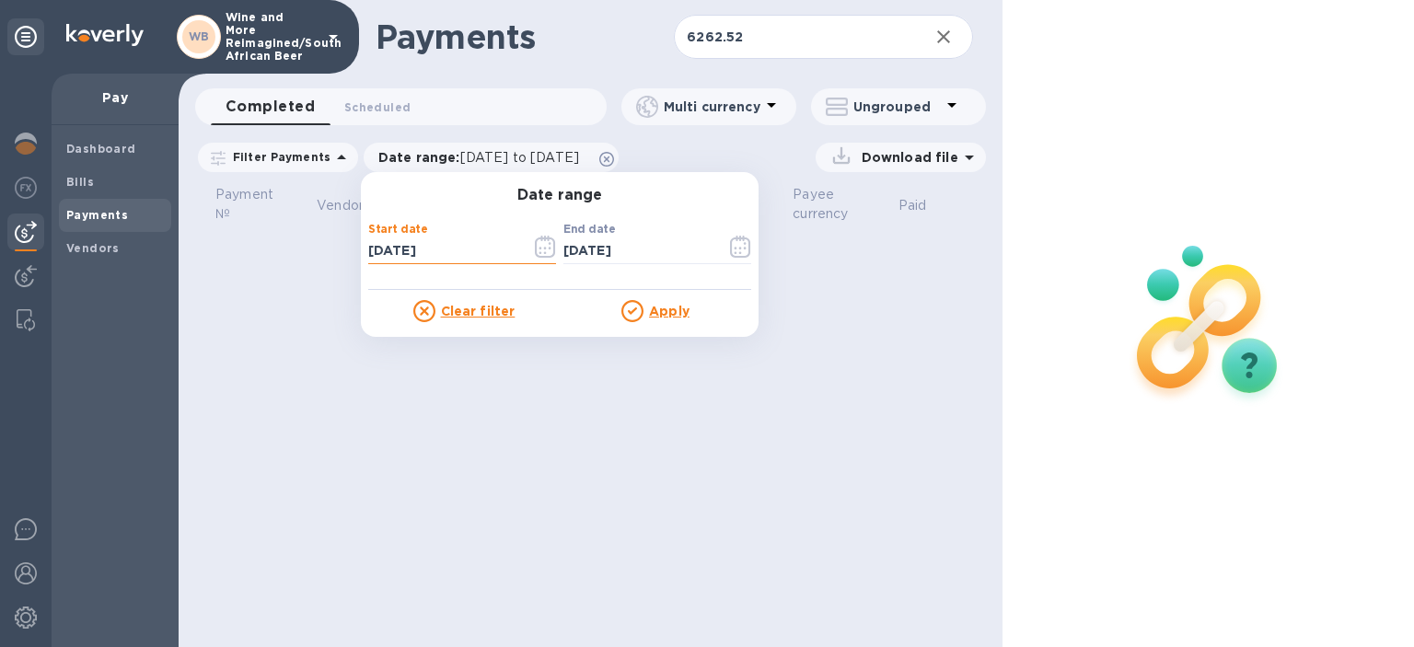
click at [644, 300] on div "Apply" at bounding box center [656, 311] width 192 height 22
click at [661, 308] on u "Apply" at bounding box center [669, 311] width 41 height 15
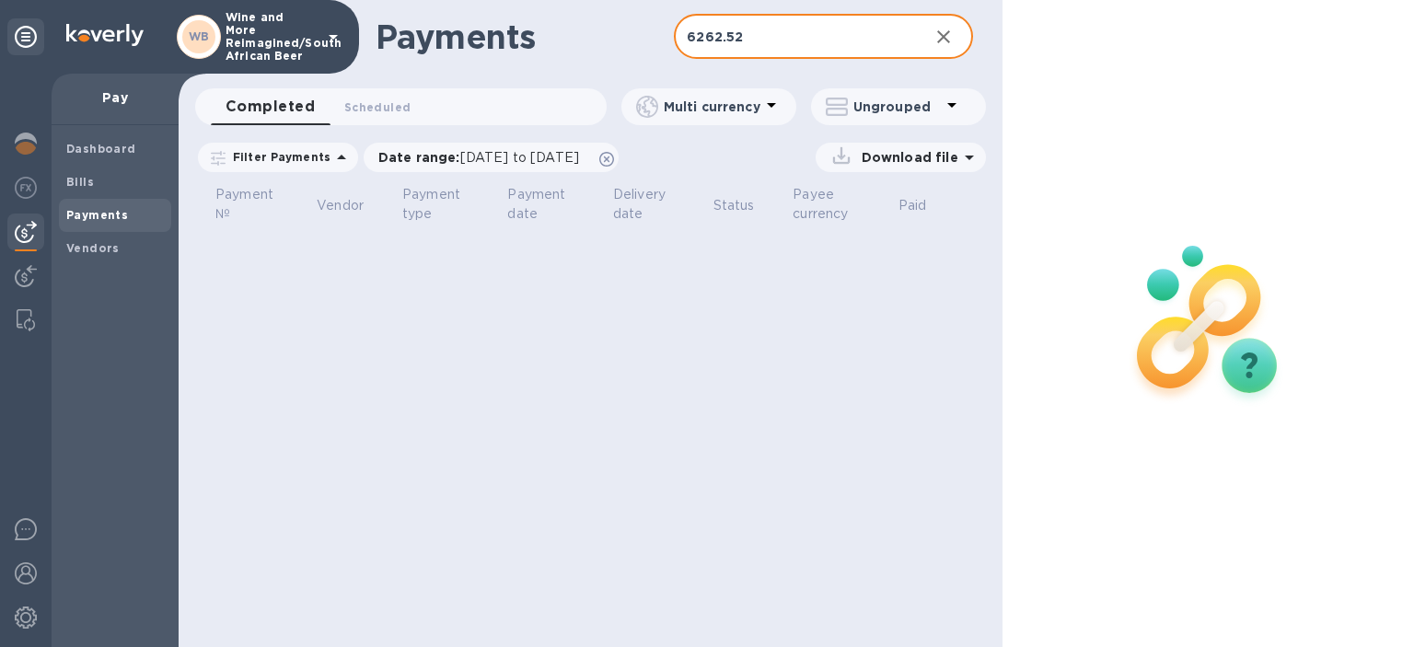
click at [784, 42] on input "6262.52" at bounding box center [793, 37] width 239 height 45
click at [94, 215] on b "Payments" at bounding box center [97, 215] width 62 height 14
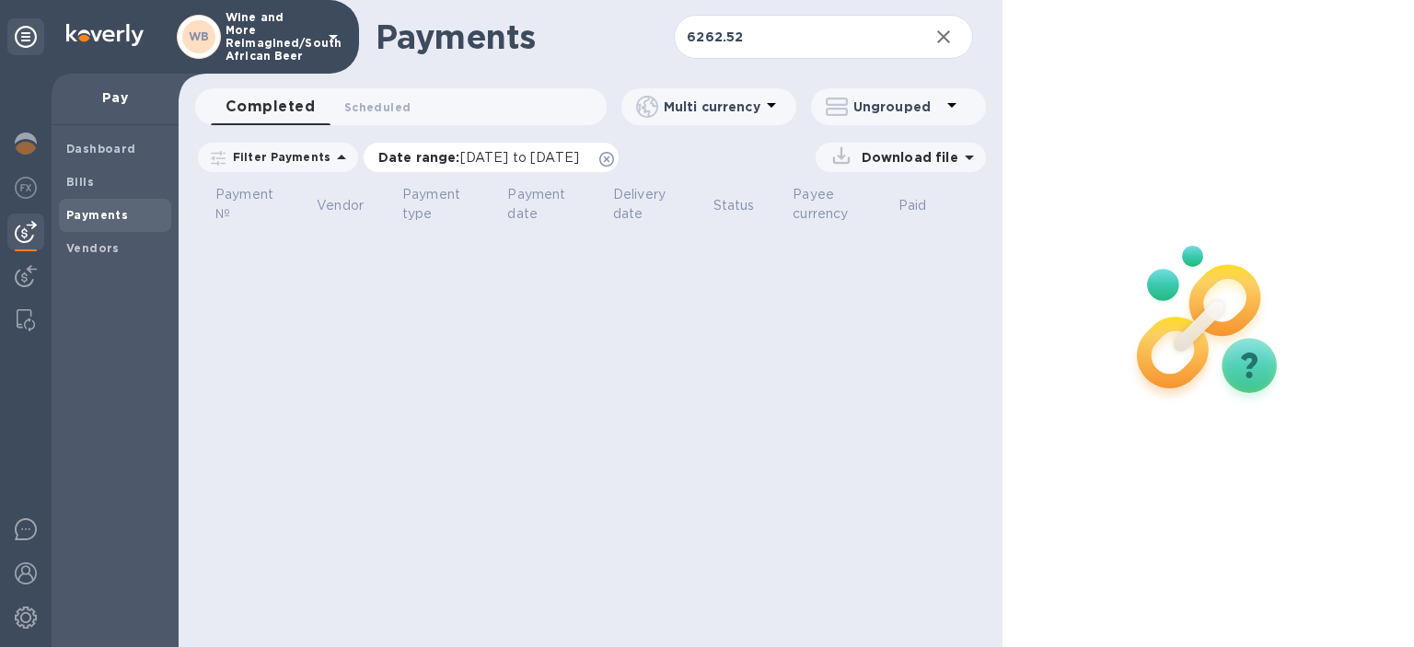
click at [531, 157] on span "[DATE] to [DATE]" at bounding box center [519, 157] width 119 height 15
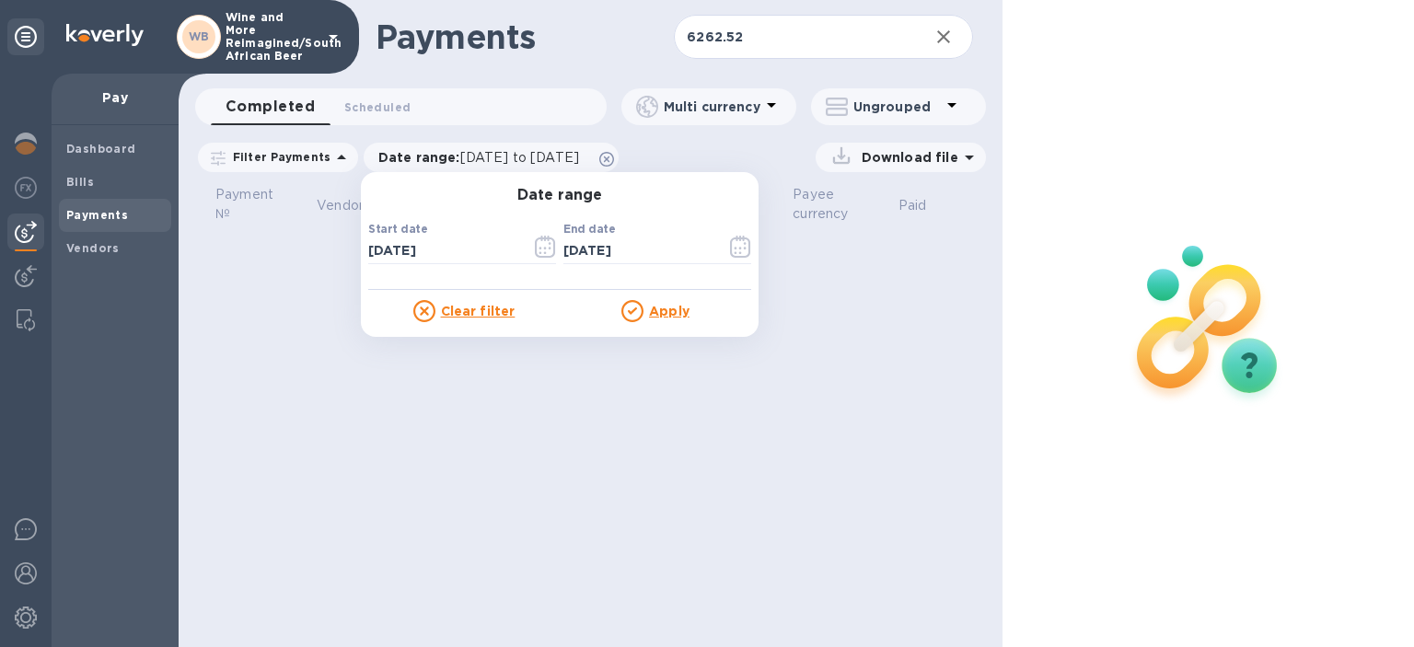
click at [649, 301] on div "Apply" at bounding box center [656, 311] width 192 height 22
click at [656, 314] on u "Apply" at bounding box center [669, 311] width 41 height 15
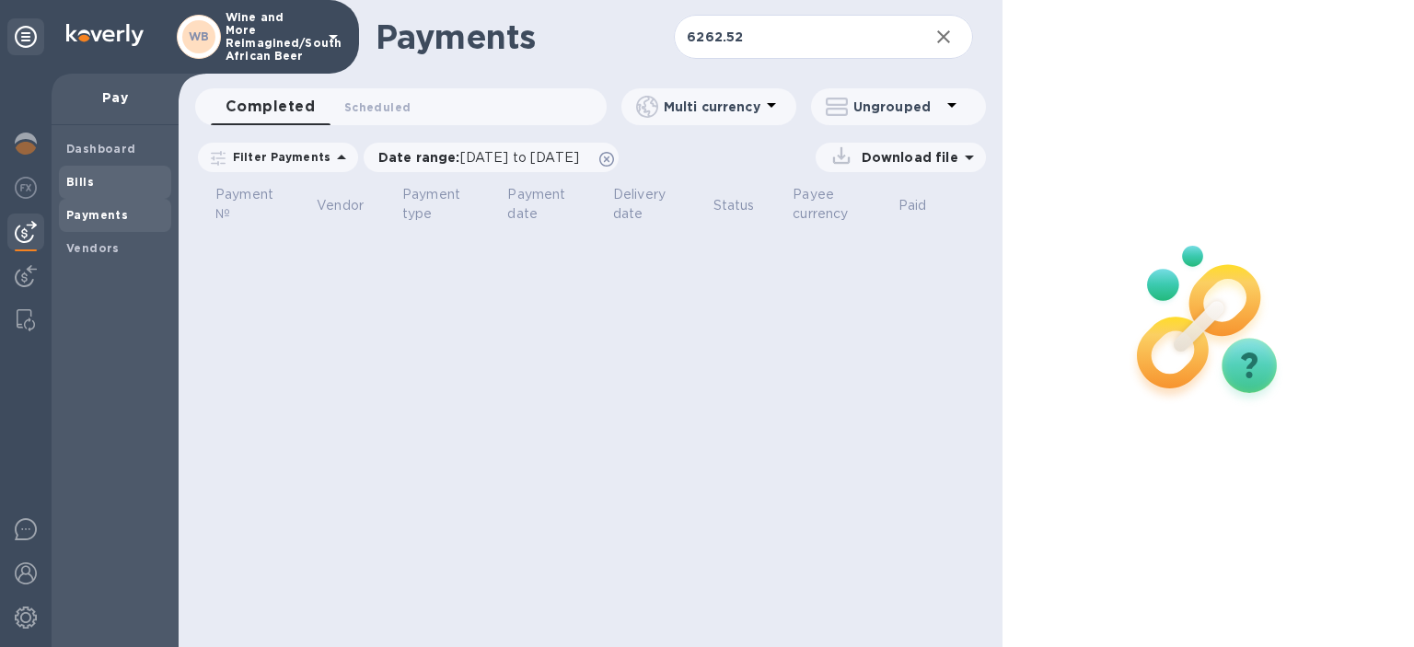
click at [78, 180] on b "Bills" at bounding box center [80, 182] width 28 height 14
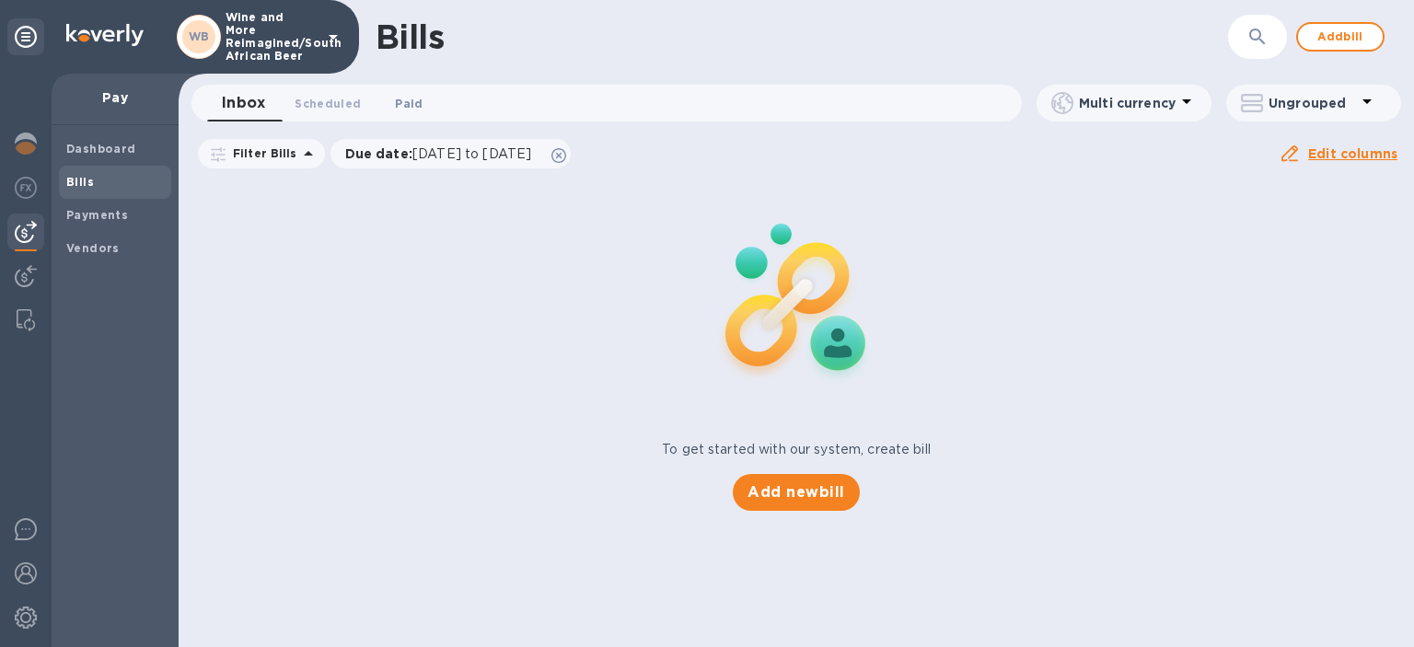
click at [414, 100] on span "Paid 0" at bounding box center [409, 103] width 28 height 19
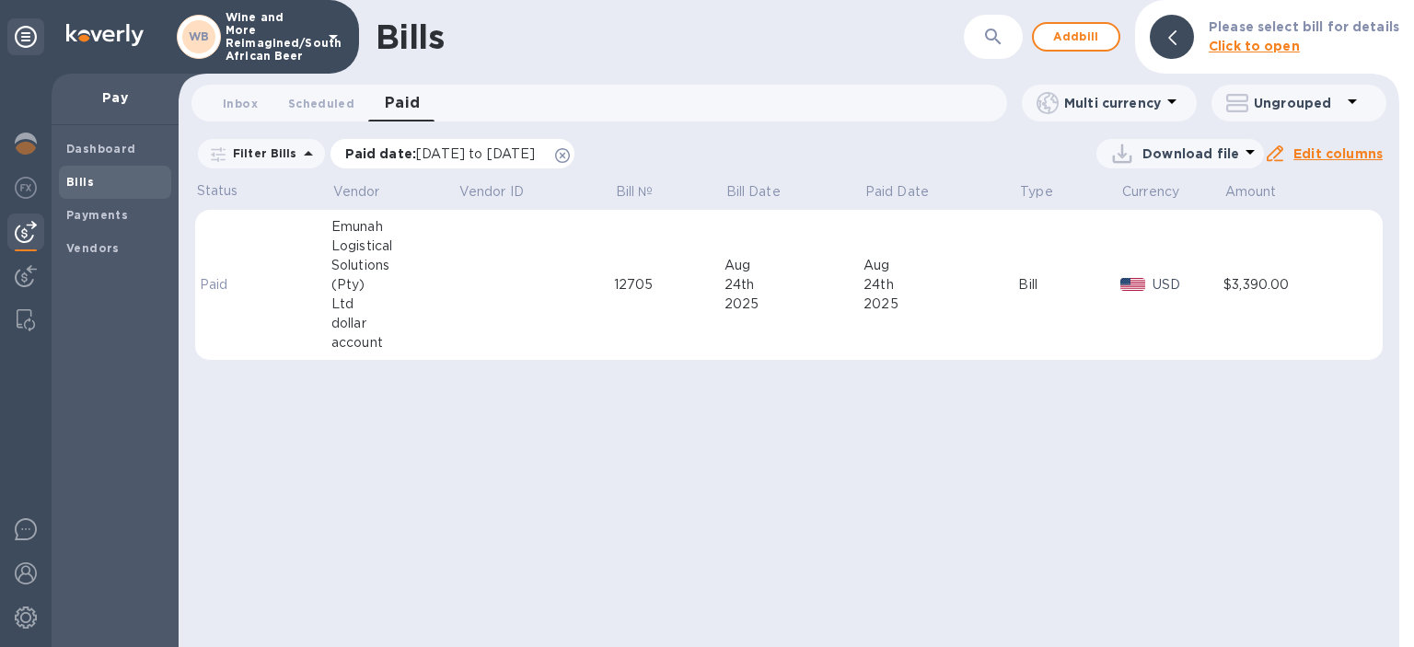
click at [484, 160] on span "[DATE] to [DATE]" at bounding box center [475, 153] width 119 height 15
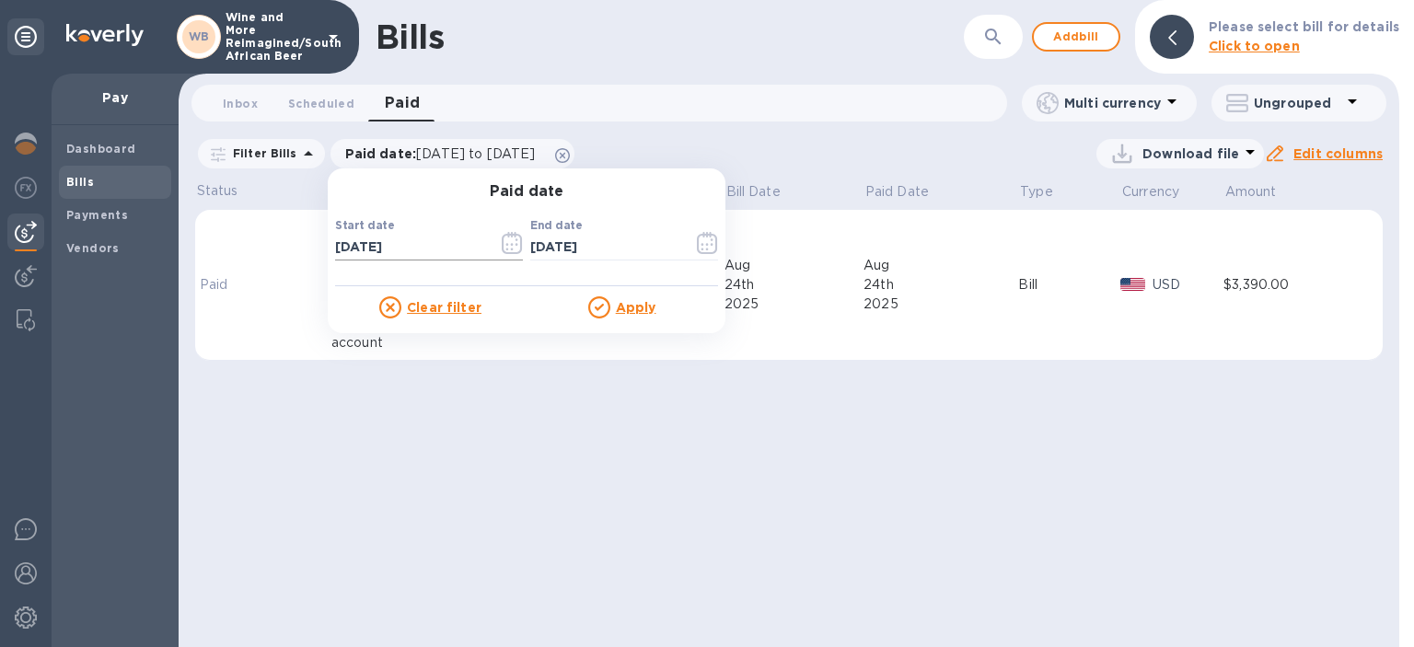
click at [411, 245] on input "[DATE]" at bounding box center [409, 248] width 148 height 28
drag, startPoint x: 411, startPoint y: 245, endPoint x: 304, endPoint y: 239, distance: 106.9
click at [335, 239] on input "[DATE]" at bounding box center [409, 248] width 148 height 28
type input "[DATE]"
click at [598, 249] on input "[DATE]" at bounding box center [604, 248] width 148 height 28
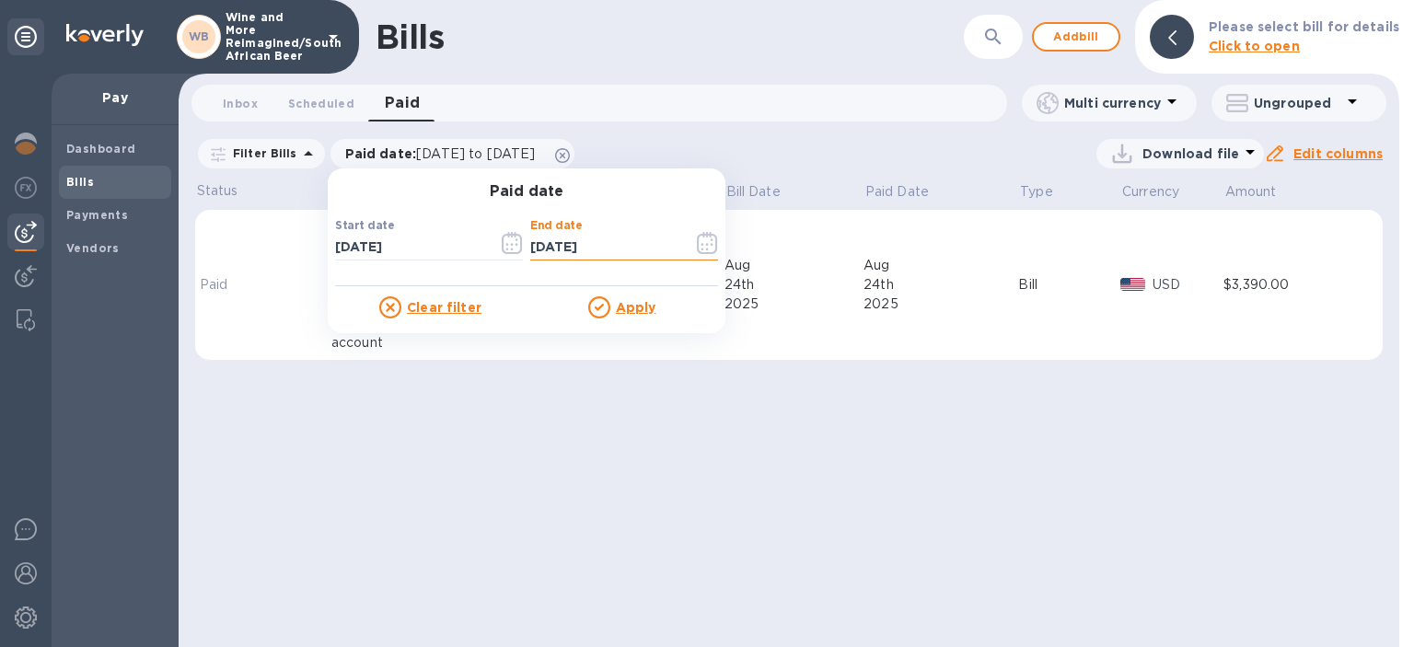
drag, startPoint x: 612, startPoint y: 249, endPoint x: 506, endPoint y: 251, distance: 105.9
click at [530, 251] on input "[DATE]" at bounding box center [604, 248] width 148 height 28
type input "[DATE]"
click at [629, 303] on u "Apply" at bounding box center [636, 307] width 41 height 15
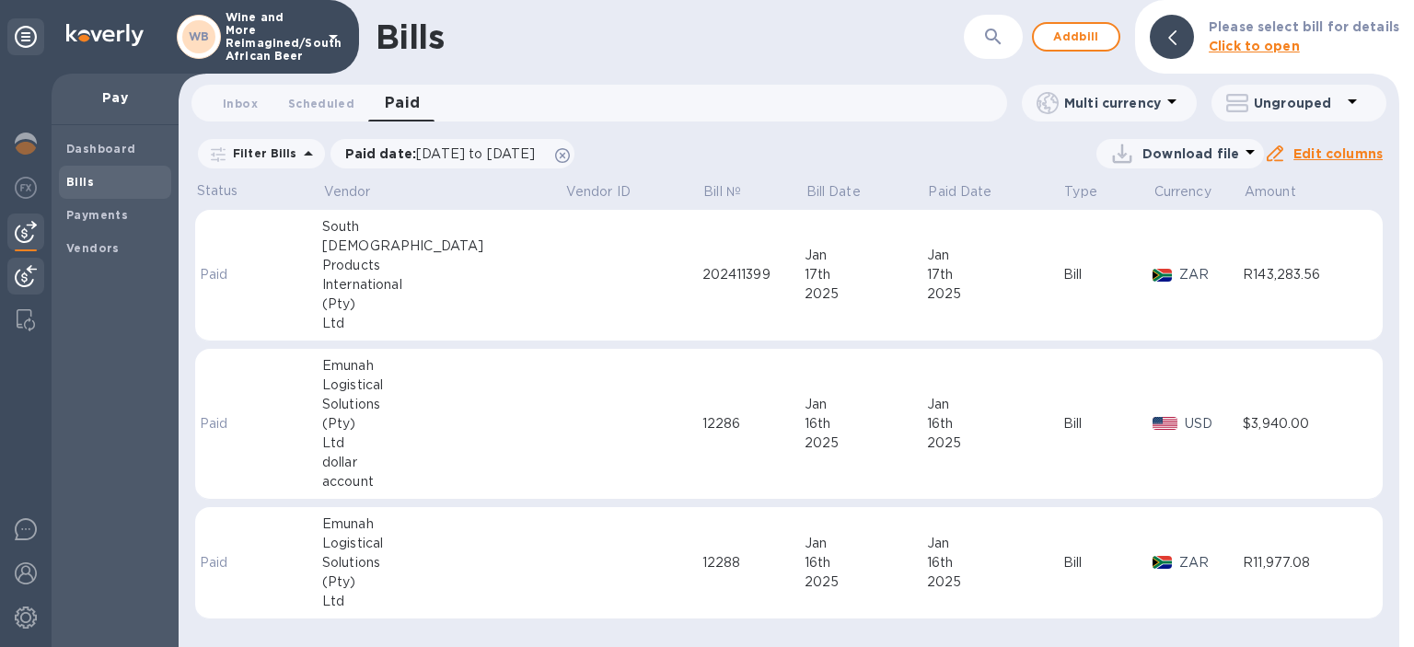
click at [16, 273] on img at bounding box center [26, 276] width 22 height 22
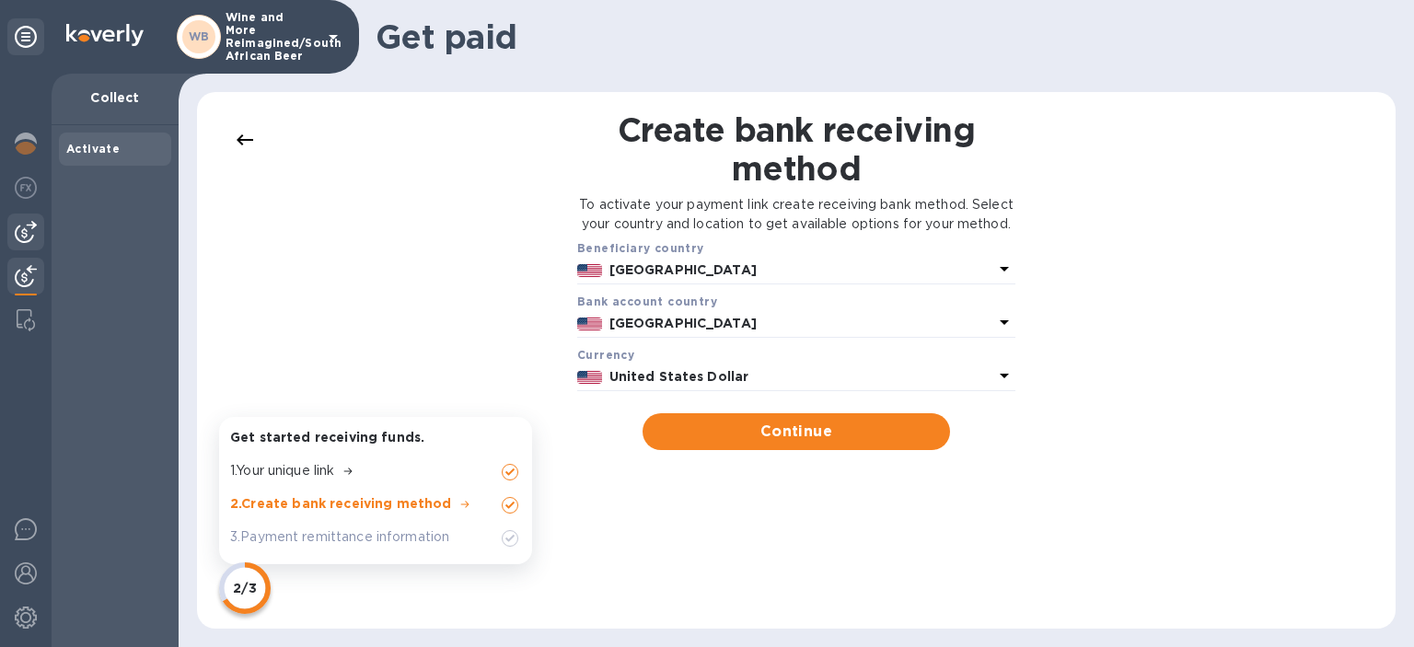
click at [31, 233] on img at bounding box center [26, 232] width 22 height 22
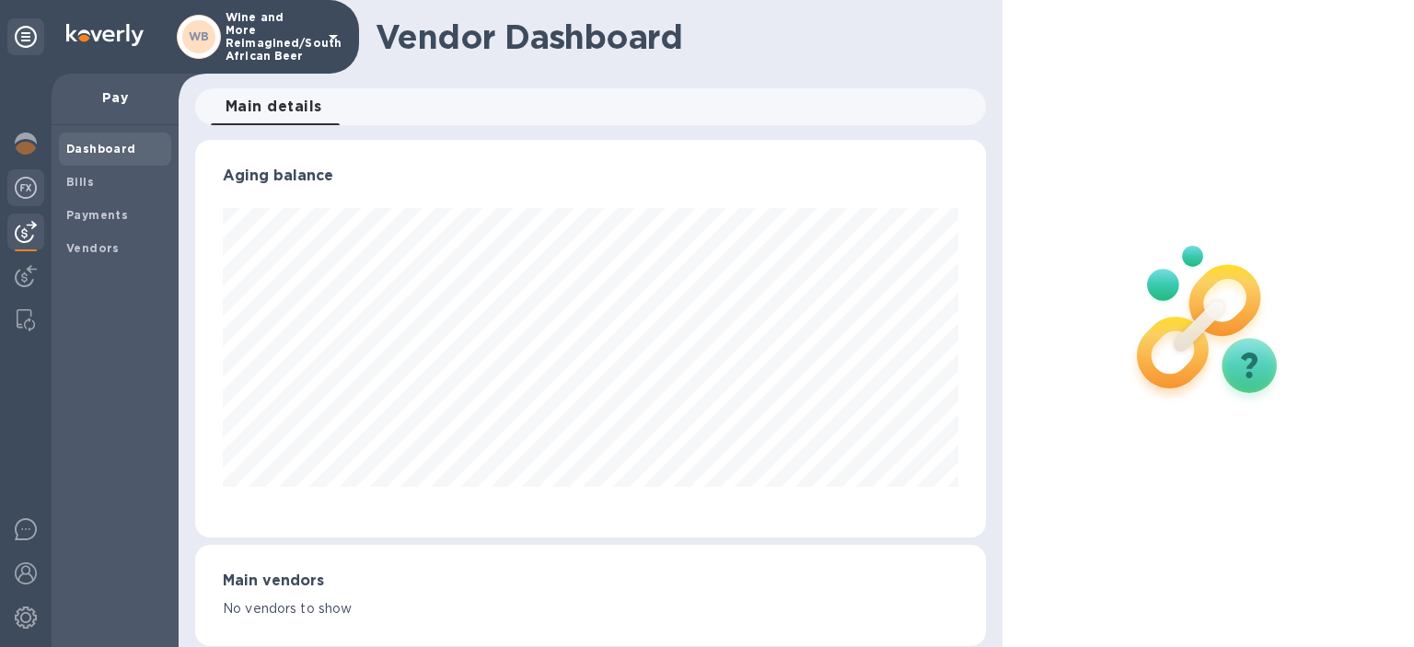
scroll to position [398, 791]
click at [29, 182] on img at bounding box center [26, 188] width 22 height 22
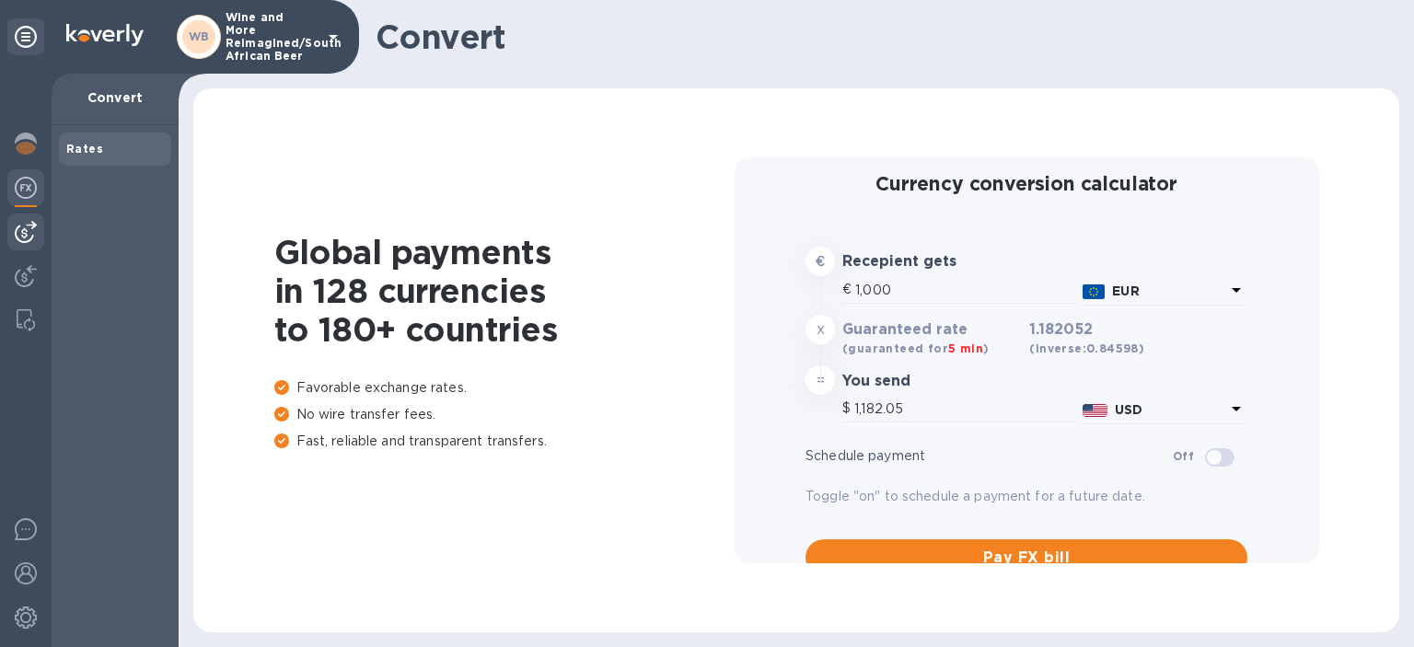
type input "1,182.05"
click at [24, 222] on img at bounding box center [26, 232] width 22 height 22
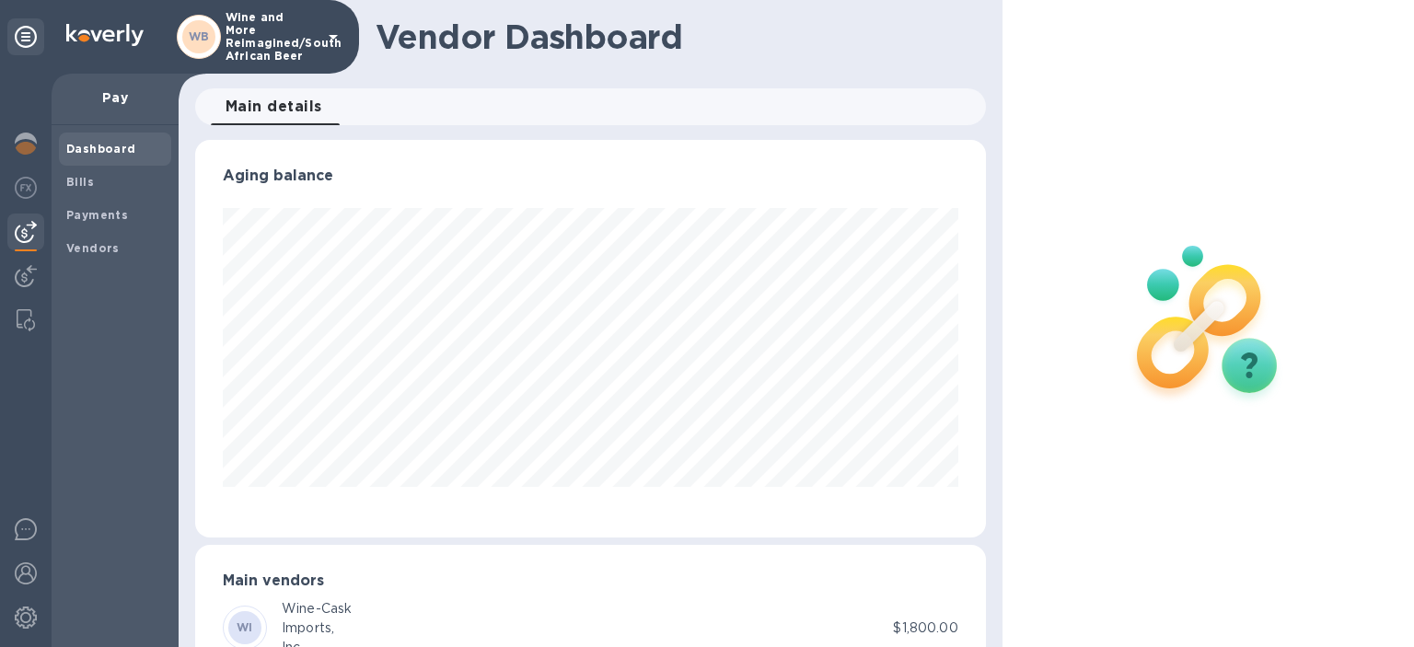
scroll to position [398, 791]
click at [27, 315] on img at bounding box center [26, 320] width 18 height 22
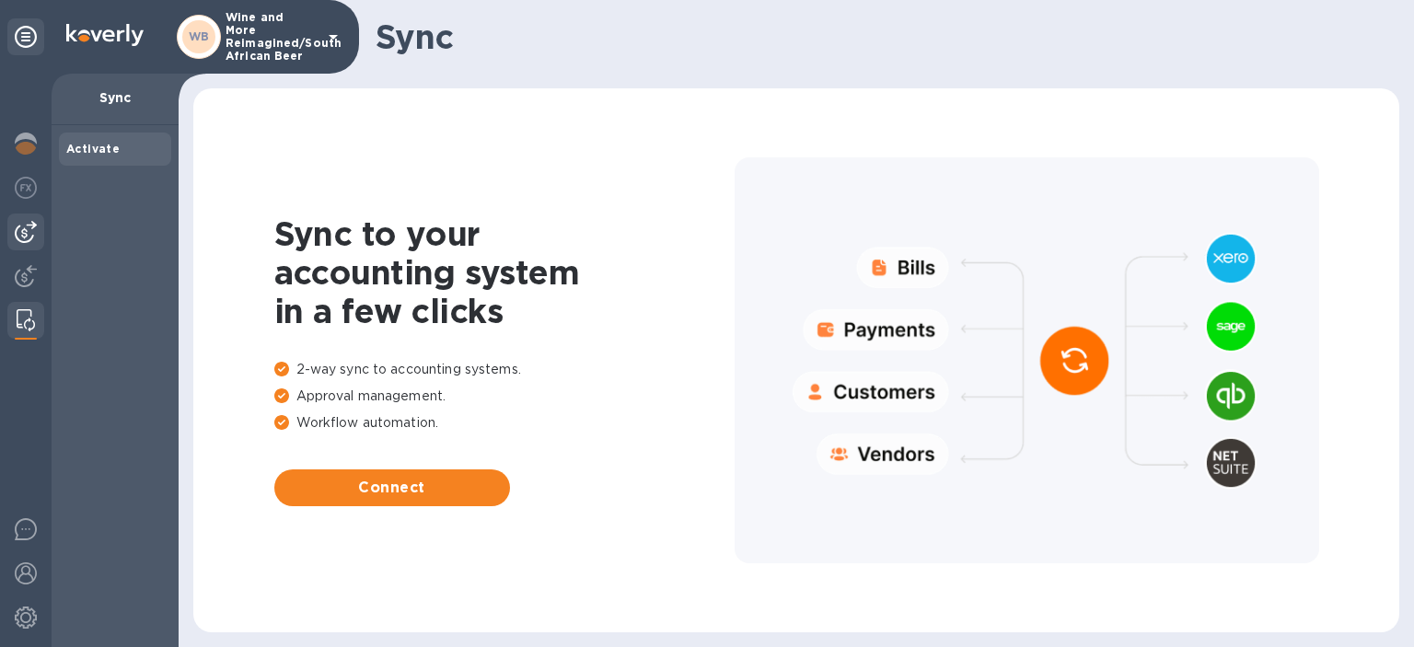
click at [28, 230] on img at bounding box center [26, 232] width 22 height 22
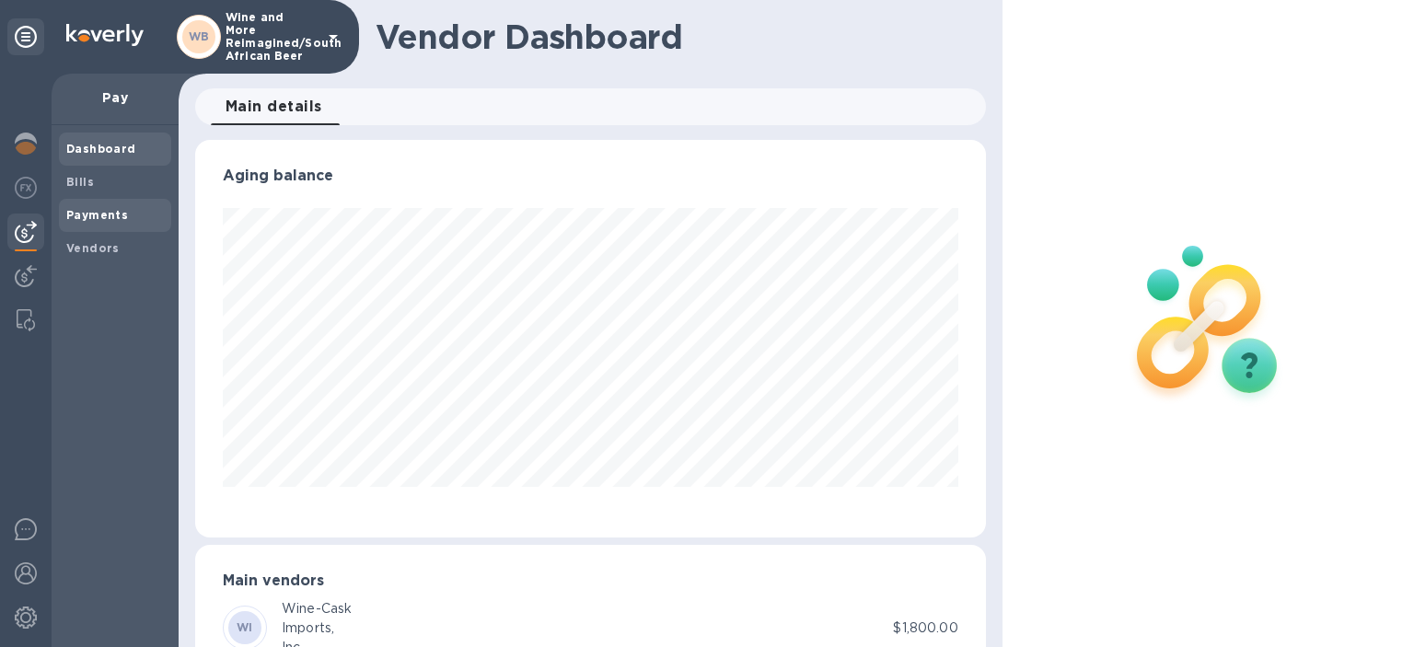
scroll to position [398, 791]
click at [105, 210] on b "Payments" at bounding box center [97, 215] width 62 height 14
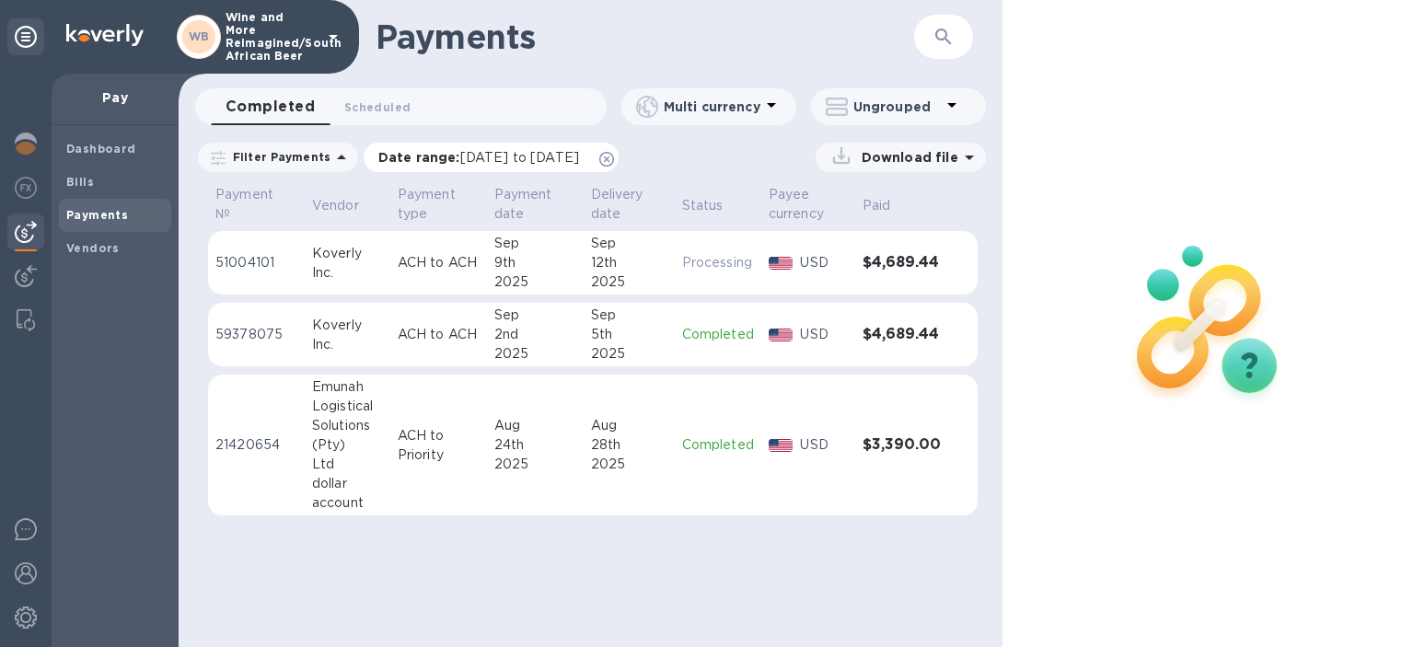
click at [502, 157] on span "[DATE] to [DATE]" at bounding box center [519, 157] width 119 height 15
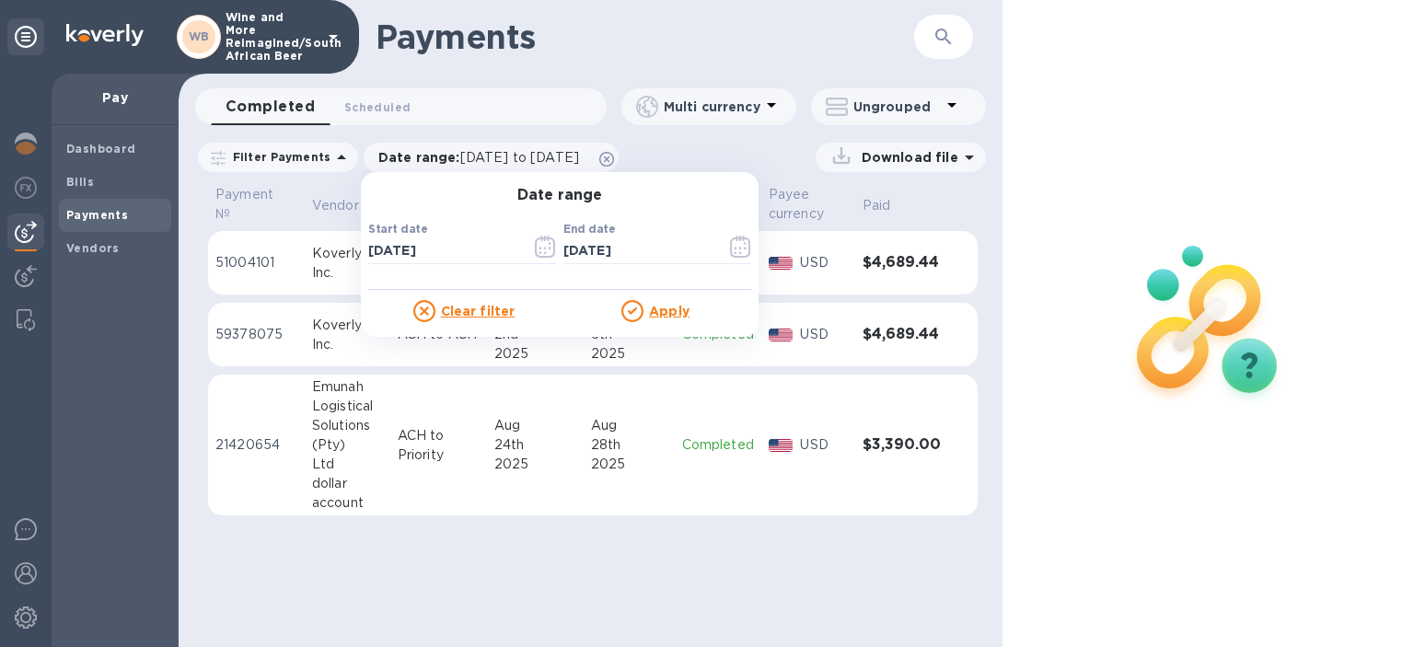
click at [481, 315] on u "Clear filter" at bounding box center [478, 311] width 75 height 15
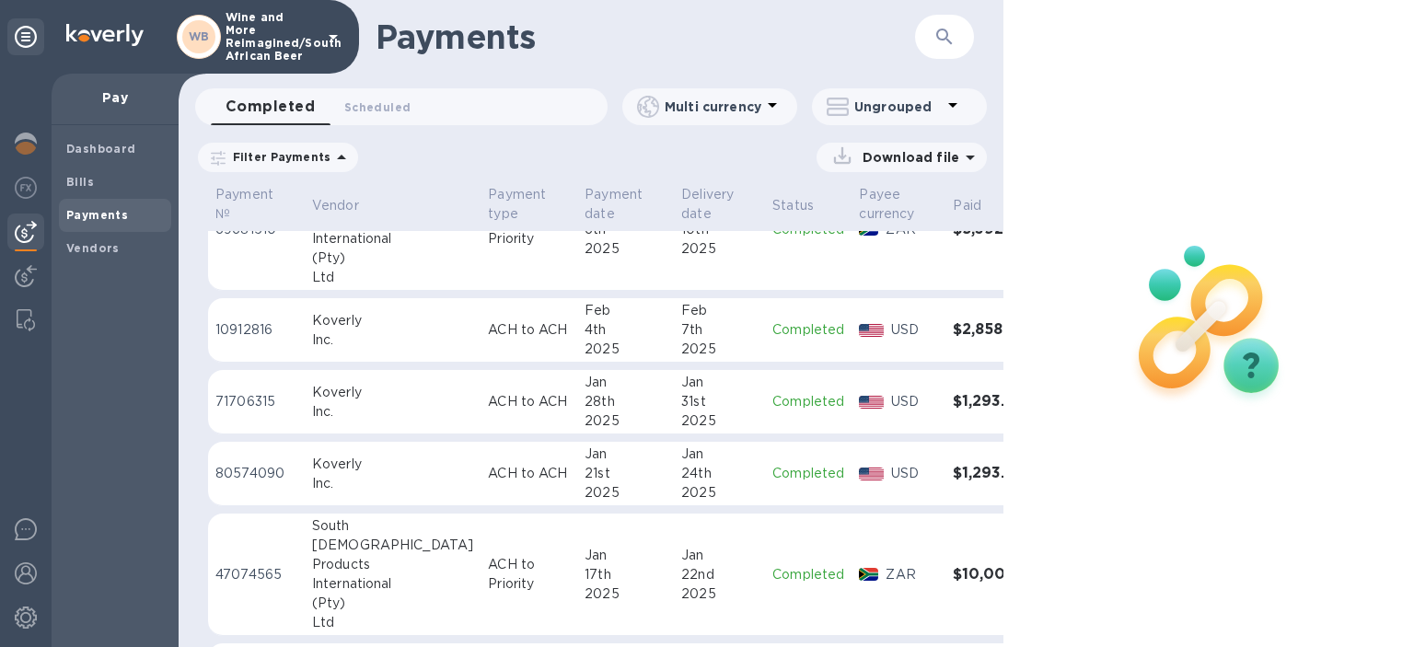
scroll to position [3516, 0]
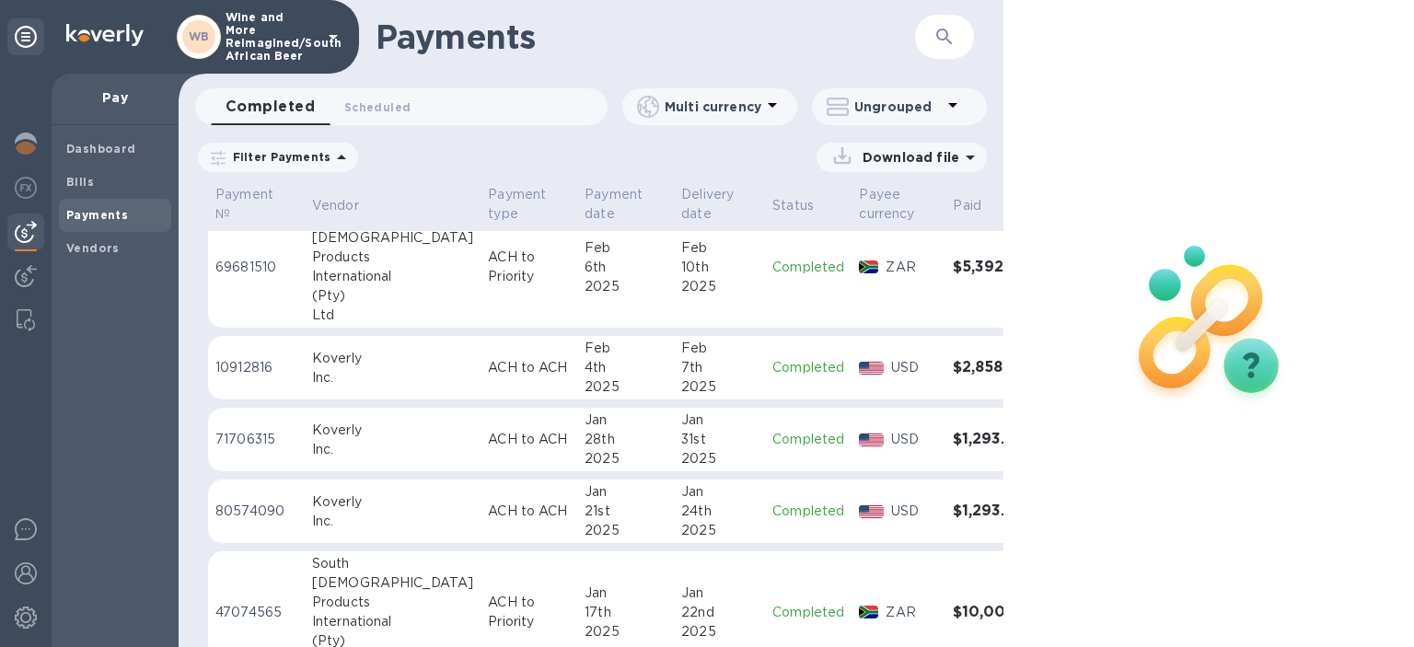
click at [953, 362] on h3 "$2,858.74" at bounding box center [997, 367] width 89 height 17
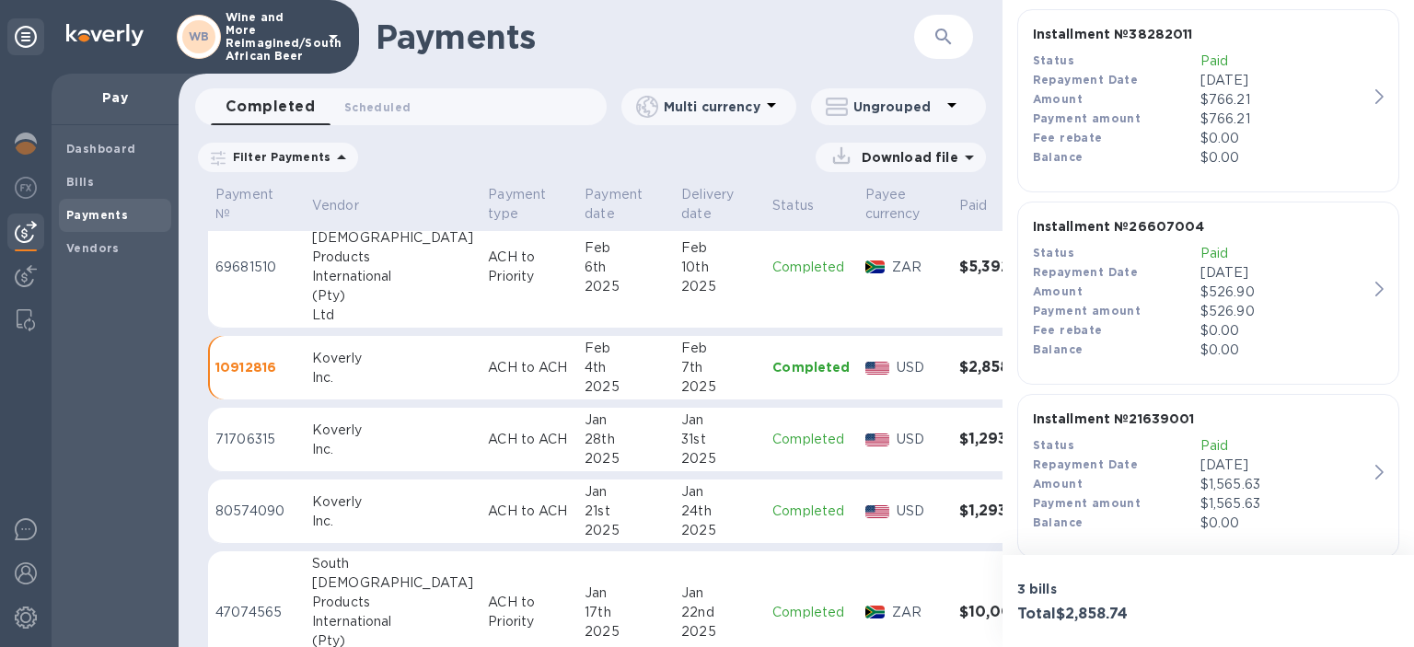
scroll to position [515, 0]
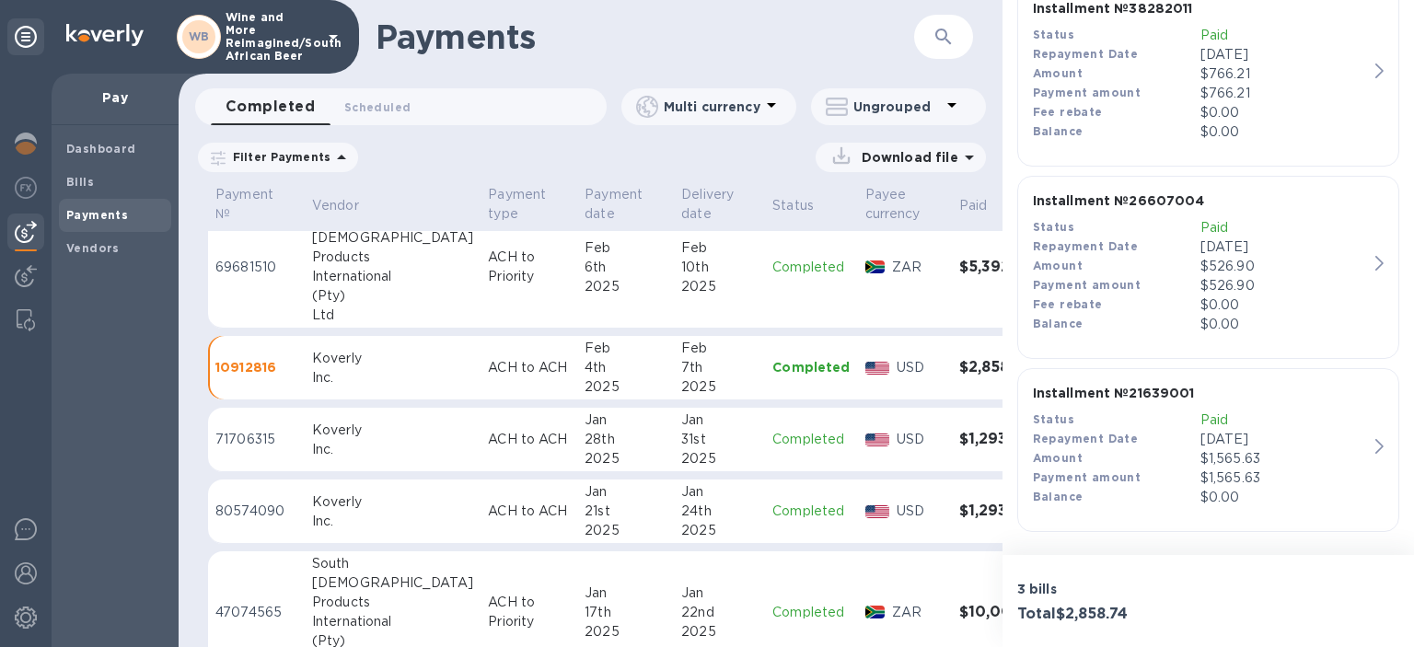
click at [1379, 447] on icon "button" at bounding box center [1380, 446] width 8 height 15
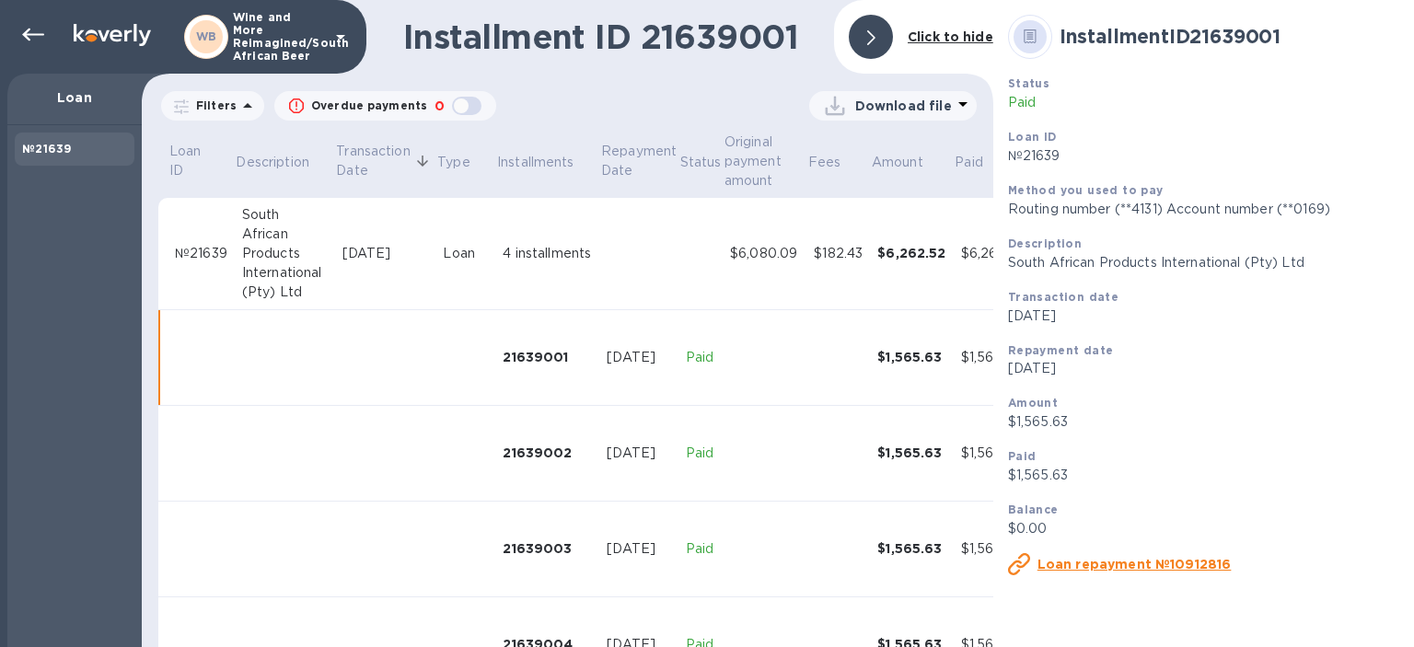
click at [1103, 565] on u "Loan repayment №10912816" at bounding box center [1135, 564] width 194 height 15
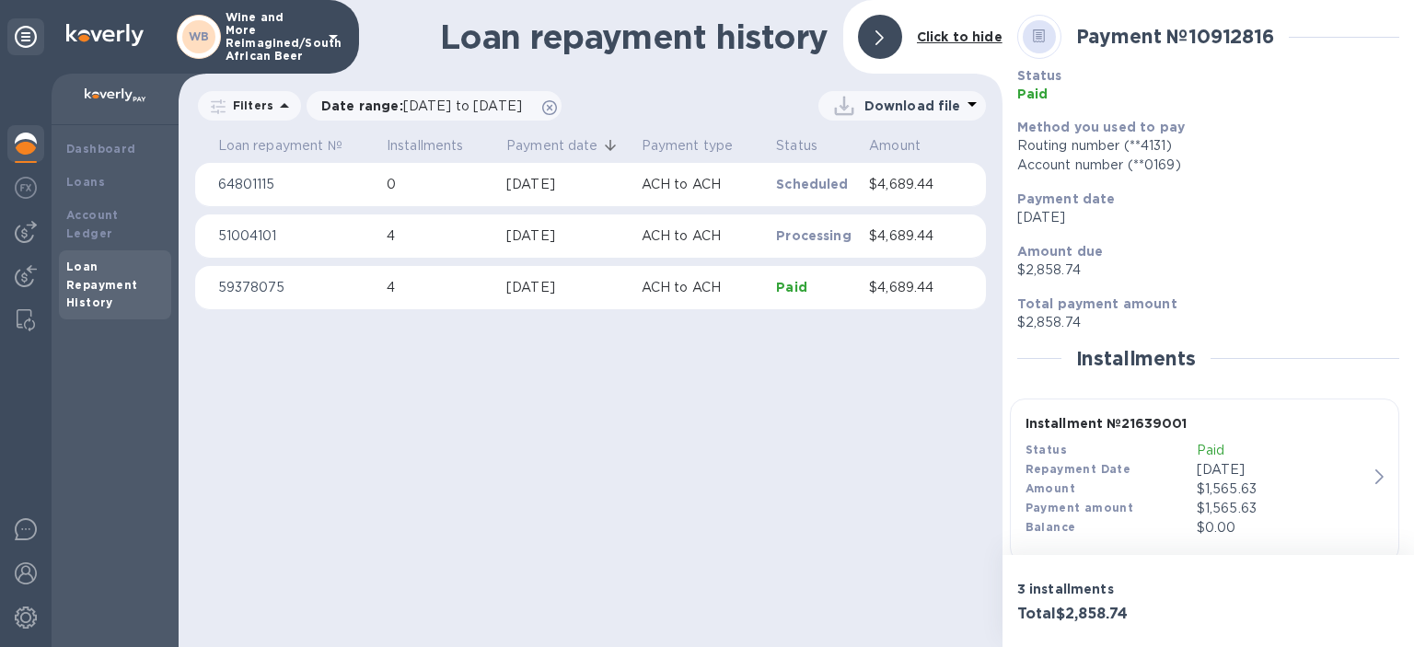
click at [1376, 472] on div "Installment № 21639001 Status Paid Repayment Date [DATE] Amount $1,565.63 Payme…" at bounding box center [1196, 476] width 357 height 138
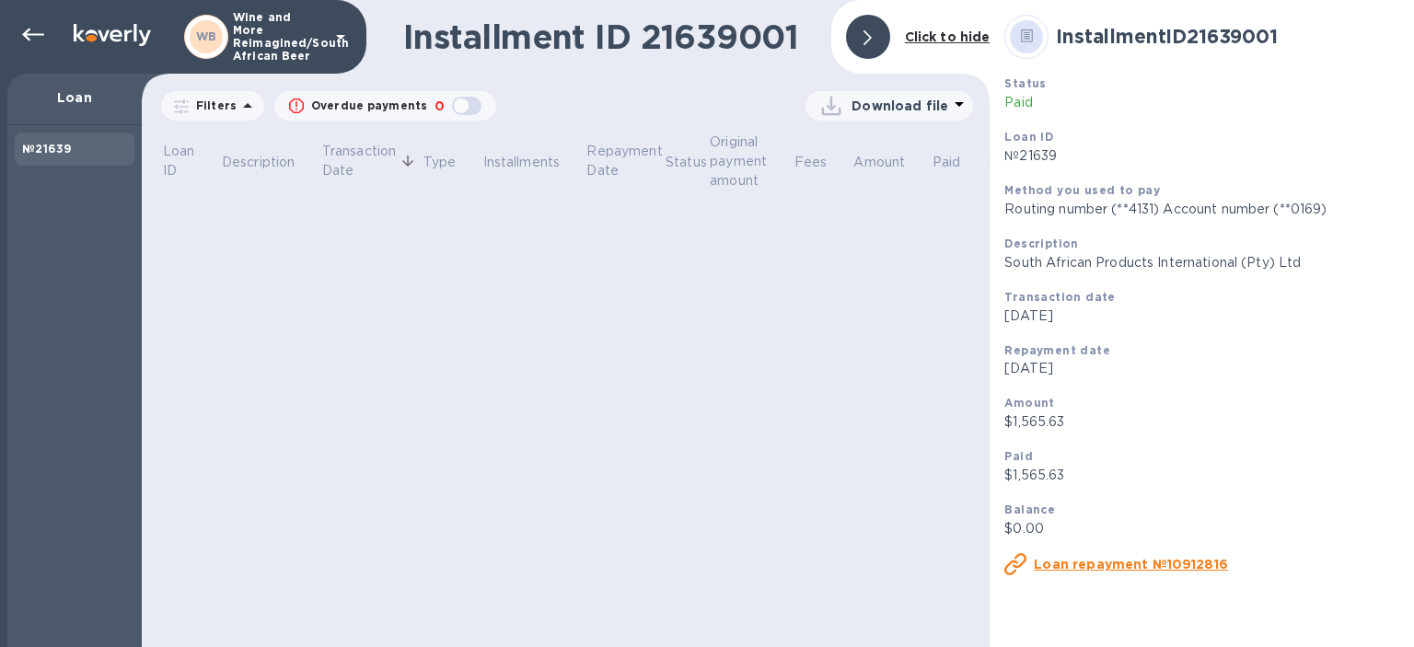
click at [1101, 564] on u "Loan repayment №10912816" at bounding box center [1131, 564] width 194 height 15
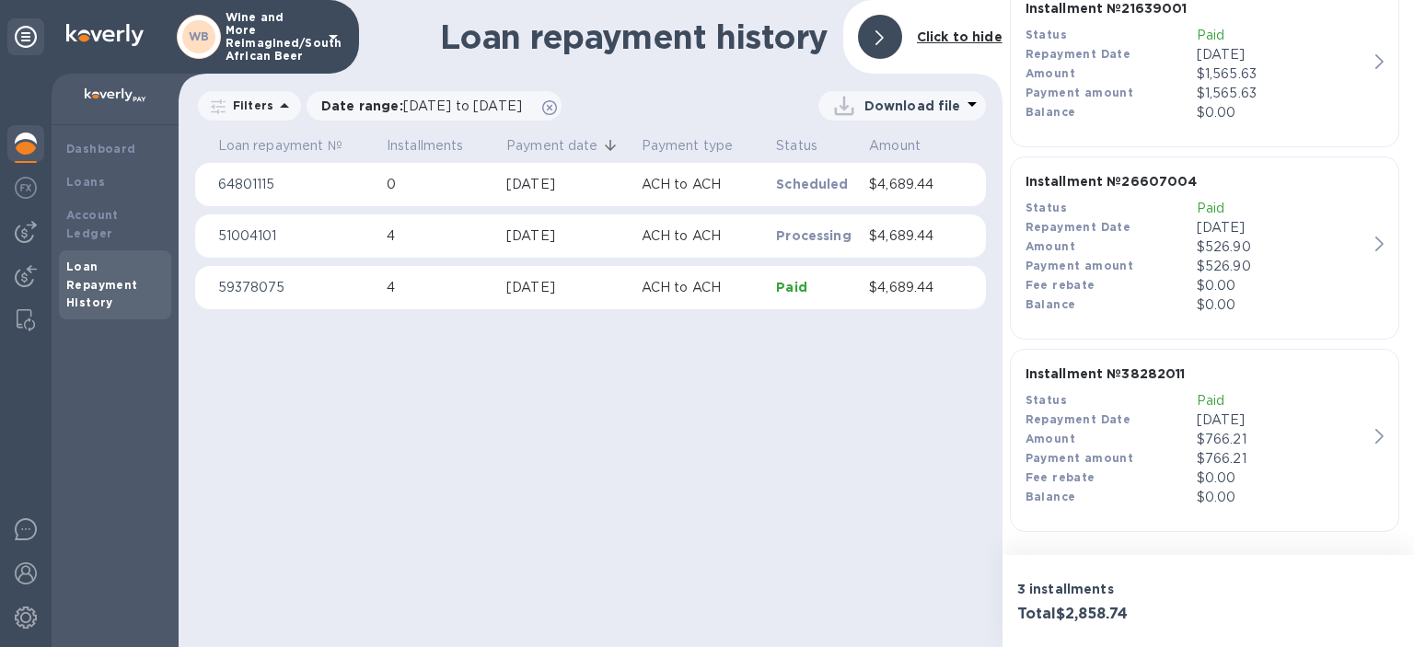
scroll to position [97, 0]
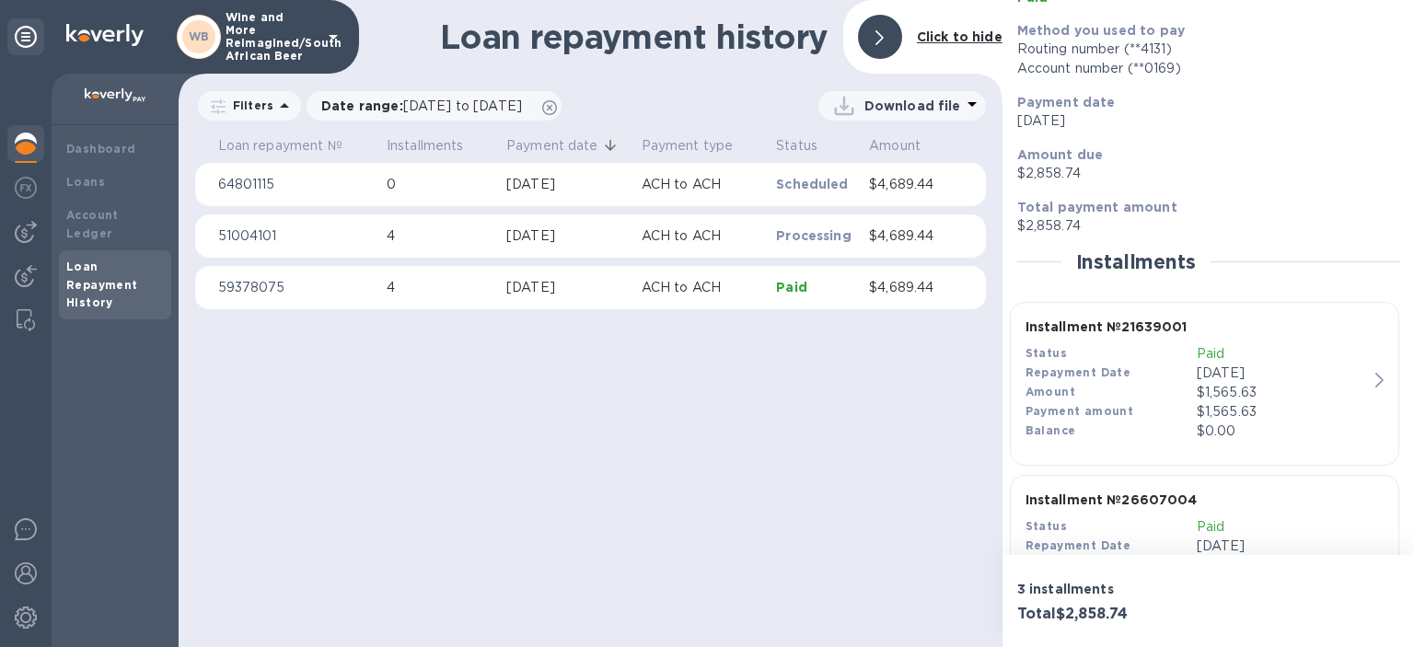
click at [1213, 352] on p "Paid" at bounding box center [1282, 353] width 171 height 19
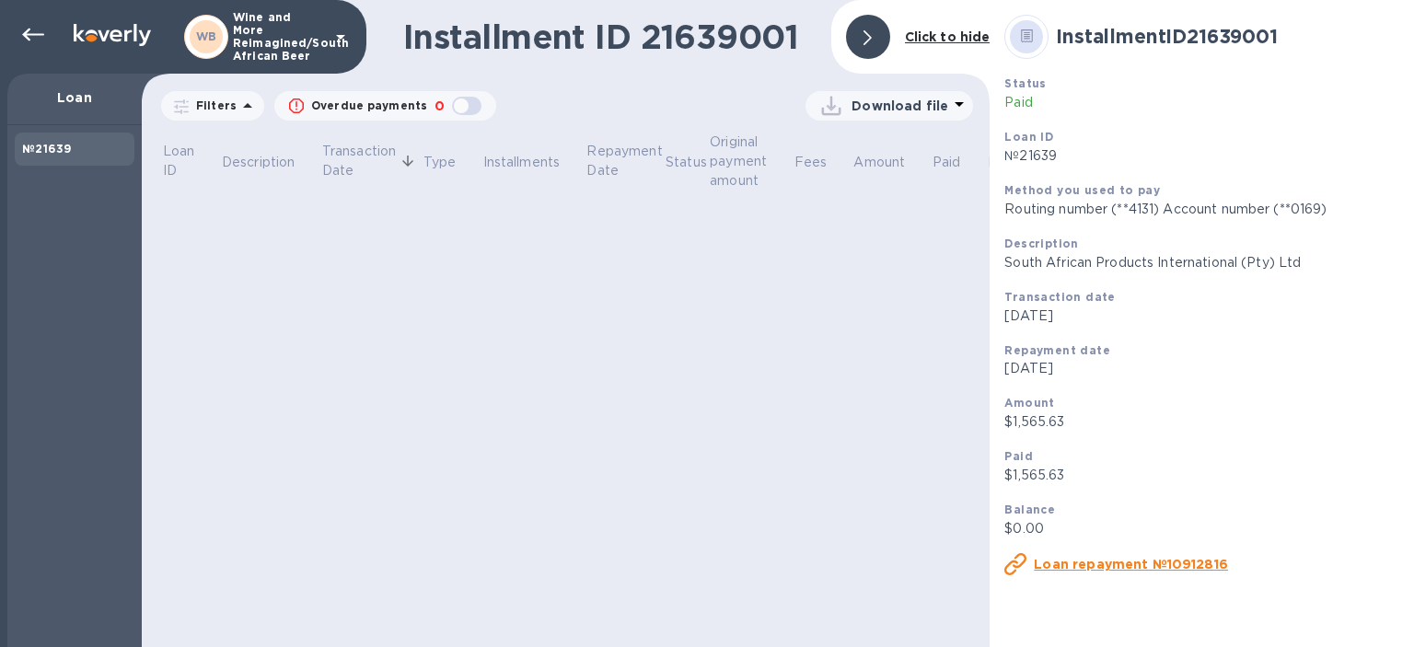
click at [1108, 565] on u "Loan repayment №10912816" at bounding box center [1131, 564] width 194 height 15
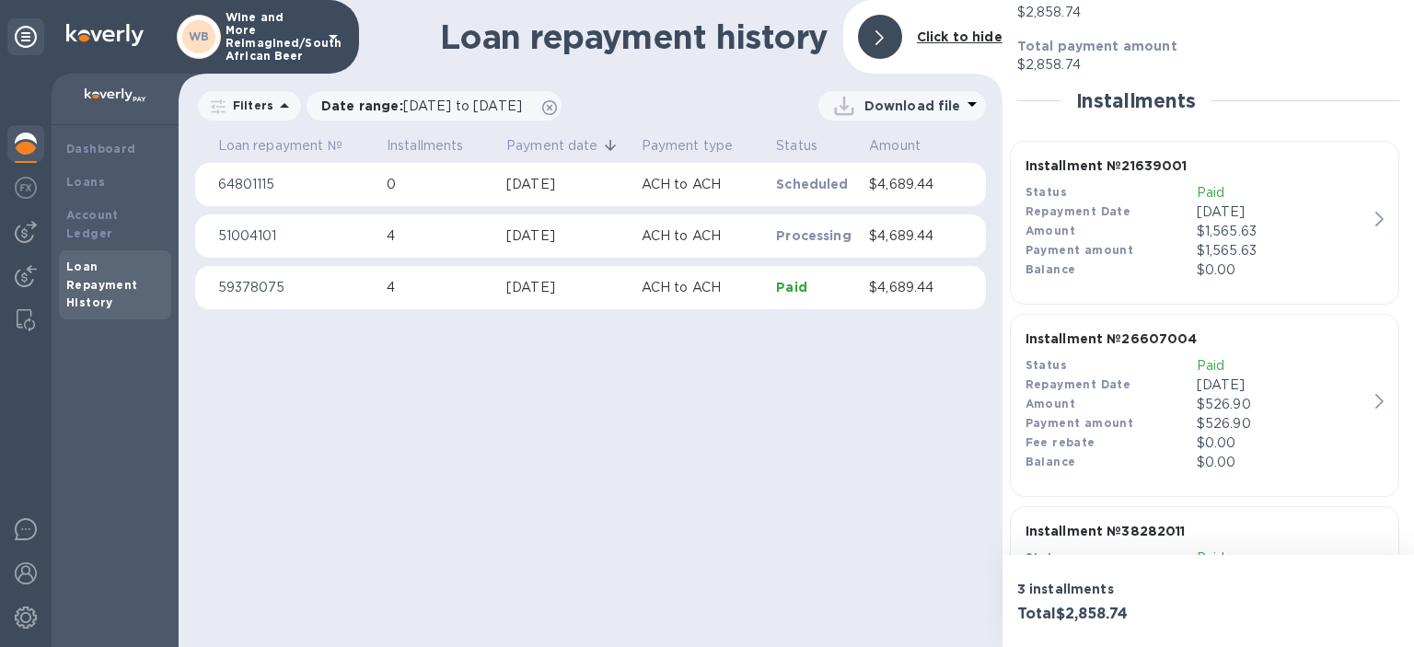
scroll to position [203, 0]
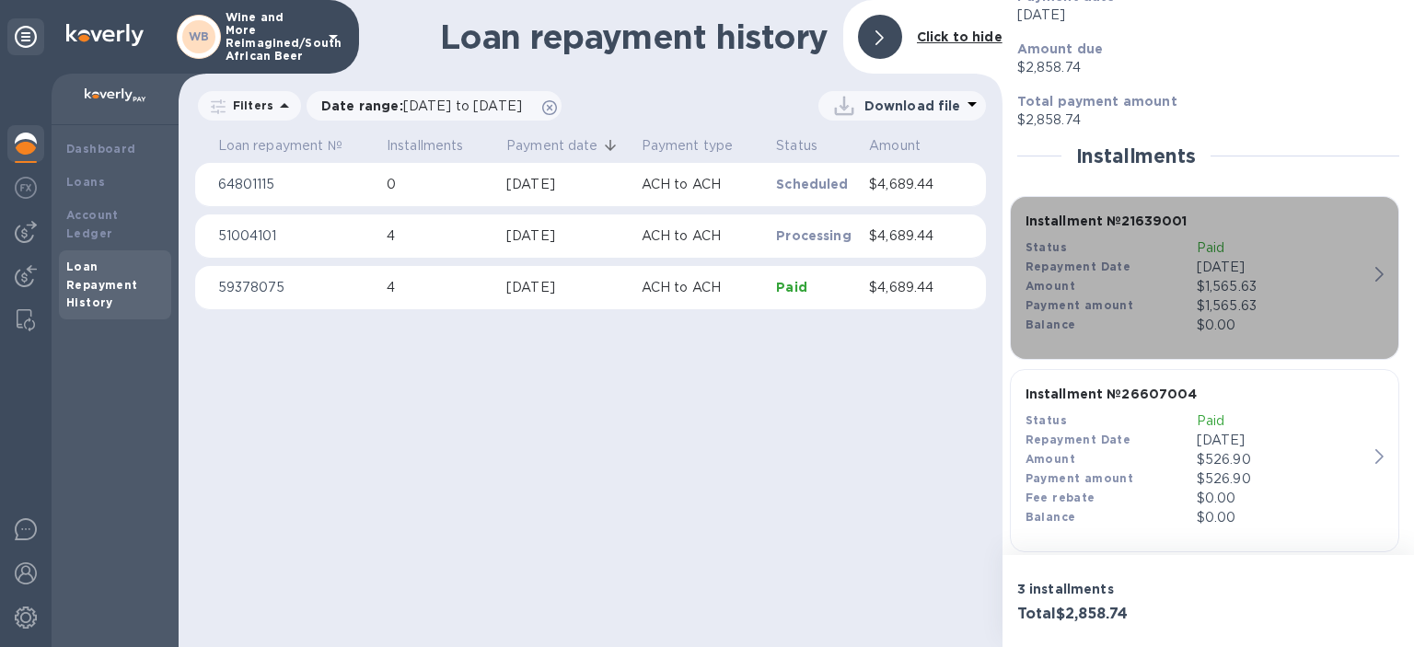
click at [1050, 223] on b "Installment № 21639001" at bounding box center [1107, 221] width 162 height 15
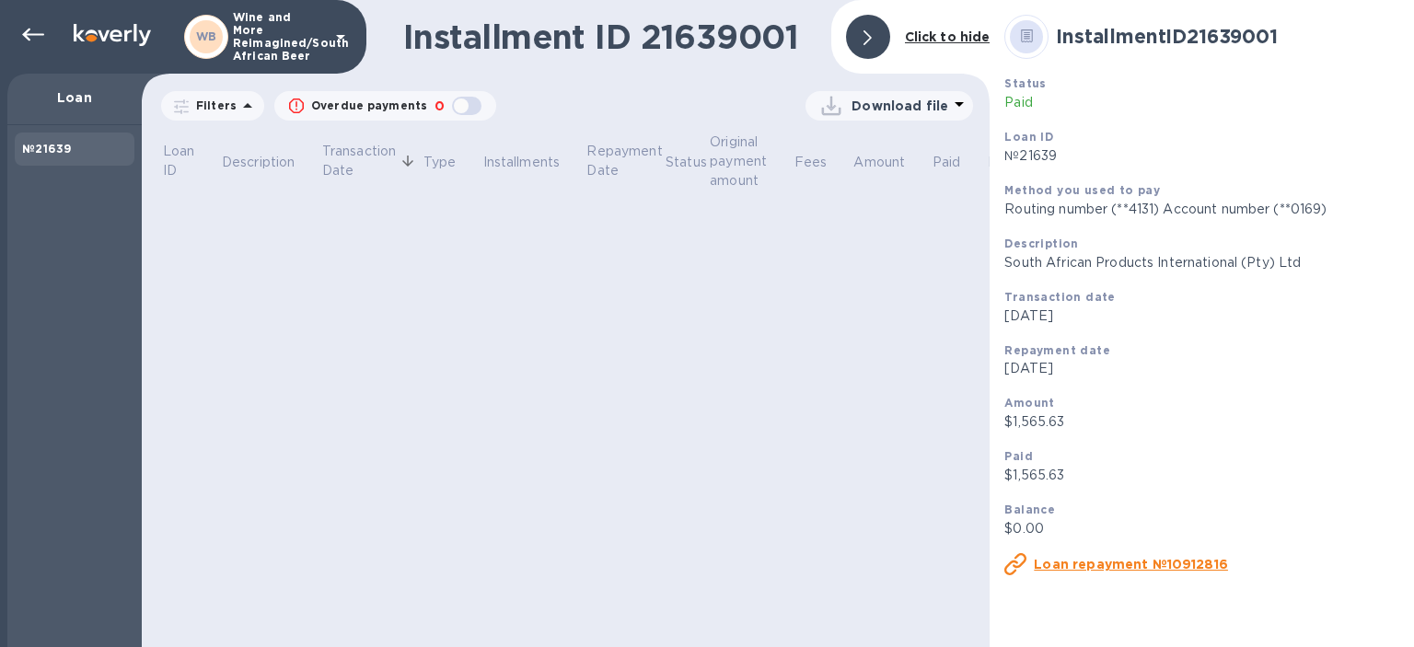
click at [1166, 60] on div "Installment ID 21639001" at bounding box center [1202, 36] width 410 height 59
click at [1037, 477] on p "$1,565.63" at bounding box center [1201, 475] width 395 height 19
click at [77, 96] on p "Loan" at bounding box center [74, 97] width 105 height 18
click at [38, 31] on icon at bounding box center [33, 35] width 22 height 22
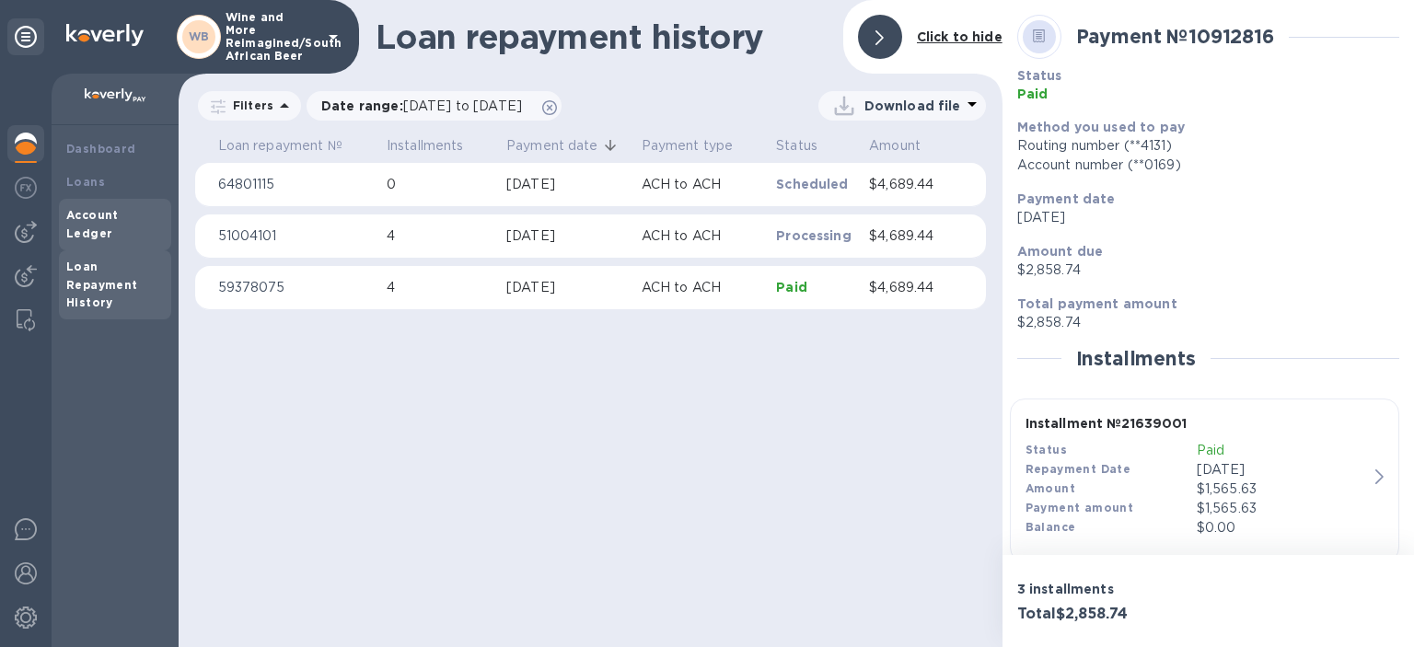
click at [92, 208] on div "Account Ledger" at bounding box center [115, 224] width 98 height 37
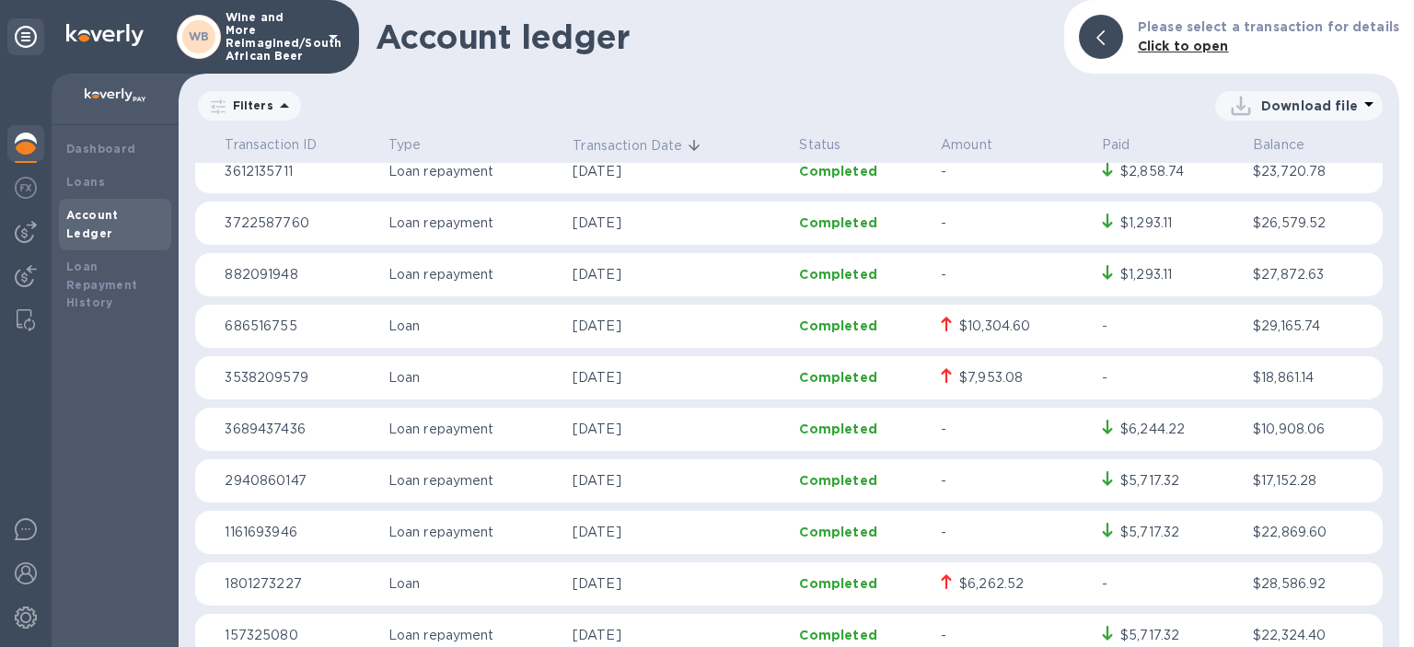
scroll to position [1061, 0]
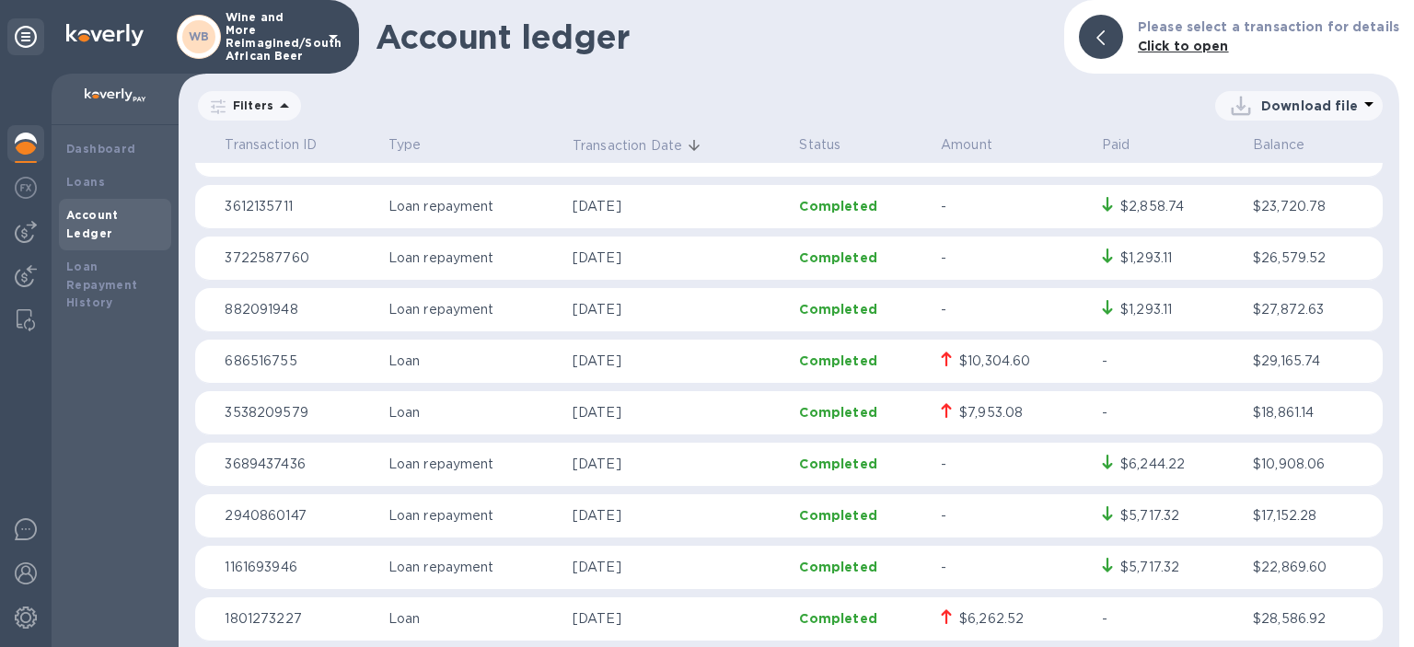
click at [978, 619] on div "$6,262.52" at bounding box center [991, 619] width 64 height 19
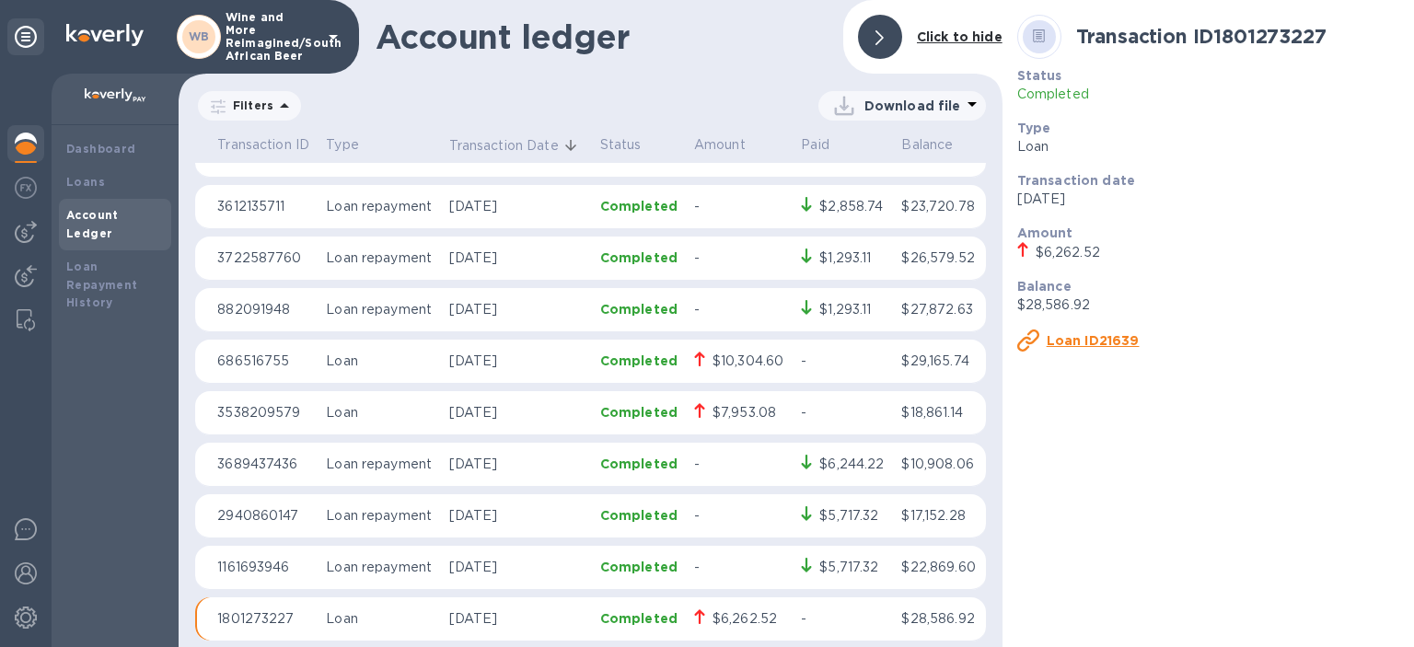
scroll to position [1061, 0]
click at [275, 616] on p "1801273227" at bounding box center [264, 619] width 94 height 19
click at [354, 617] on p "Loan" at bounding box center [380, 619] width 108 height 19
click at [661, 617] on p "Completed" at bounding box center [639, 619] width 79 height 18
click at [737, 617] on div "$6,262.52" at bounding box center [745, 619] width 64 height 19
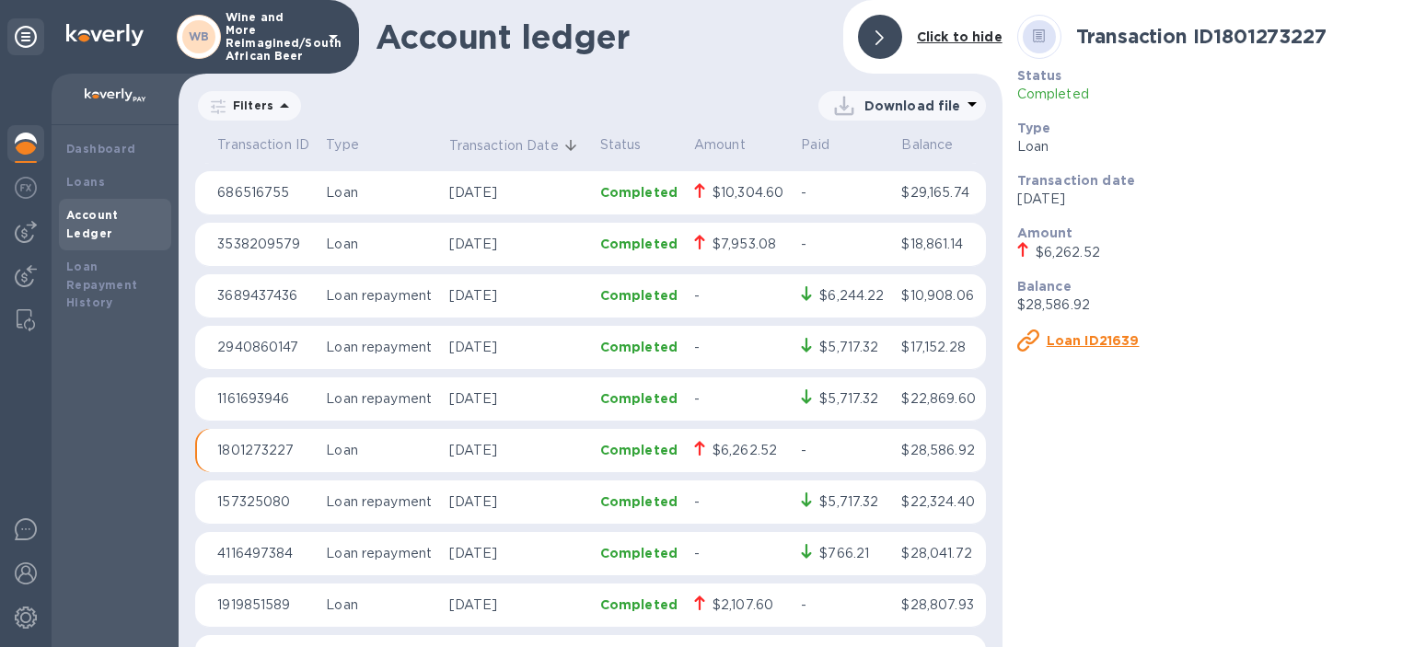
scroll to position [1272, 0]
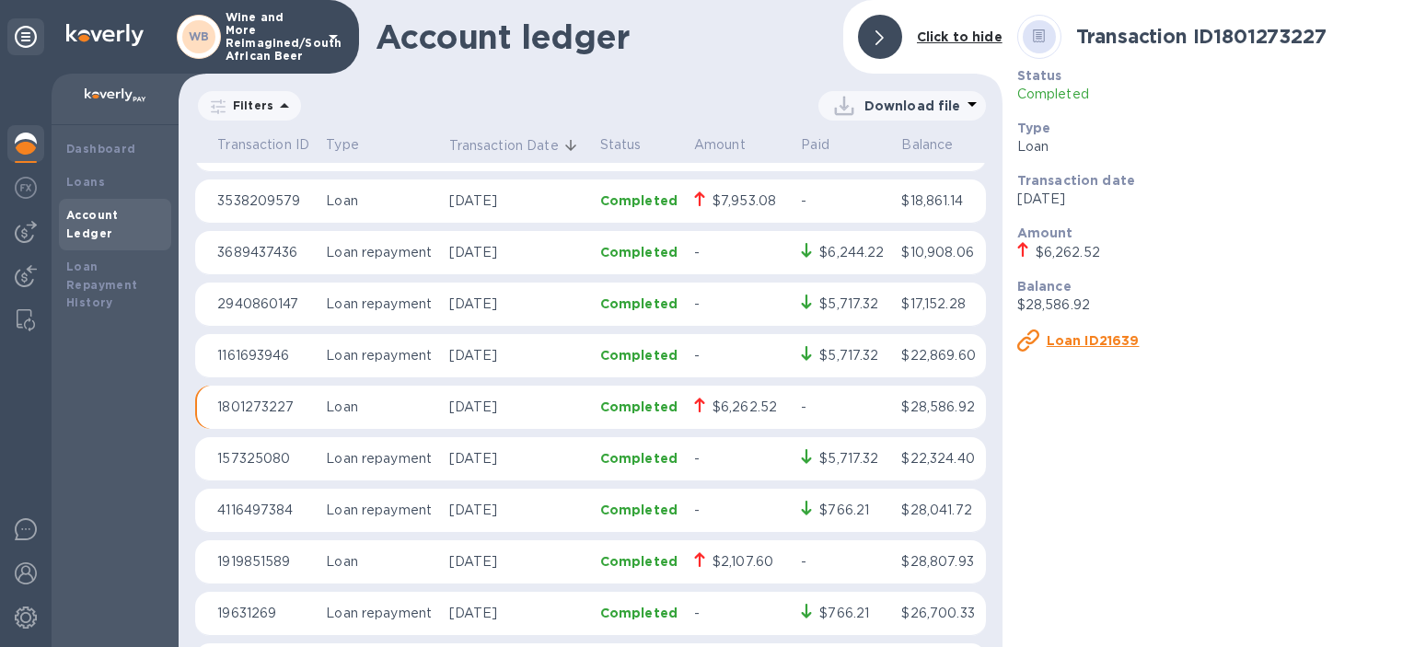
click at [761, 403] on div "$6,262.52" at bounding box center [745, 407] width 64 height 19
click at [1048, 337] on u "Loan ID21639" at bounding box center [1093, 340] width 93 height 15
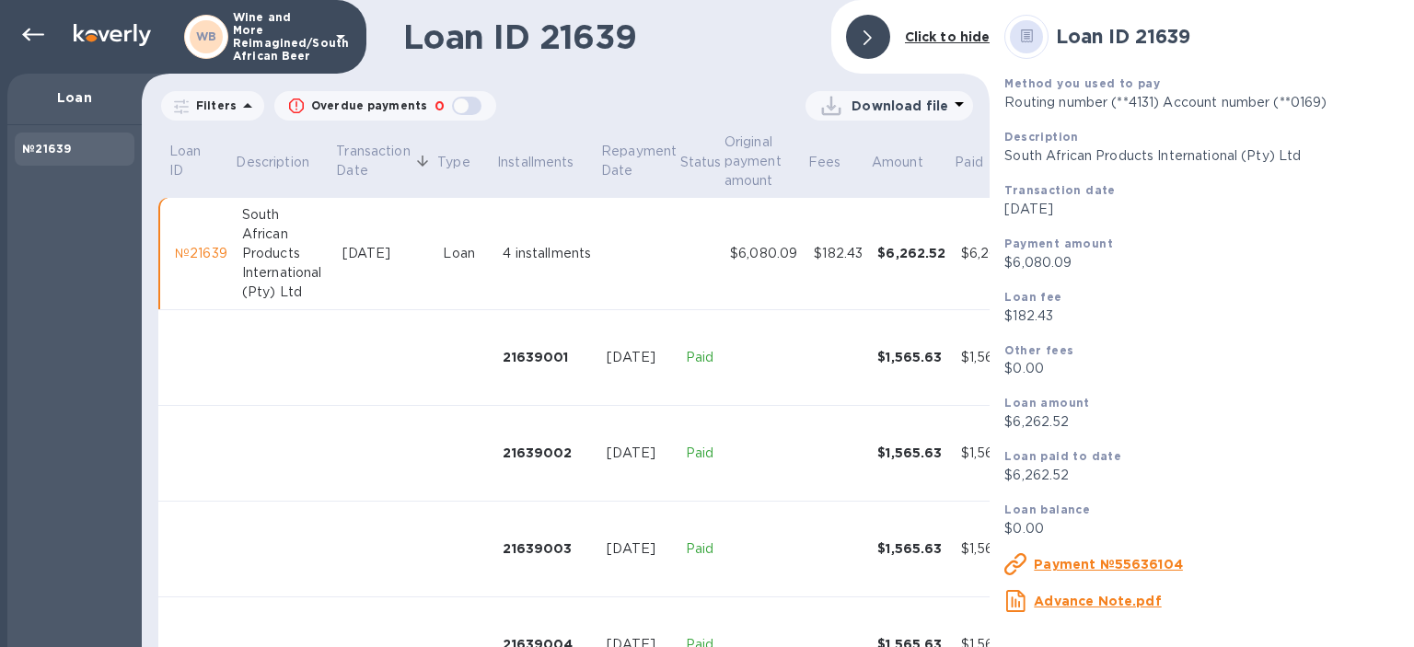
click at [1074, 569] on u "Payment №55636104" at bounding box center [1108, 564] width 149 height 15
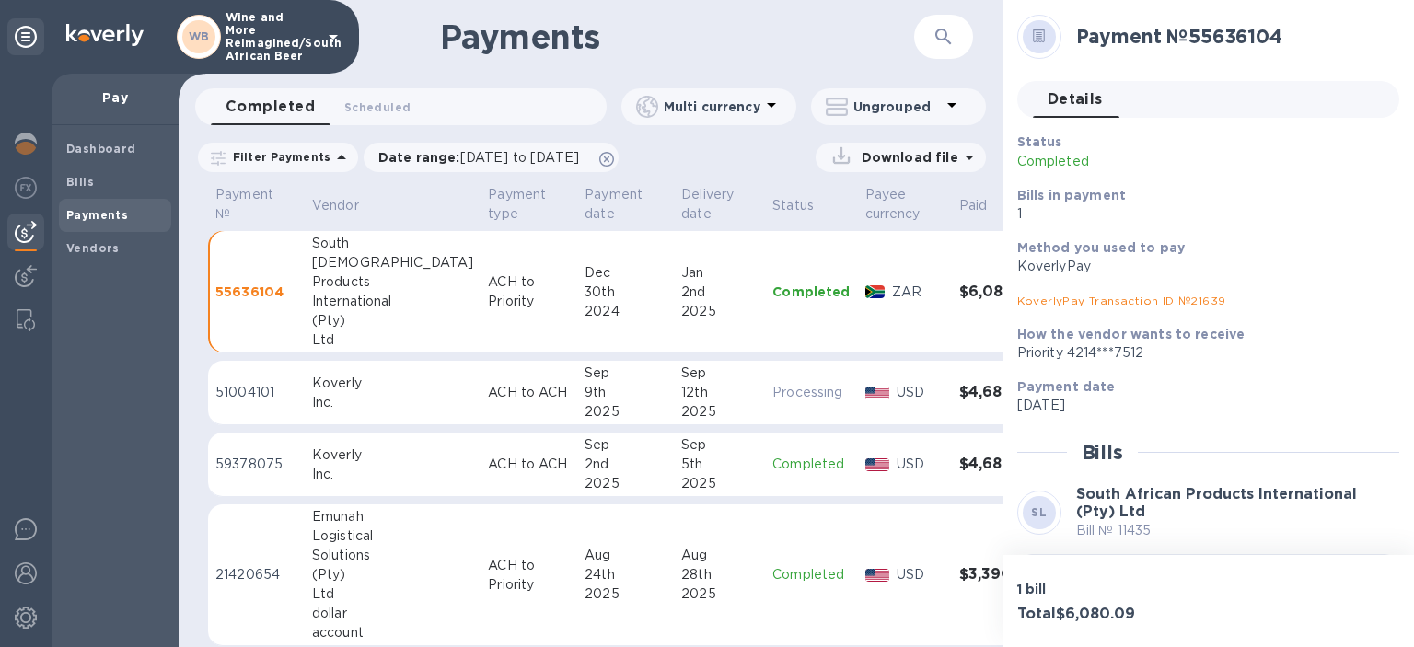
click at [344, 267] on div "[DEMOGRAPHIC_DATA]" at bounding box center [392, 262] width 161 height 19
click at [681, 284] on div "2nd" at bounding box center [719, 292] width 76 height 19
click at [952, 33] on icon "button" at bounding box center [944, 37] width 22 height 22
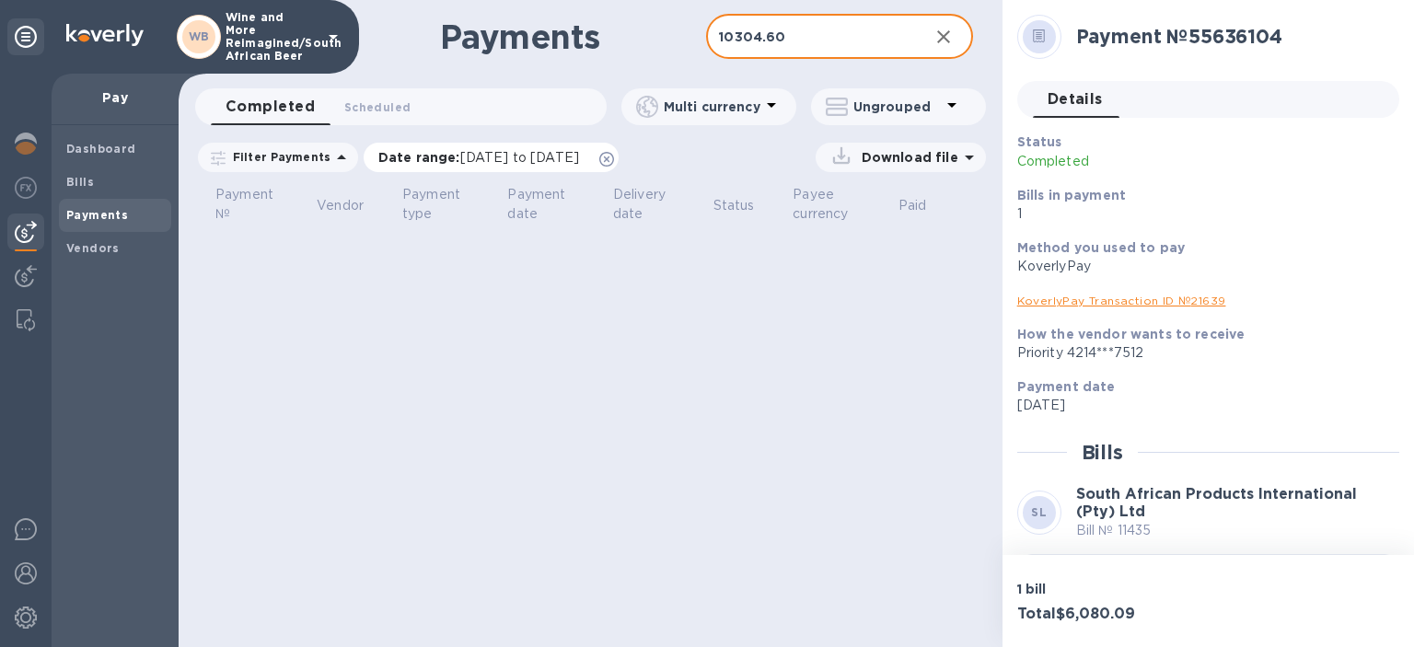
type input "10304.60"
click at [536, 154] on span "[DATE] to [DATE]" at bounding box center [519, 157] width 119 height 15
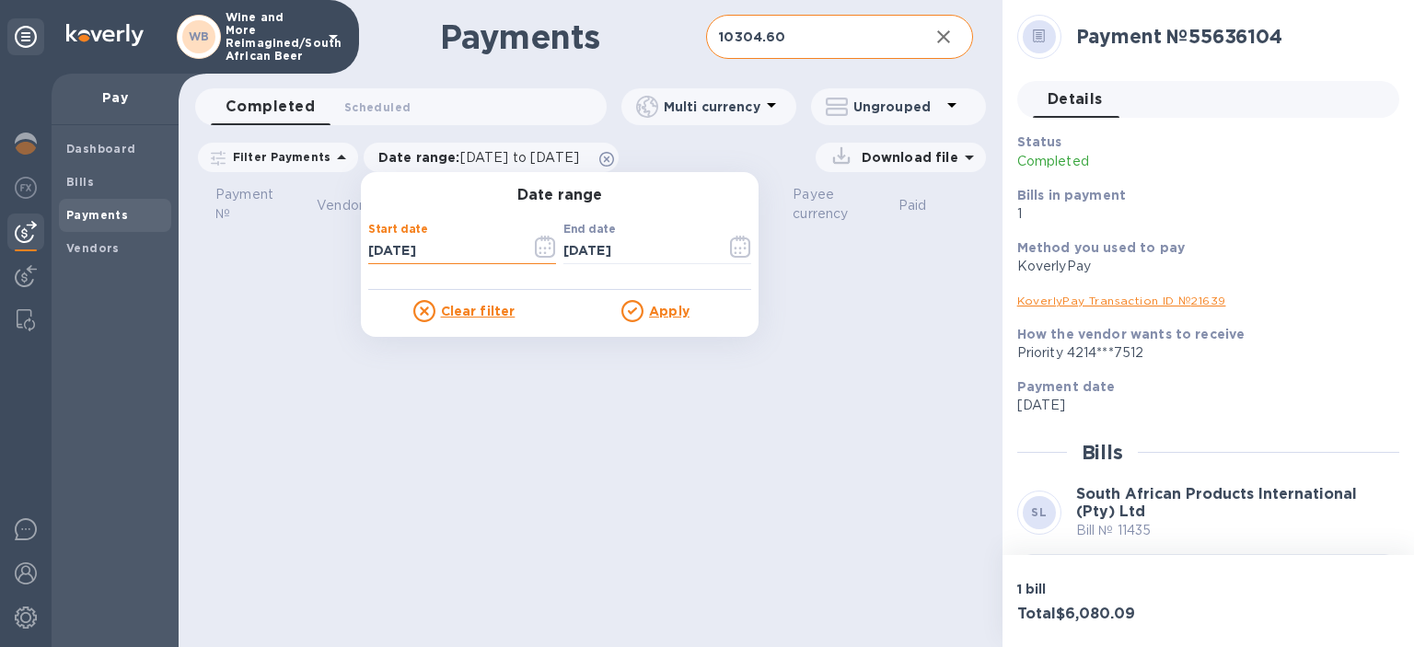
click at [378, 245] on input "[DATE]" at bounding box center [442, 252] width 148 height 28
type input "[DATE]"
click at [665, 308] on u "Apply" at bounding box center [669, 311] width 41 height 15
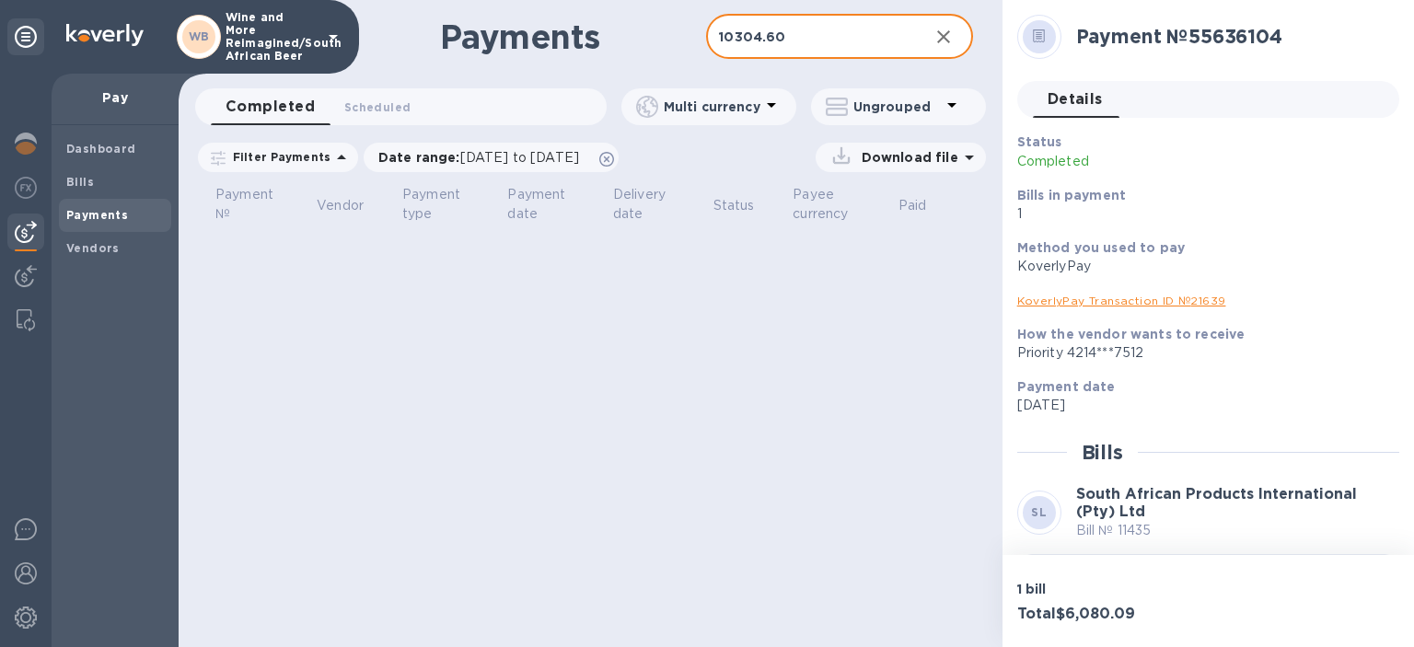
drag, startPoint x: 801, startPoint y: 34, endPoint x: 482, endPoint y: -6, distance: 321.9
click at [706, 15] on input "10304.60" at bounding box center [809, 37] width 207 height 45
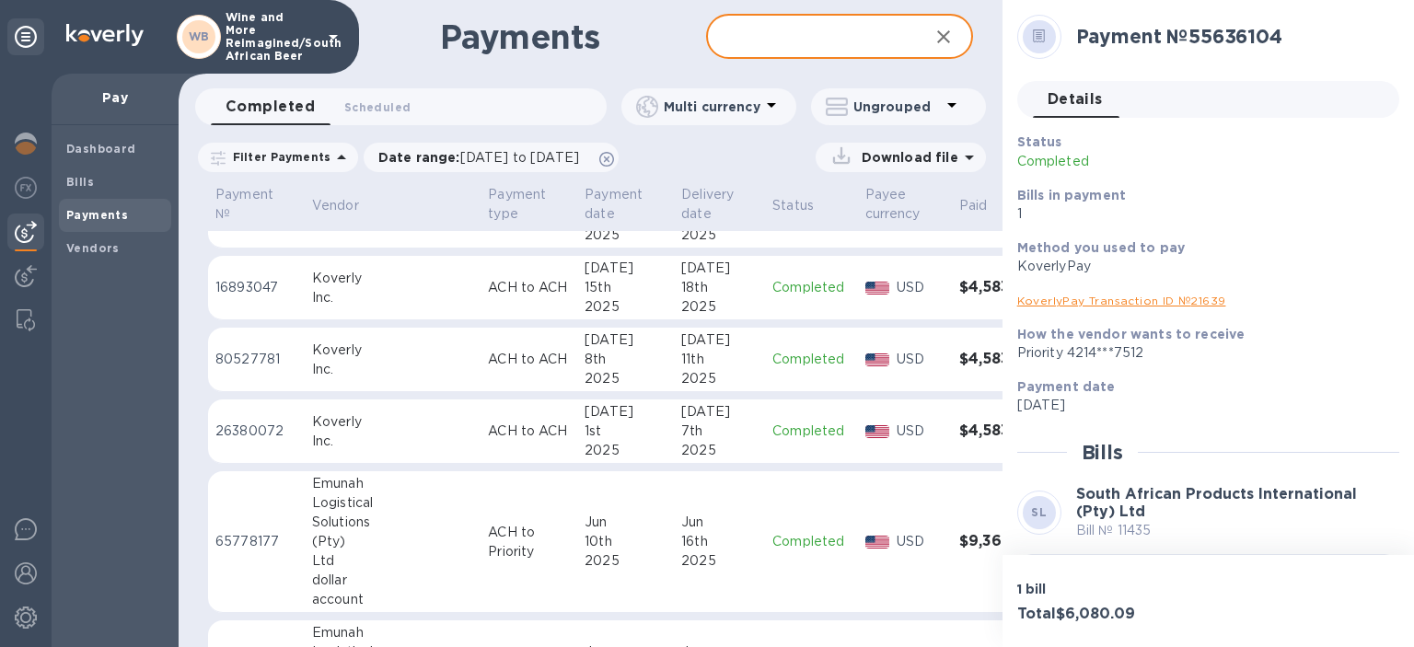
scroll to position [1696, 0]
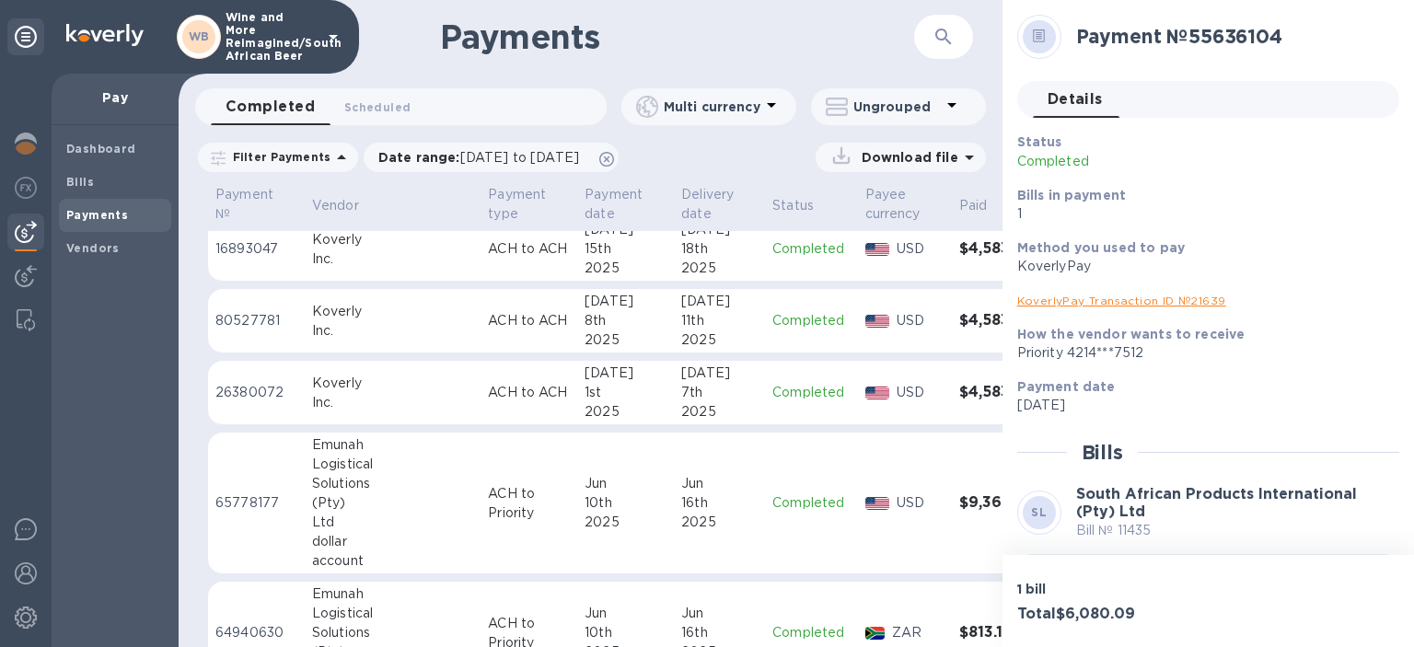
click at [959, 499] on h3 "$9,366.00" at bounding box center [1003, 502] width 89 height 17
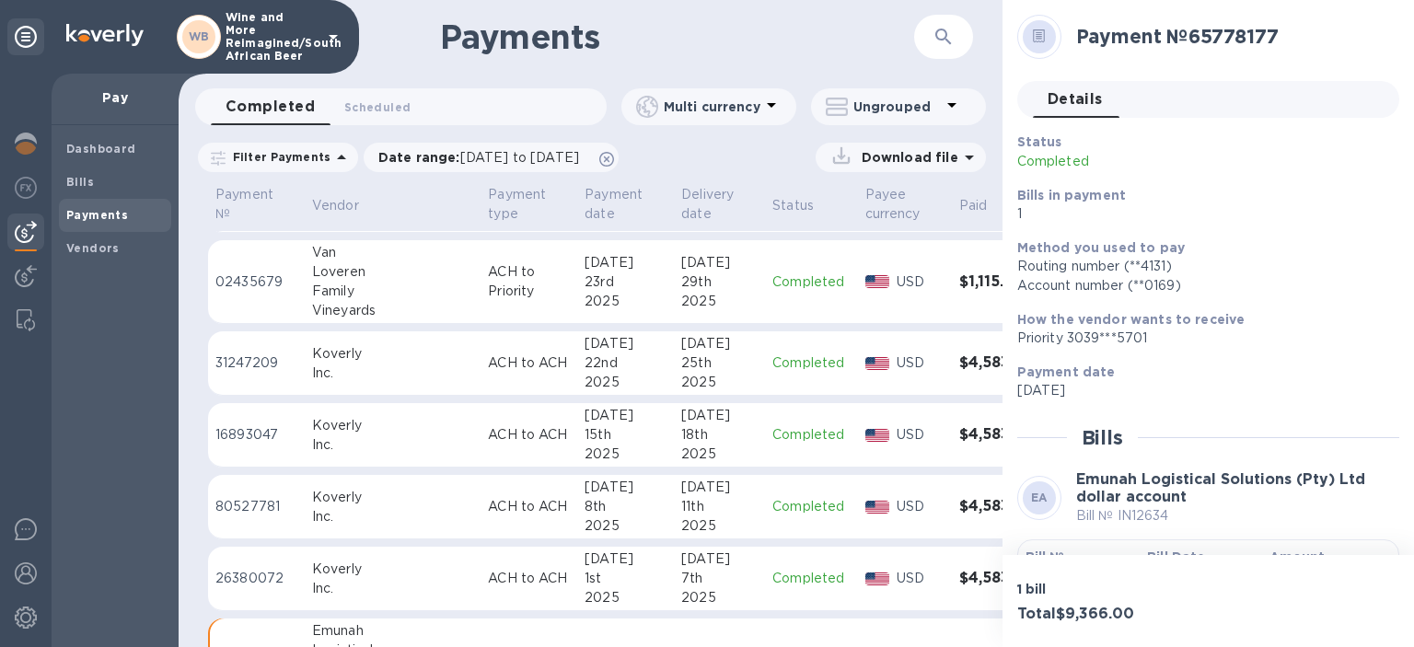
scroll to position [1484, 0]
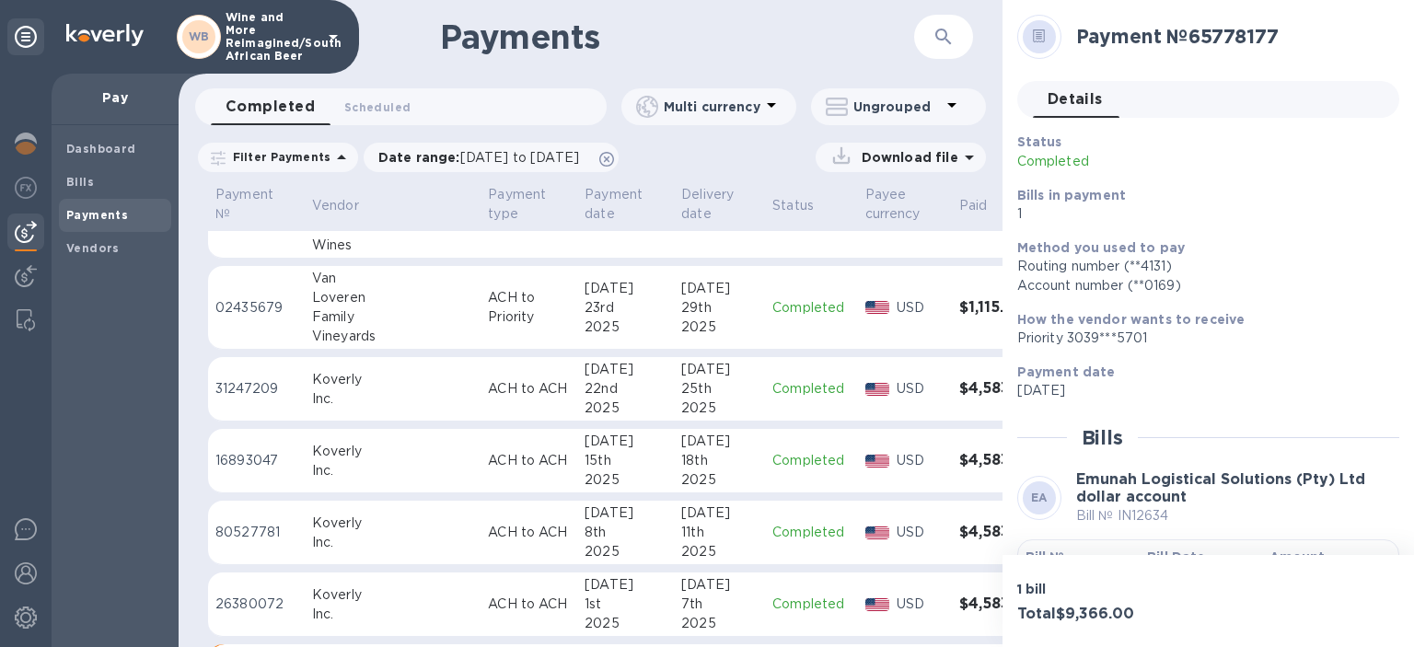
click at [865, 386] on img at bounding box center [877, 389] width 25 height 13
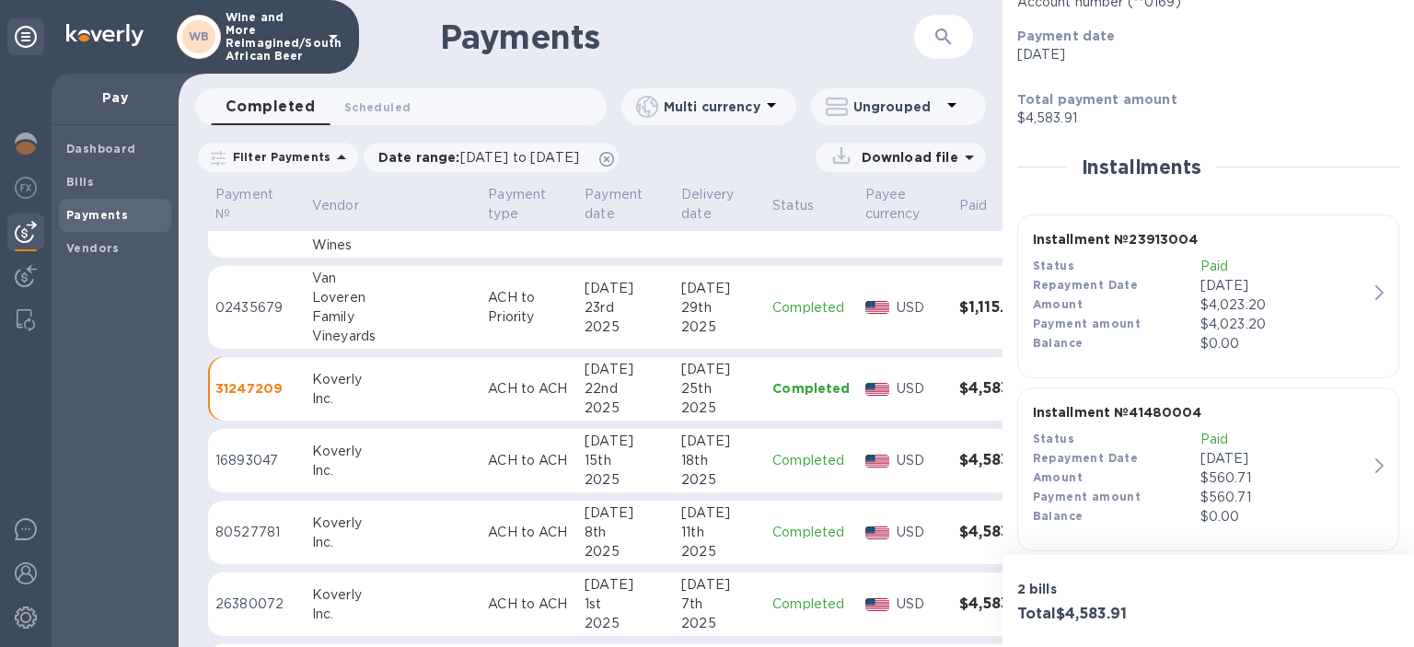
scroll to position [303, 0]
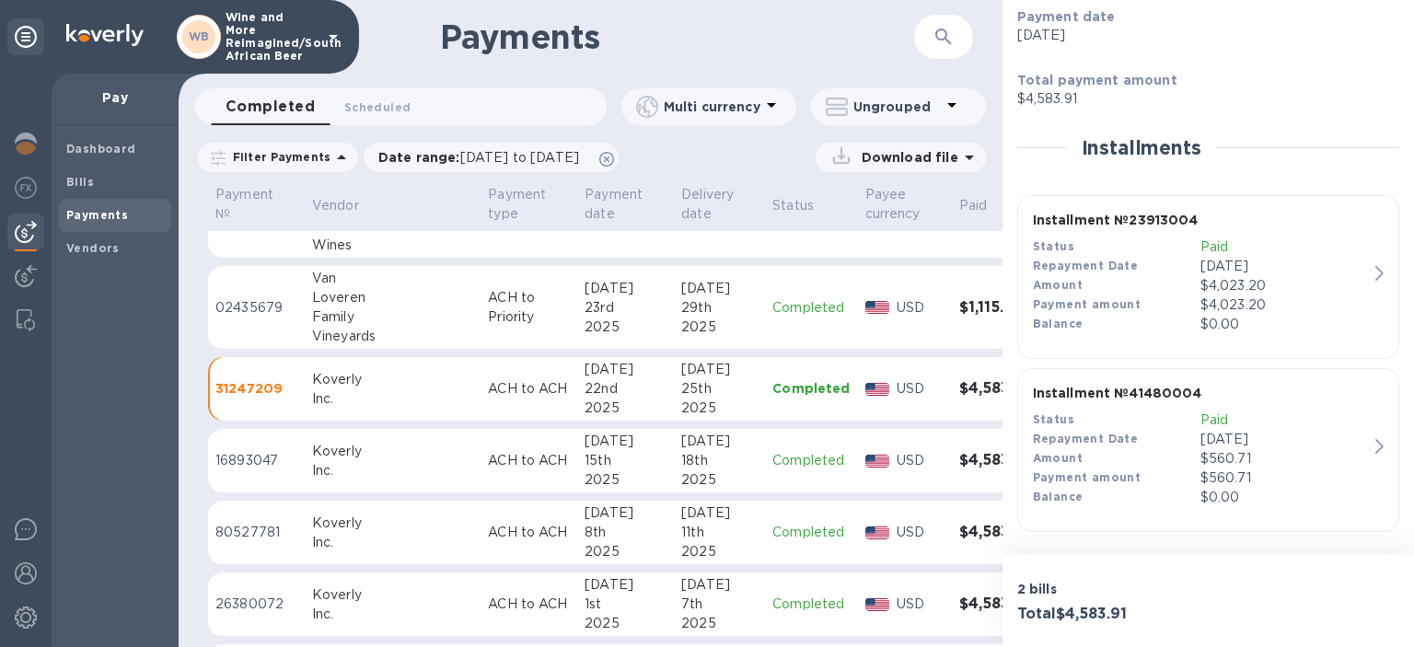
click at [1382, 275] on icon "button" at bounding box center [1380, 273] width 8 height 15
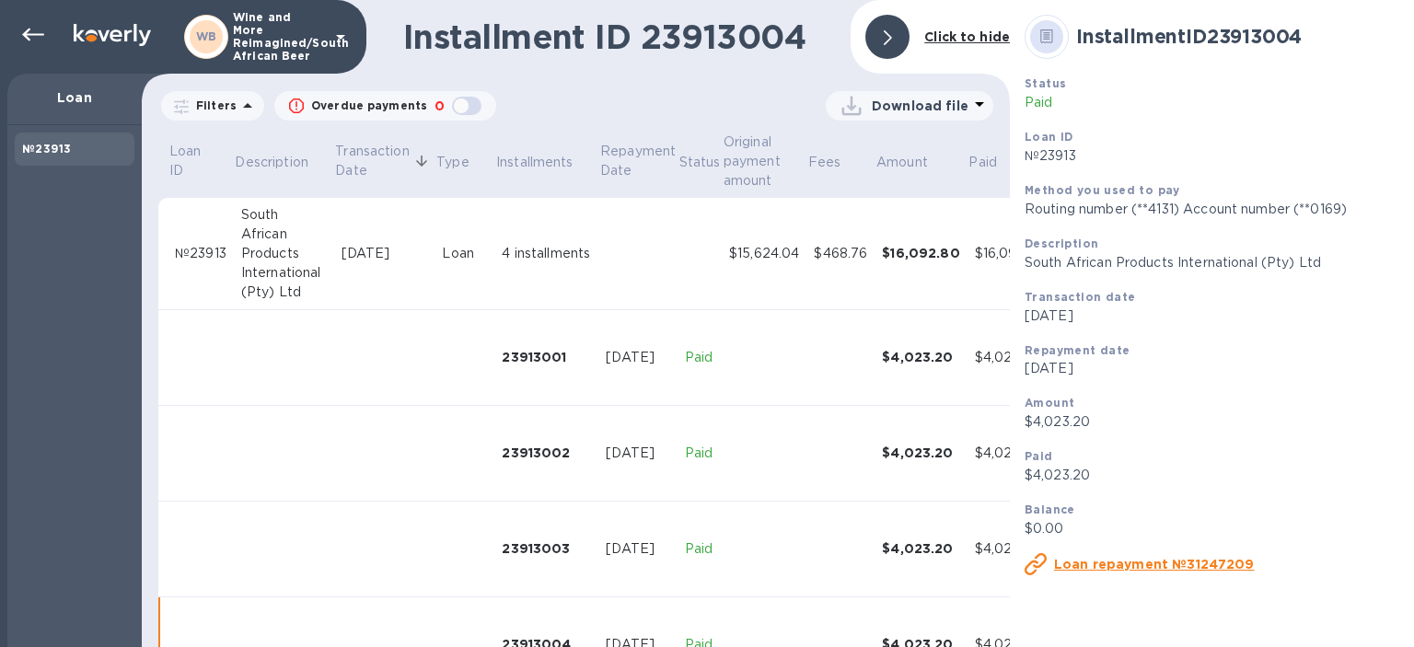
click at [935, 253] on div "$16,092.80" at bounding box center [921, 253] width 78 height 18
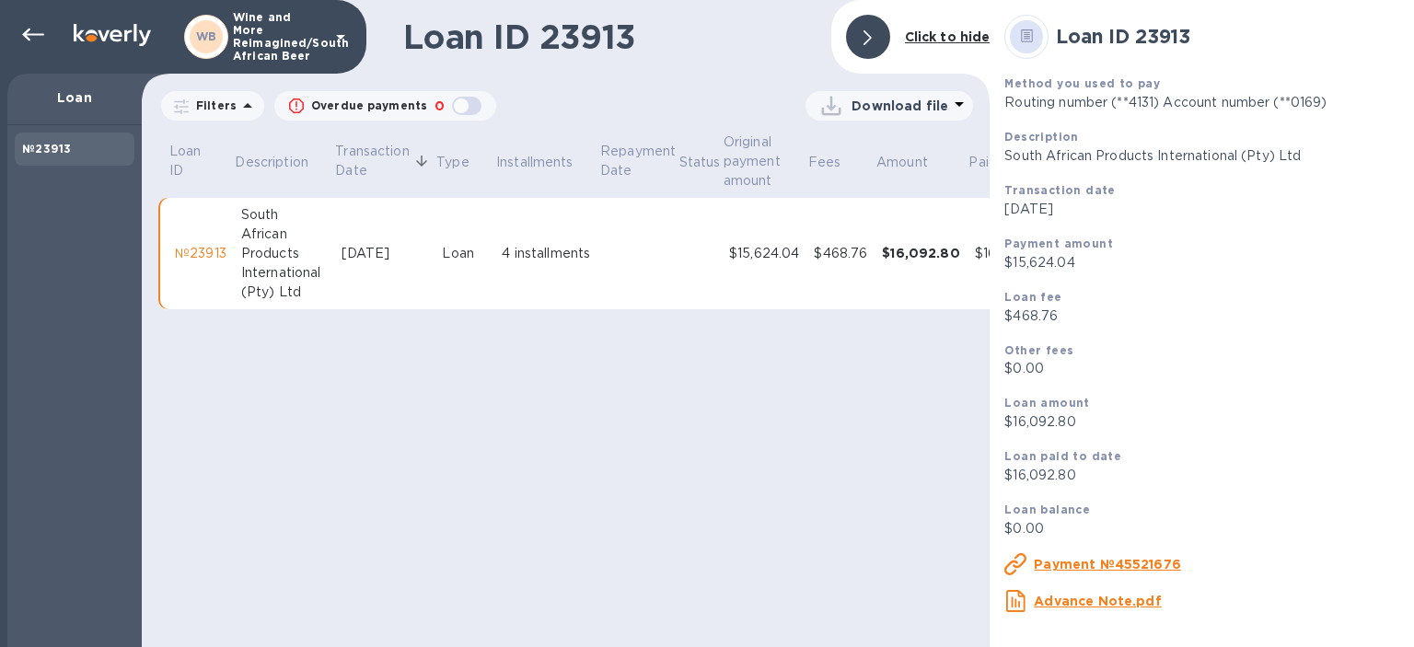
click at [205, 251] on div "№23913" at bounding box center [201, 253] width 52 height 19
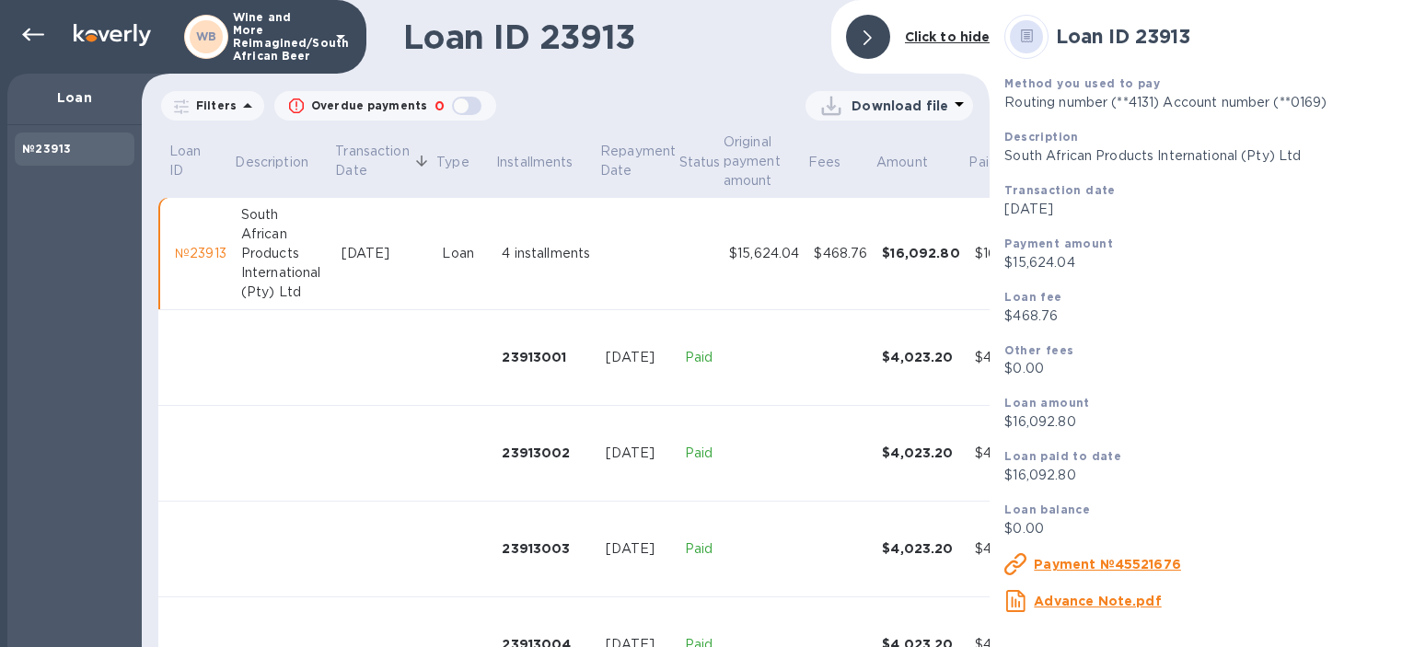
click at [1093, 566] on u "Payment №45521676" at bounding box center [1107, 564] width 147 height 15
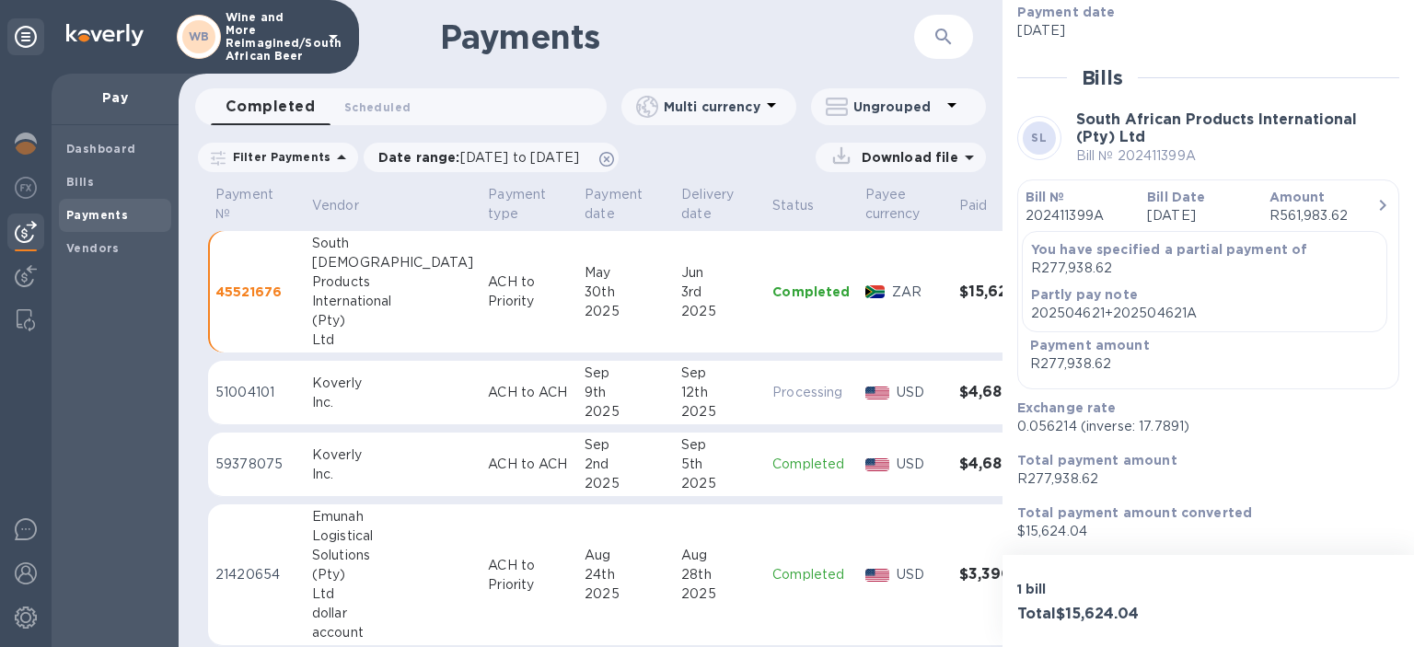
scroll to position [15, 0]
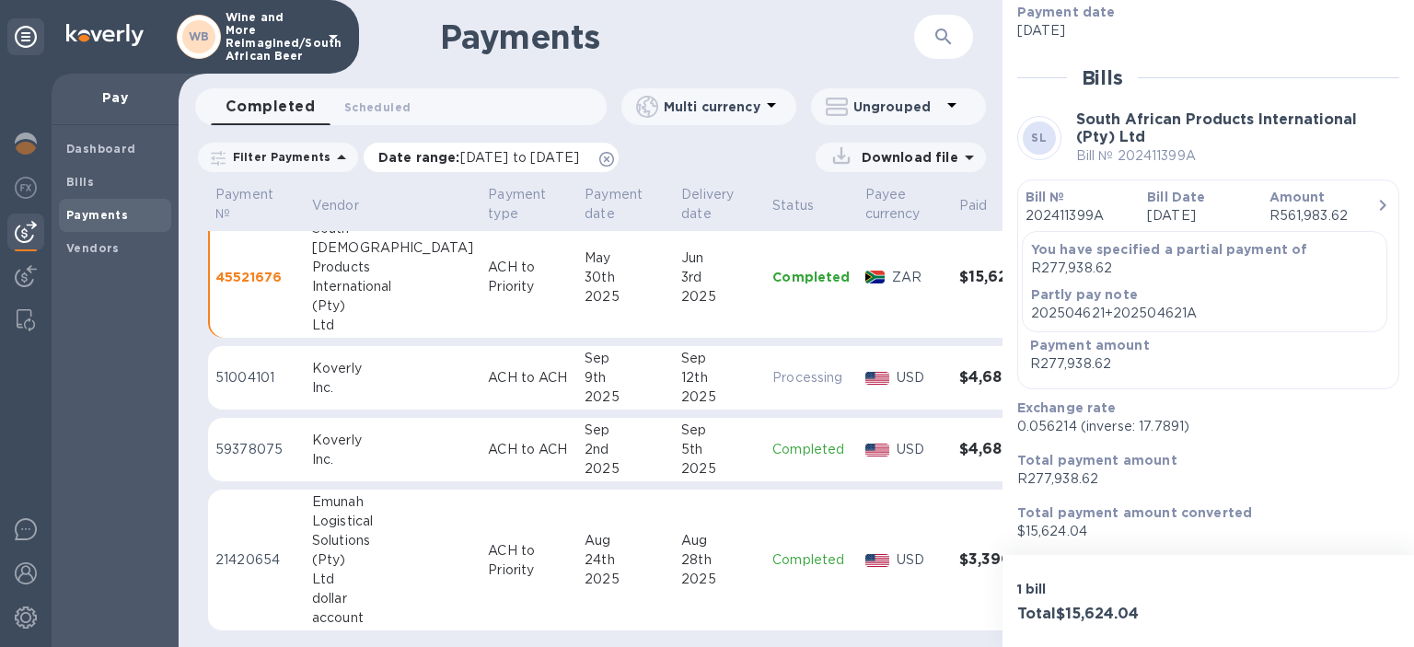
click at [525, 152] on span "[DATE] to [DATE]" at bounding box center [519, 157] width 119 height 15
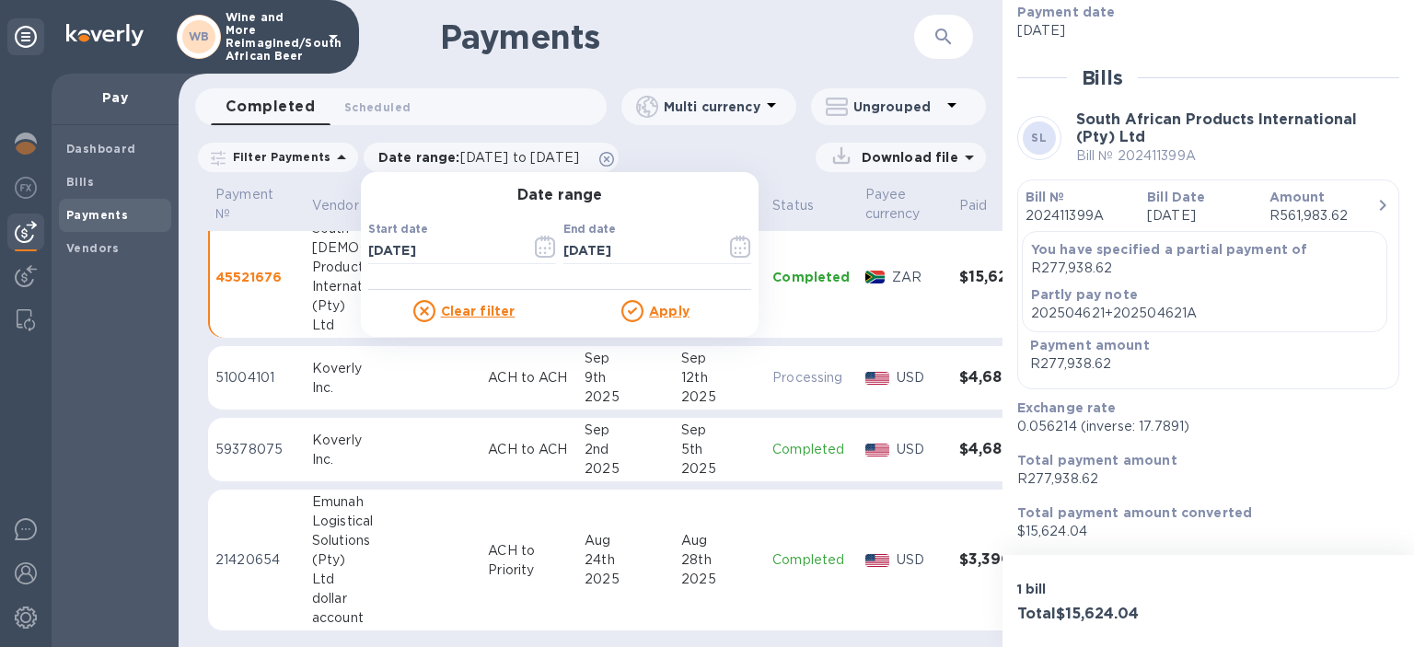
click at [465, 316] on u "Clear filter" at bounding box center [478, 311] width 75 height 15
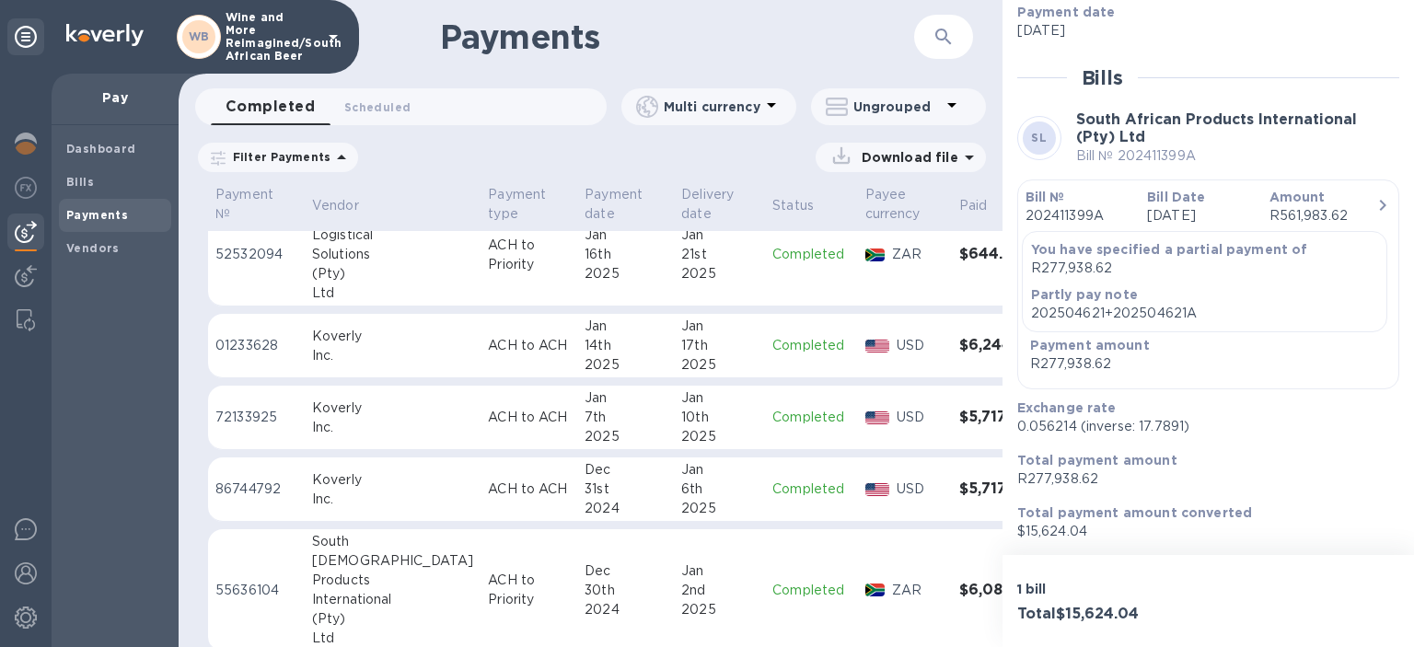
scroll to position [4471, 0]
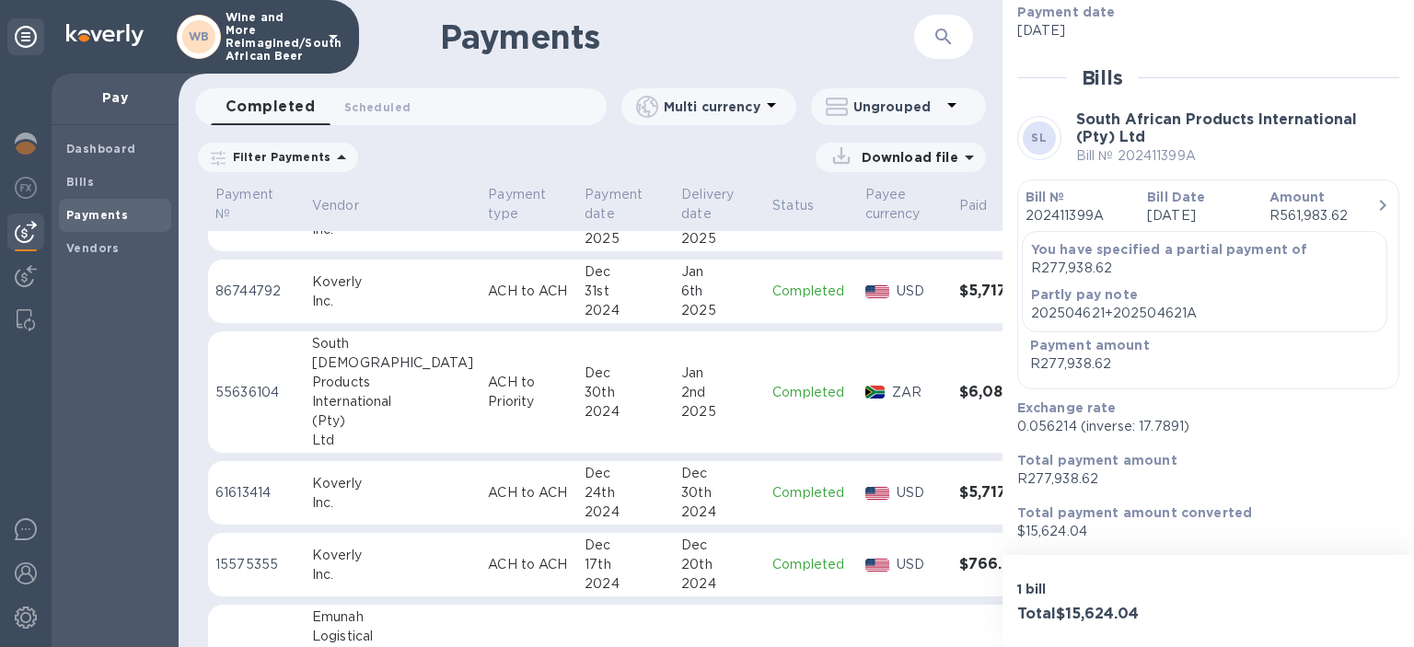
click at [959, 486] on h3 "$5,717.32" at bounding box center [1003, 492] width 89 height 17
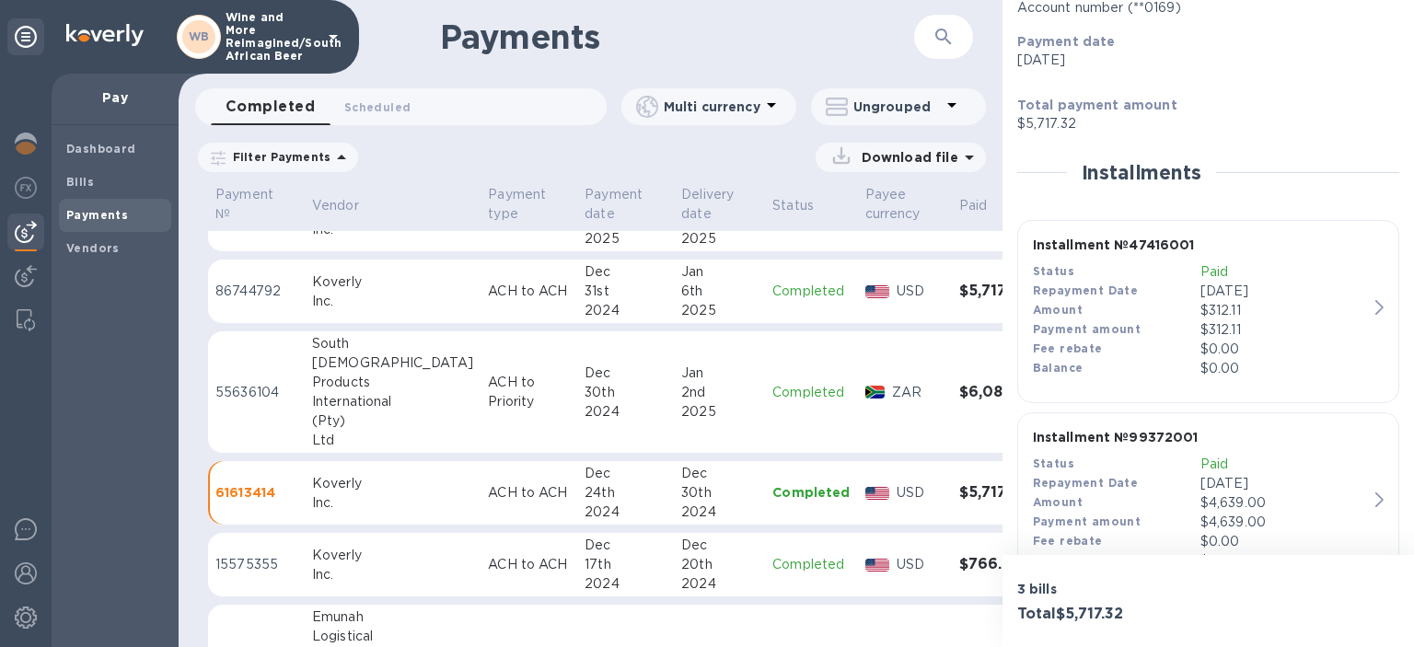
scroll to position [318, 0]
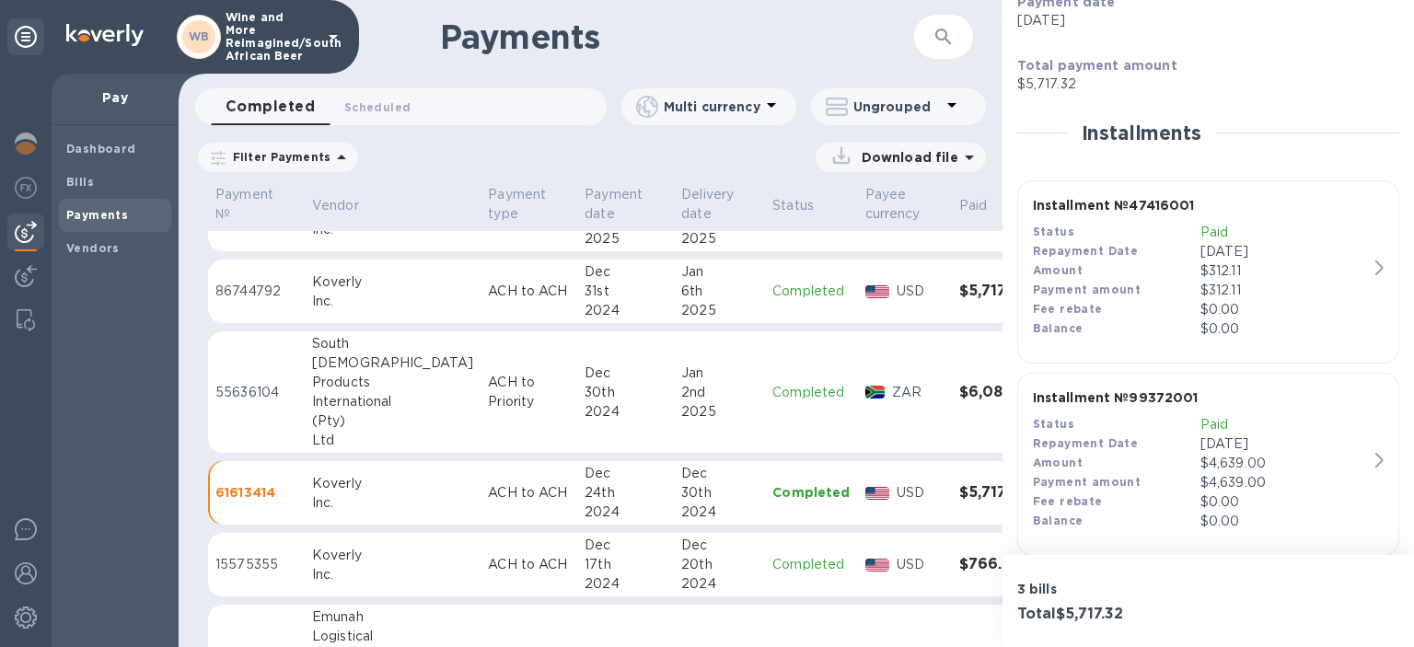
click at [1377, 267] on icon "button" at bounding box center [1380, 268] width 8 height 15
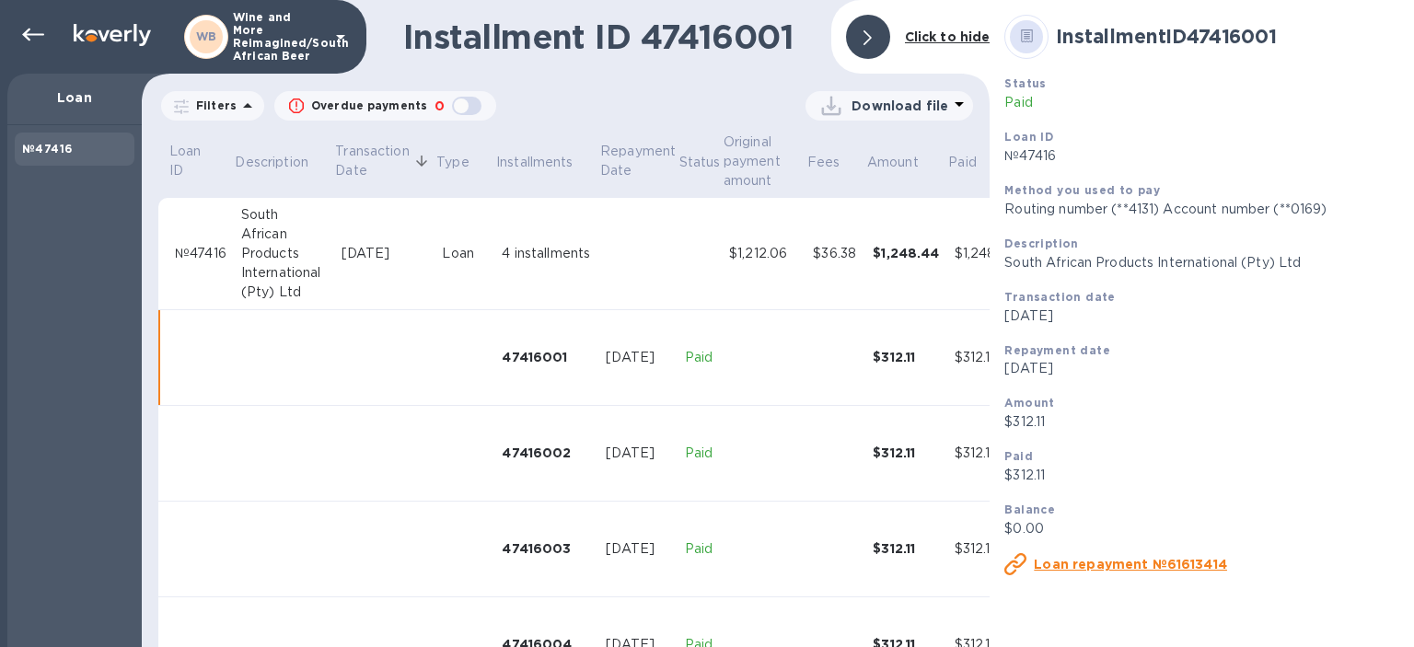
click at [918, 250] on div "$1,248.44" at bounding box center [906, 253] width 66 height 18
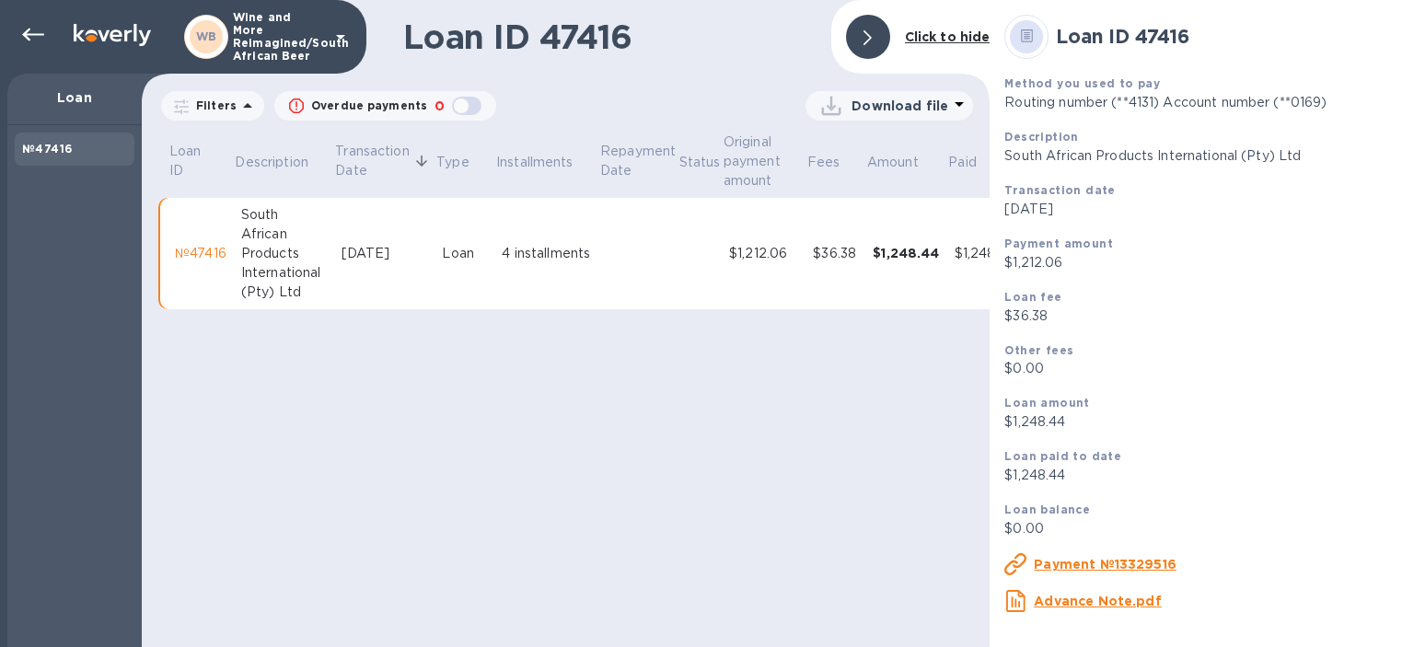
click at [1079, 570] on u "Payment №13329516" at bounding box center [1105, 564] width 143 height 15
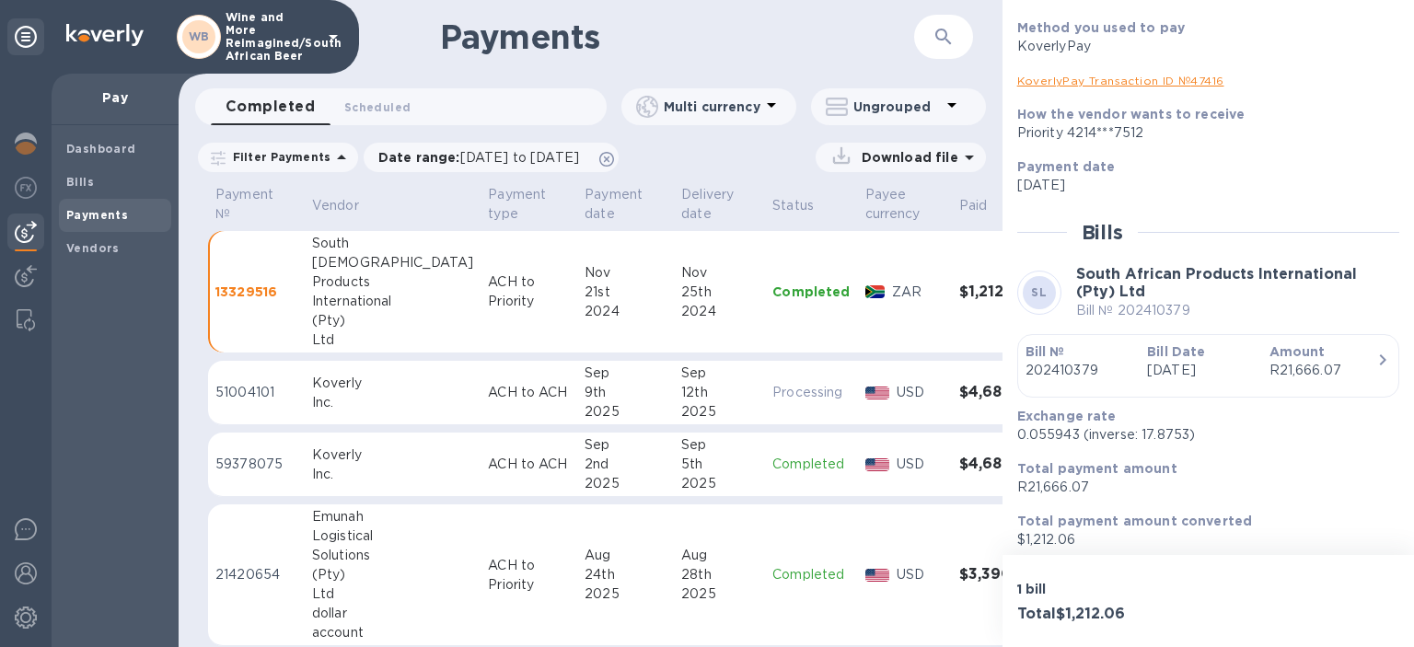
scroll to position [228, 0]
